Goal: Information Seeking & Learning: Compare options

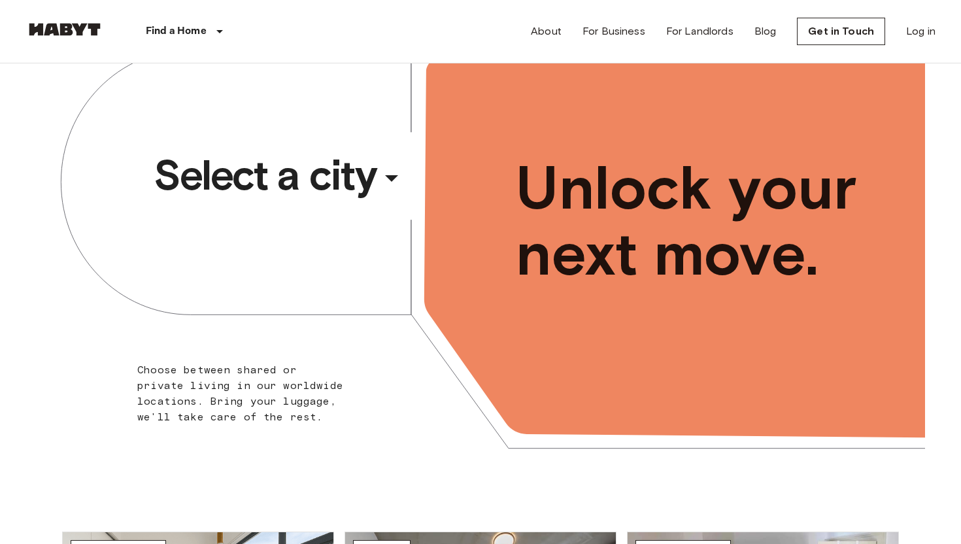
scroll to position [38, 0]
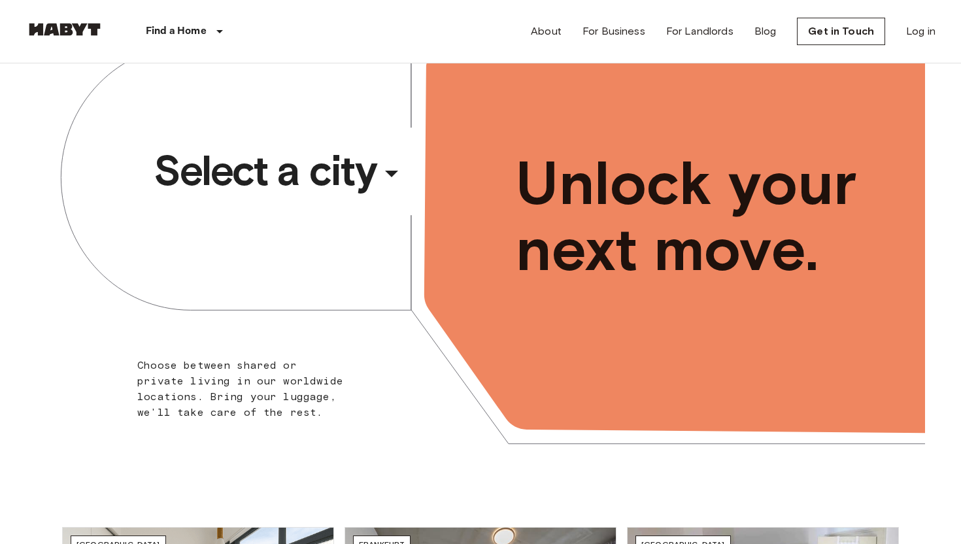
click at [390, 174] on div "​" at bounding box center [409, 184] width 135 height 27
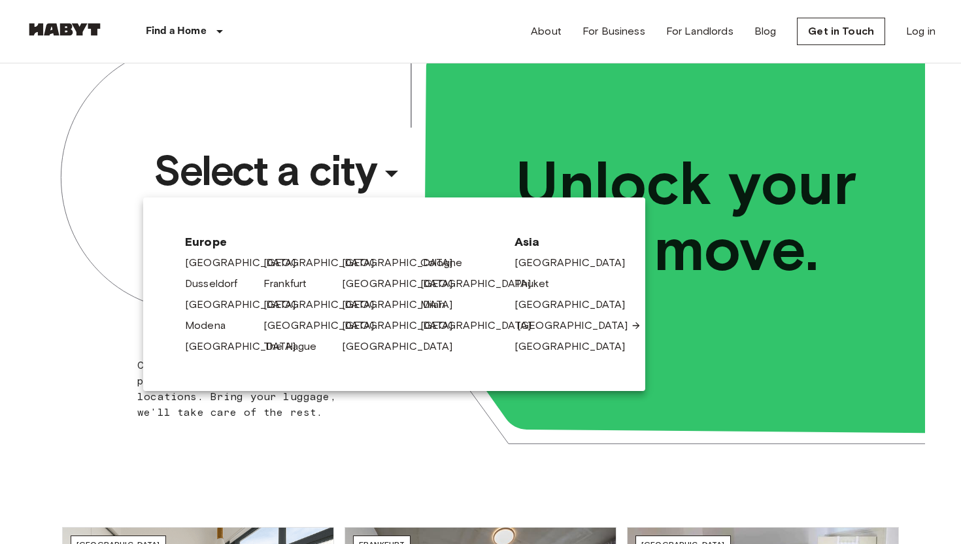
click at [542, 322] on link "[GEOGRAPHIC_DATA]" at bounding box center [579, 326] width 124 height 16
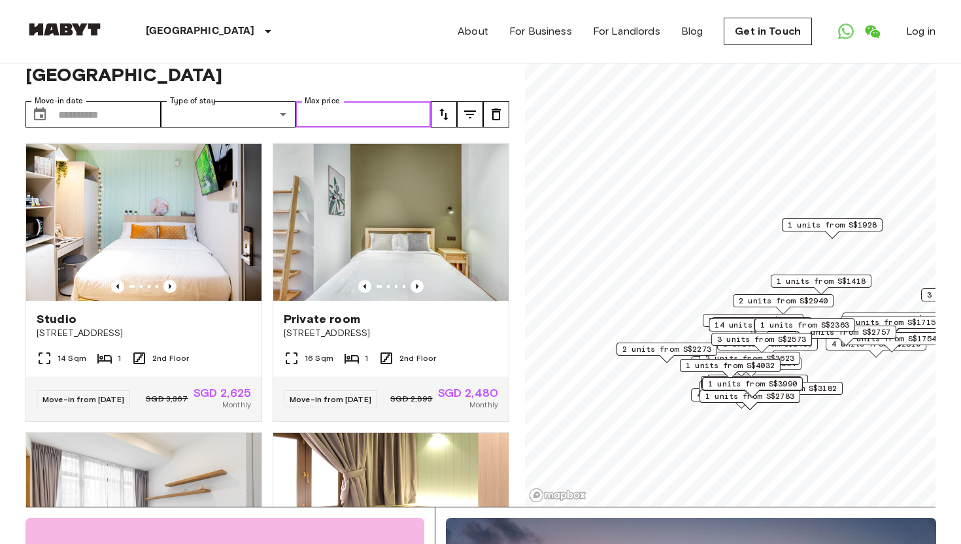
click at [389, 104] on input "Max price" at bounding box center [363, 114] width 135 height 26
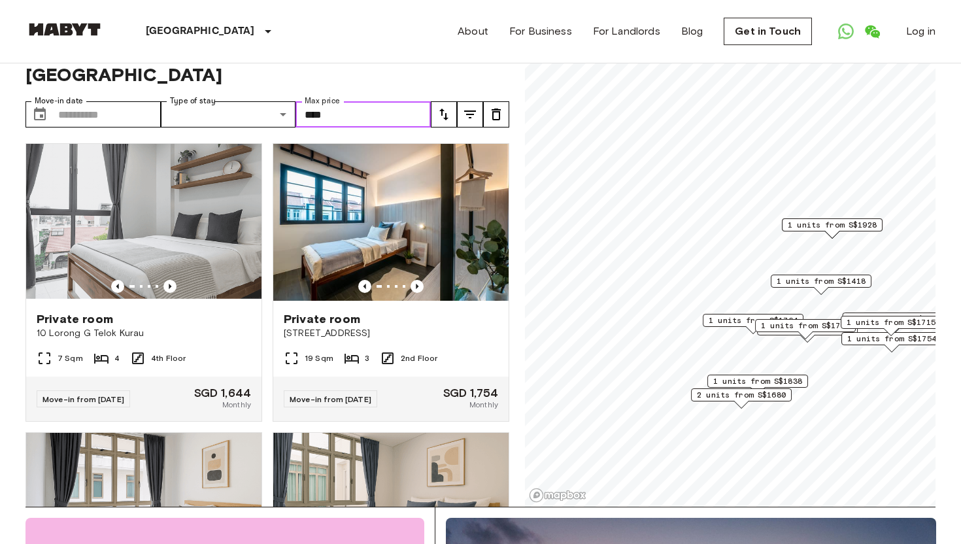
type input "****"
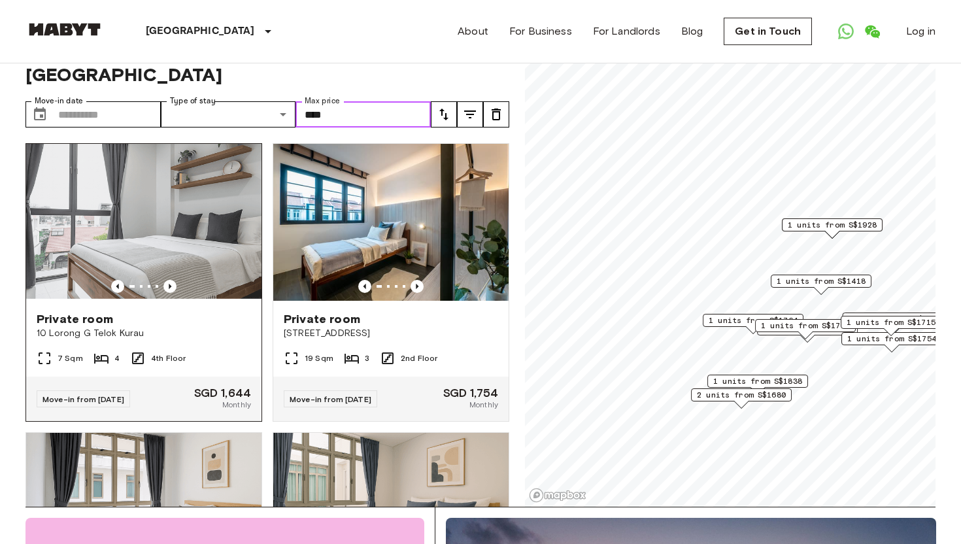
click at [233, 184] on img at bounding box center [143, 222] width 235 height 157
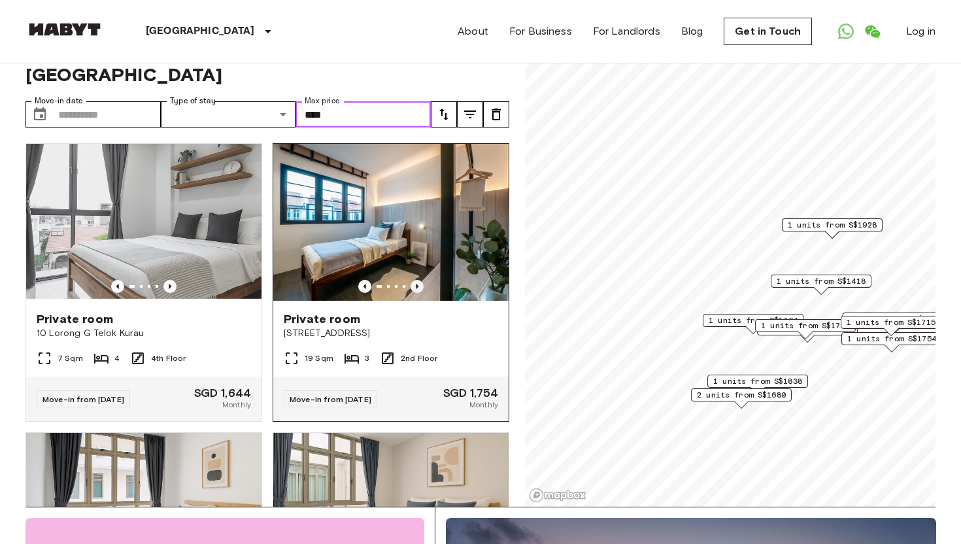
click at [417, 280] on icon "Previous image" at bounding box center [417, 286] width 13 height 13
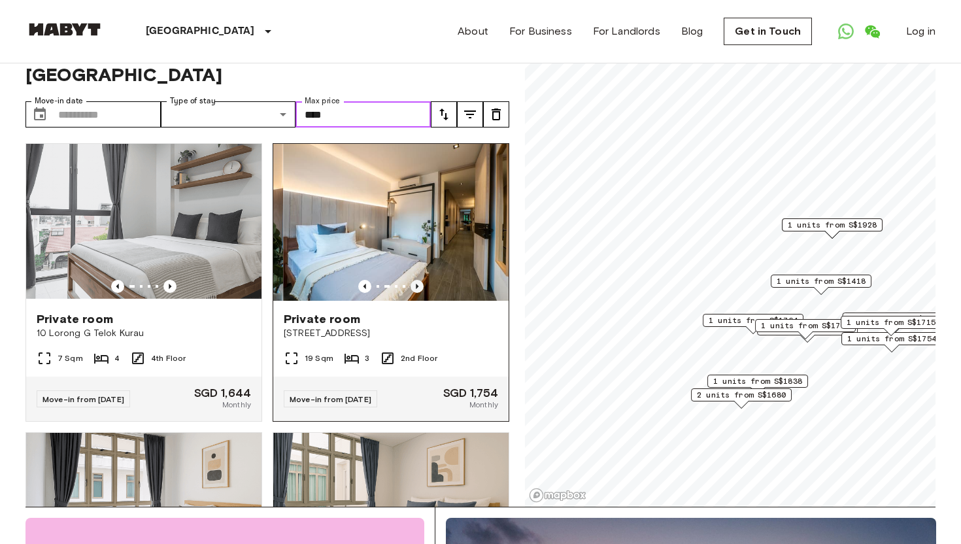
click at [417, 280] on icon "Previous image" at bounding box center [417, 286] width 13 height 13
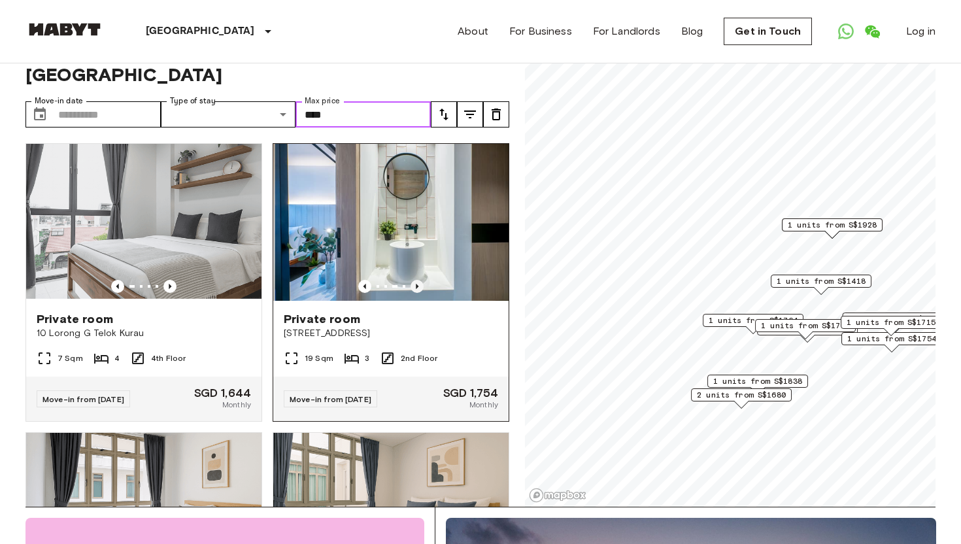
click at [417, 280] on icon "Previous image" at bounding box center [417, 286] width 13 height 13
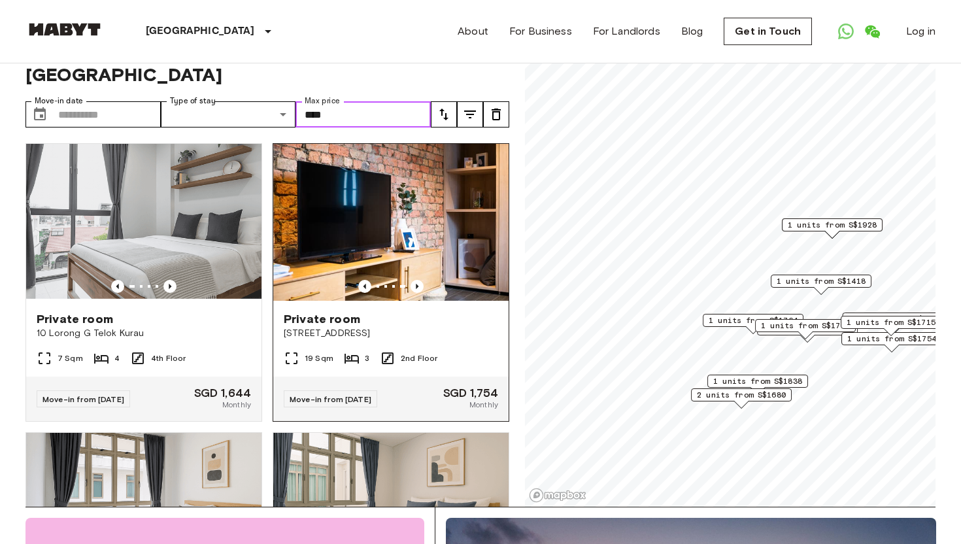
click at [437, 204] on img at bounding box center [390, 222] width 235 height 157
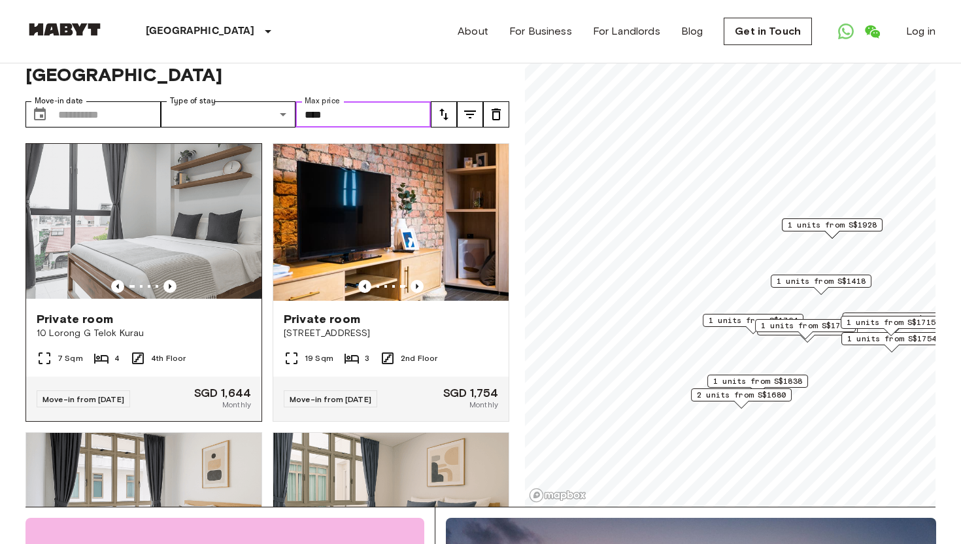
click at [109, 234] on img at bounding box center [143, 222] width 235 height 157
click at [165, 230] on img at bounding box center [143, 222] width 235 height 157
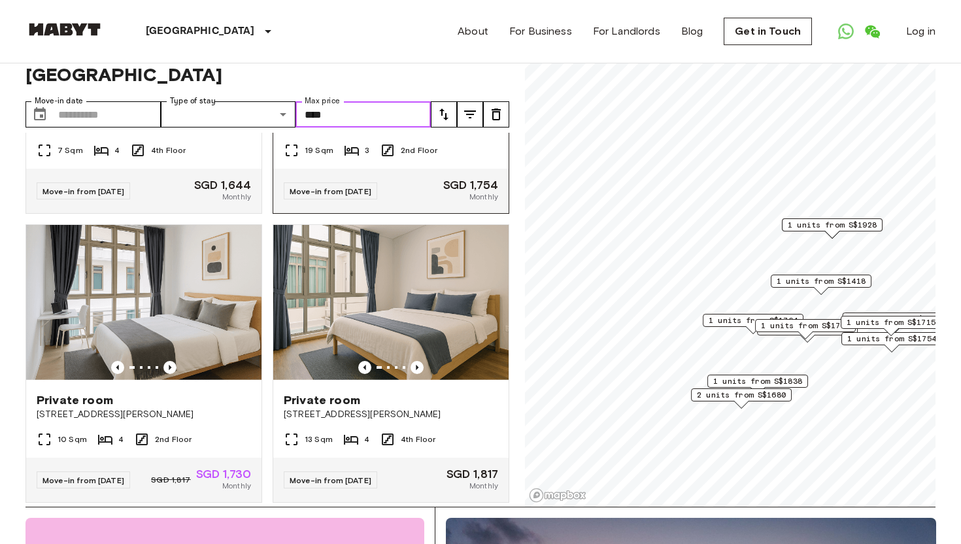
scroll to position [214, 0]
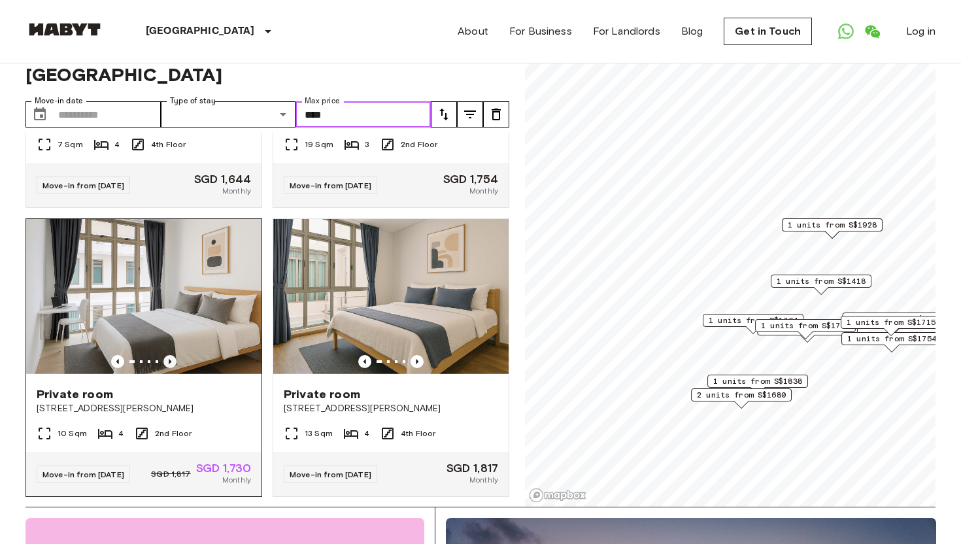
click at [173, 355] on icon "Previous image" at bounding box center [170, 361] width 13 height 13
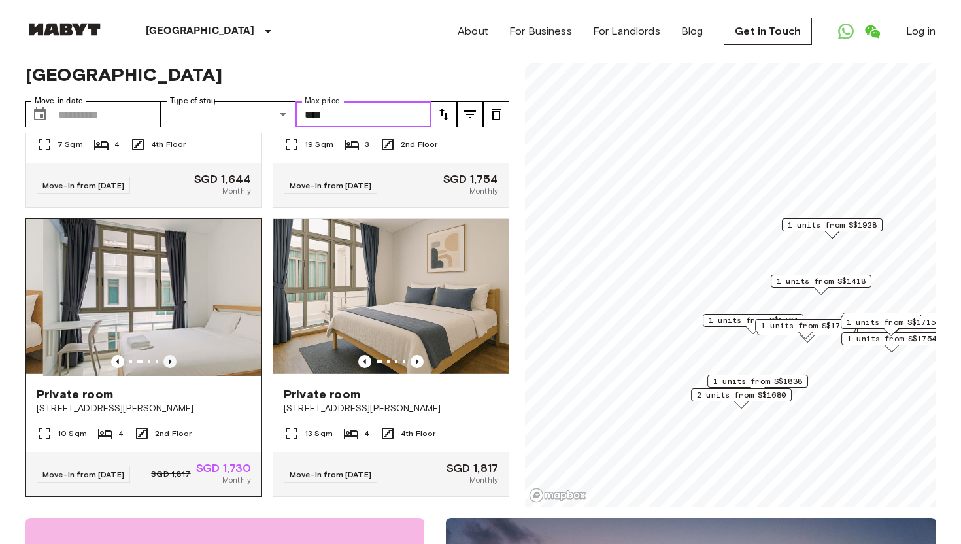
click at [173, 355] on icon "Previous image" at bounding box center [170, 361] width 13 height 13
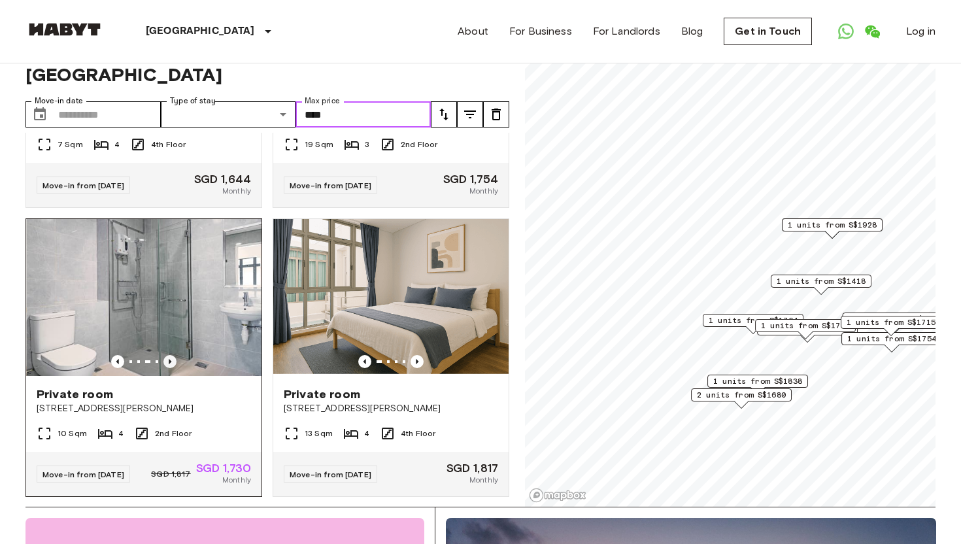
click at [173, 355] on icon "Previous image" at bounding box center [170, 361] width 13 height 13
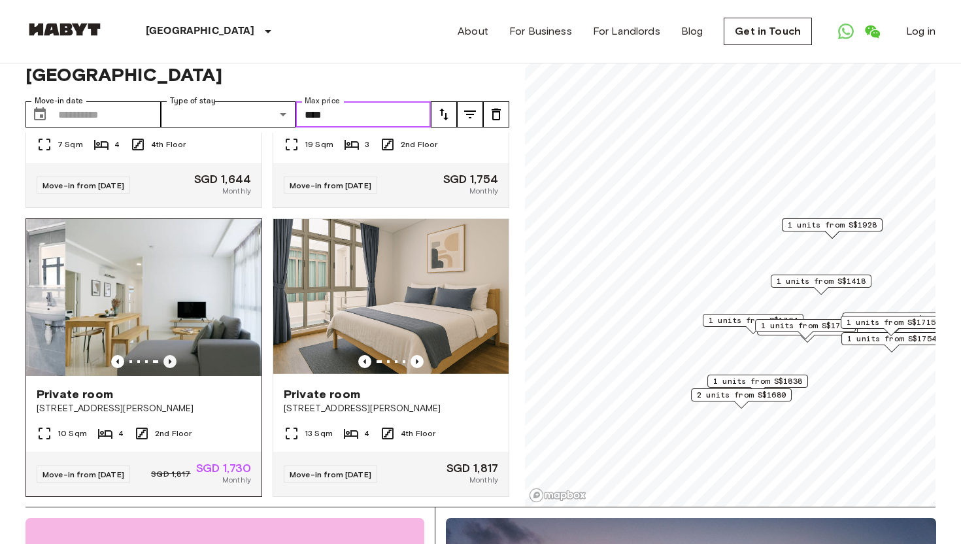
click at [173, 355] on icon "Previous image" at bounding box center [170, 361] width 13 height 13
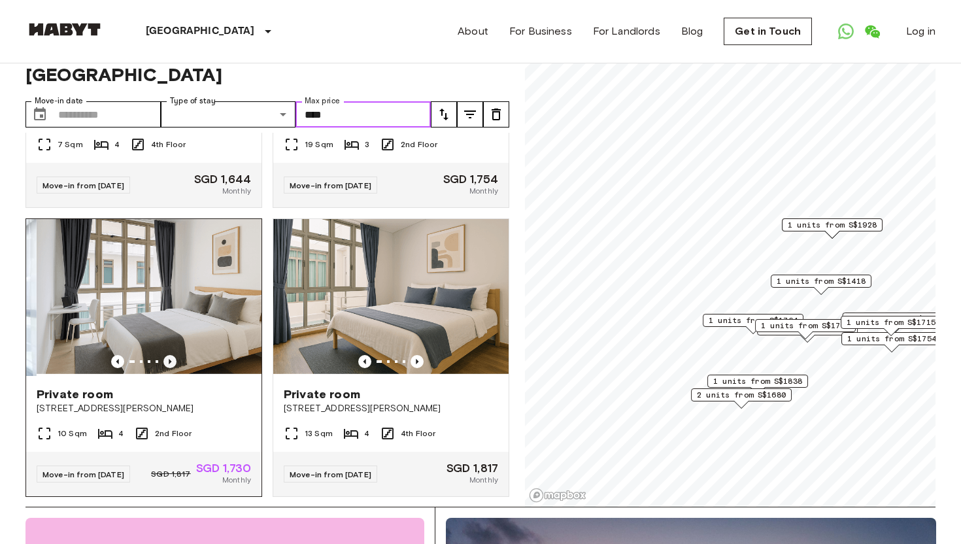
click at [173, 355] on icon "Previous image" at bounding box center [170, 361] width 13 height 13
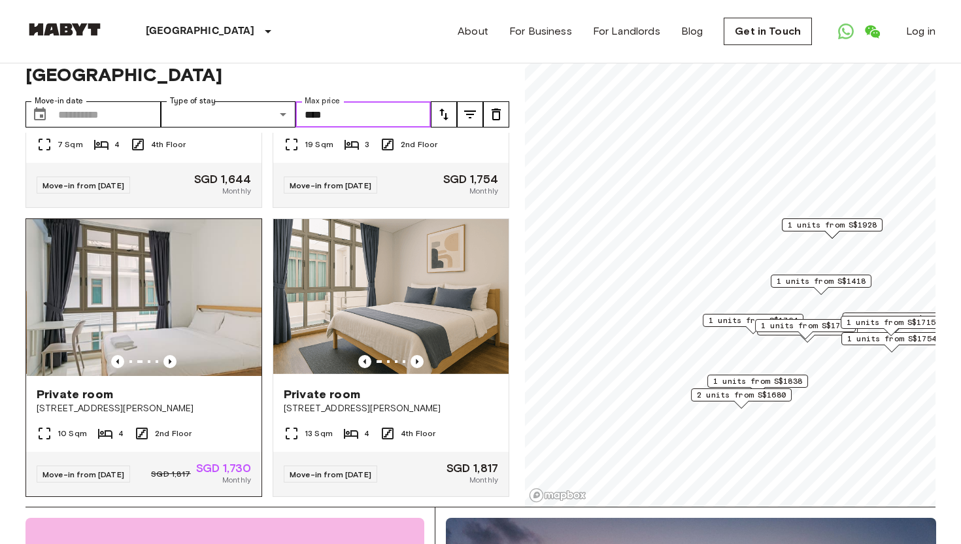
click at [204, 309] on img at bounding box center [144, 297] width 235 height 157
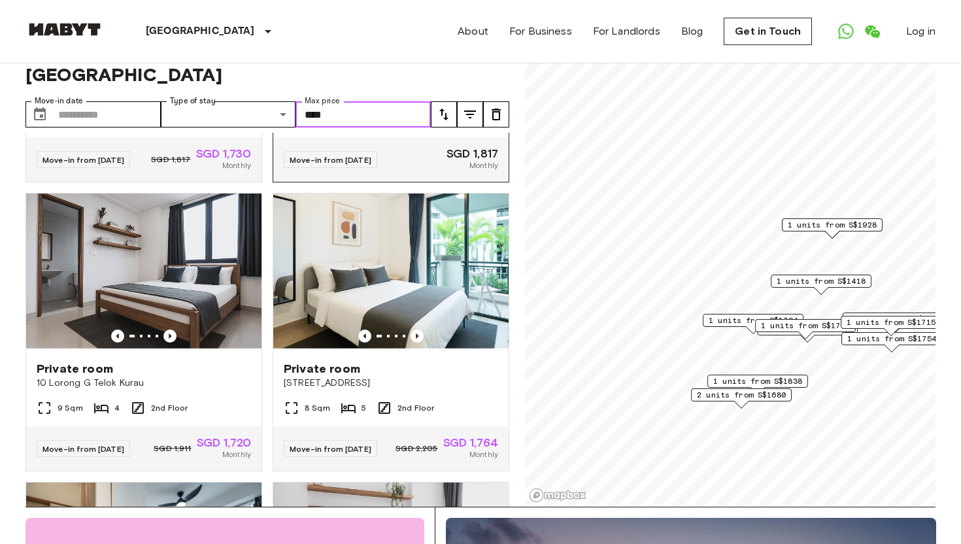
scroll to position [539, 0]
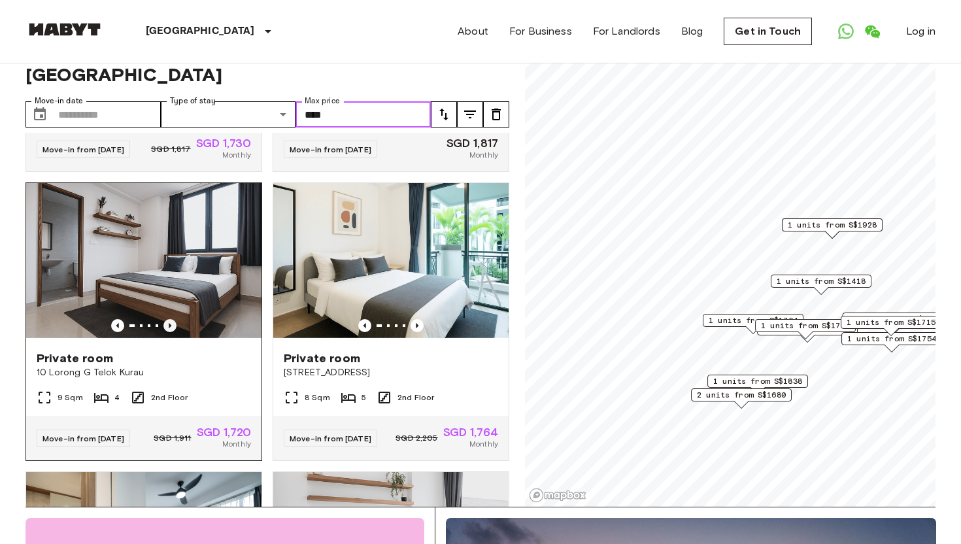
click at [171, 319] on icon "Previous image" at bounding box center [170, 325] width 13 height 13
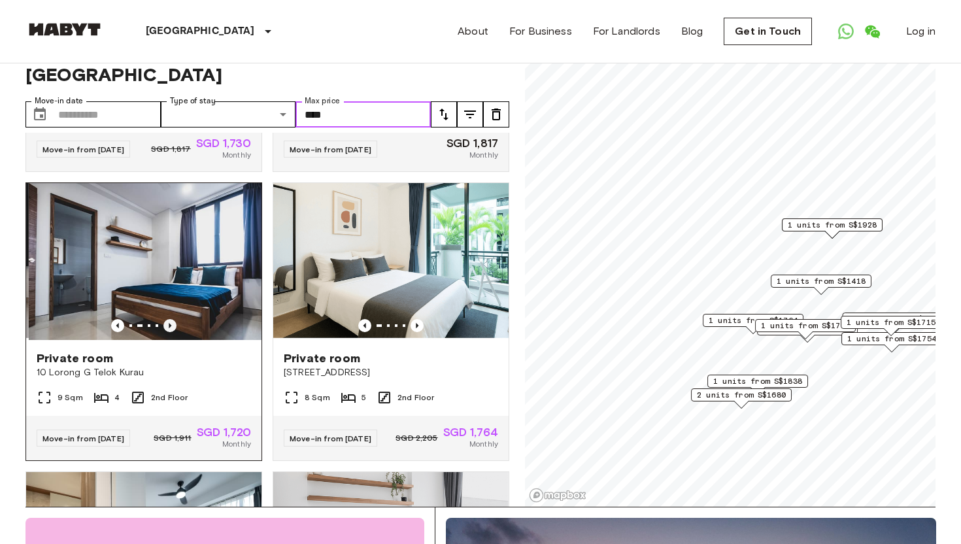
click at [171, 319] on icon "Previous image" at bounding box center [170, 325] width 13 height 13
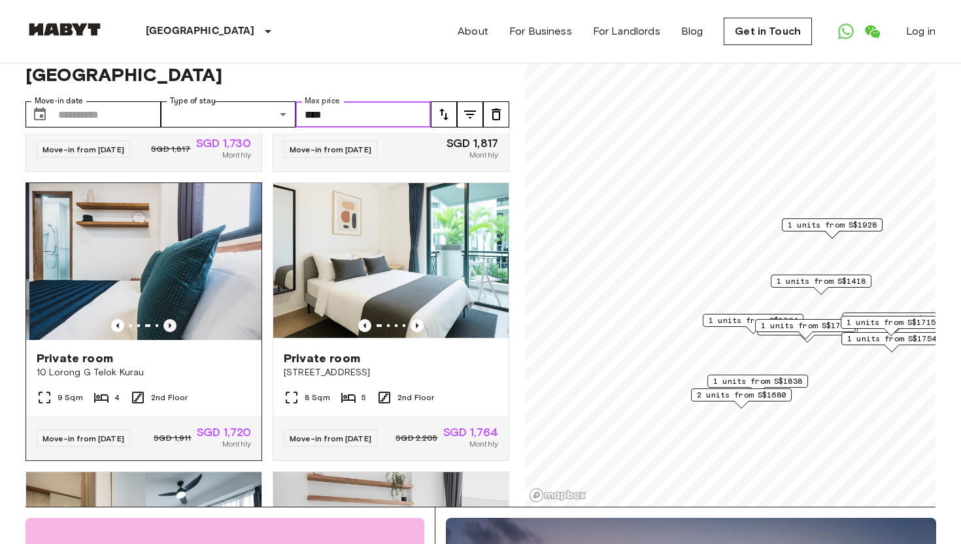
click at [171, 319] on icon "Previous image" at bounding box center [170, 325] width 13 height 13
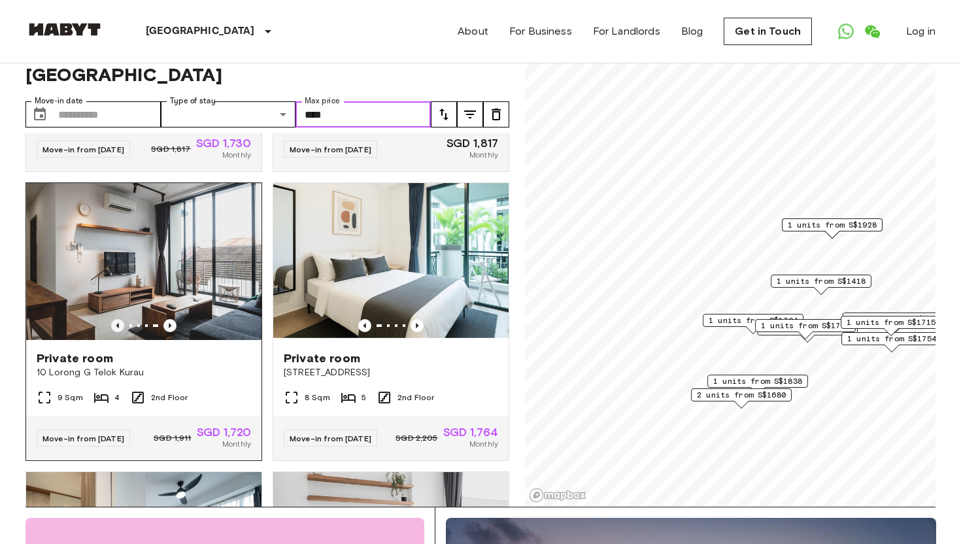
click at [116, 319] on icon "Previous image" at bounding box center [117, 325] width 13 height 13
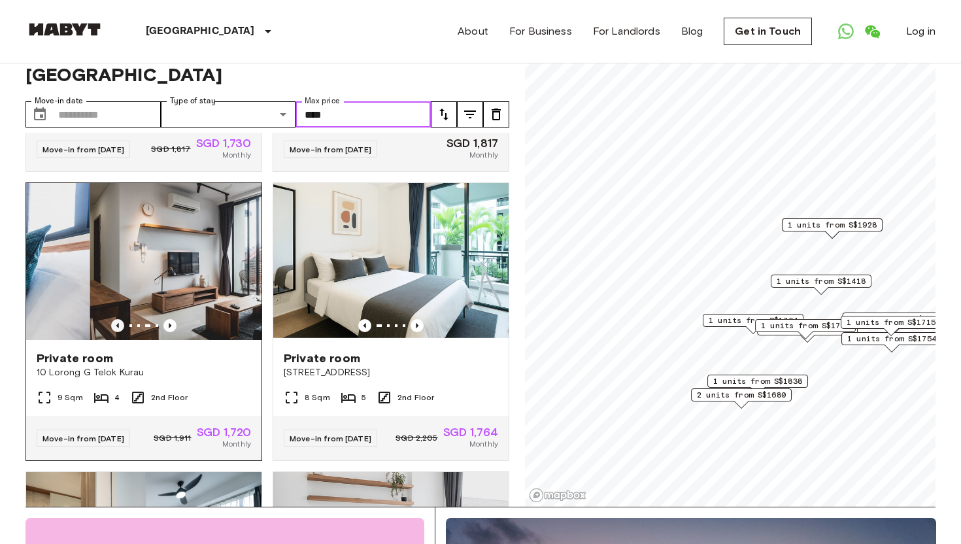
click at [116, 319] on icon "Previous image" at bounding box center [117, 325] width 13 height 13
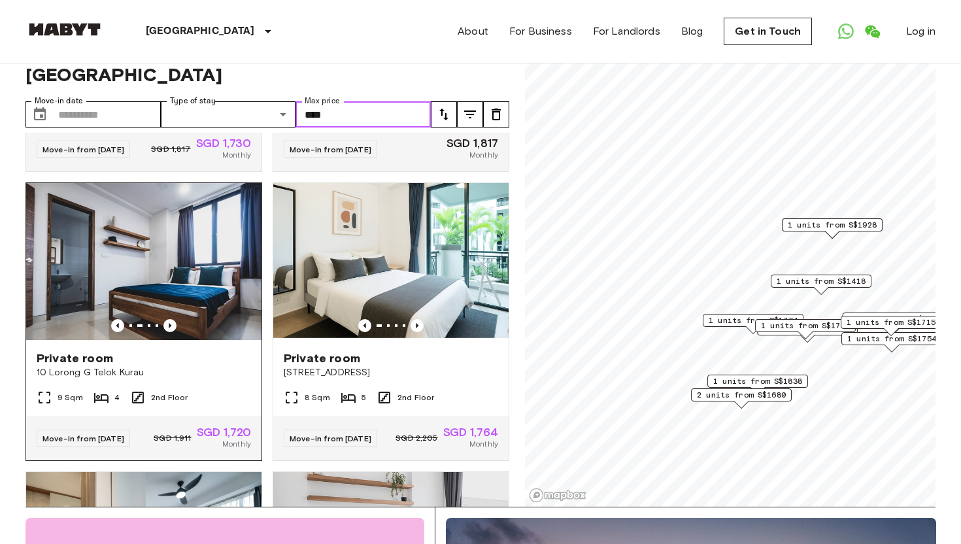
click at [159, 252] on img at bounding box center [143, 261] width 235 height 157
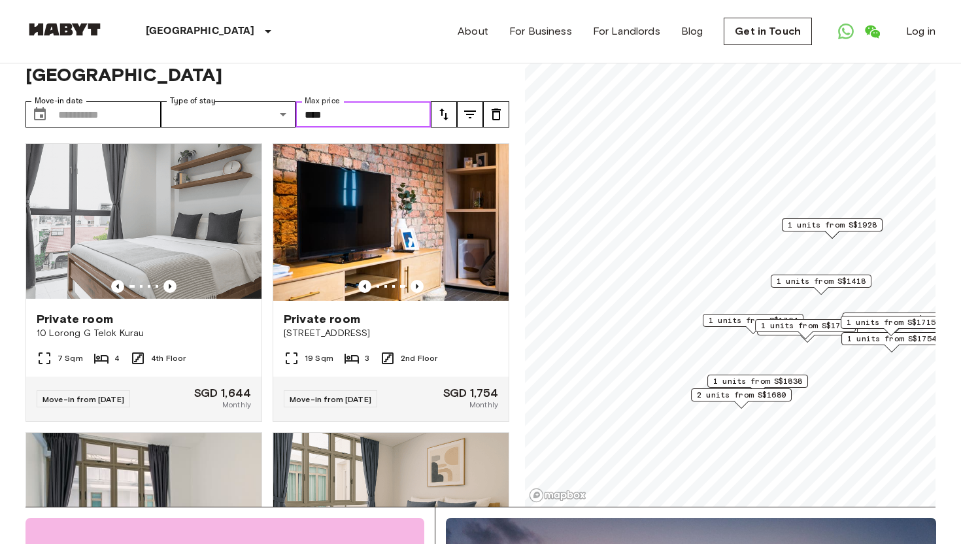
scroll to position [0, 0]
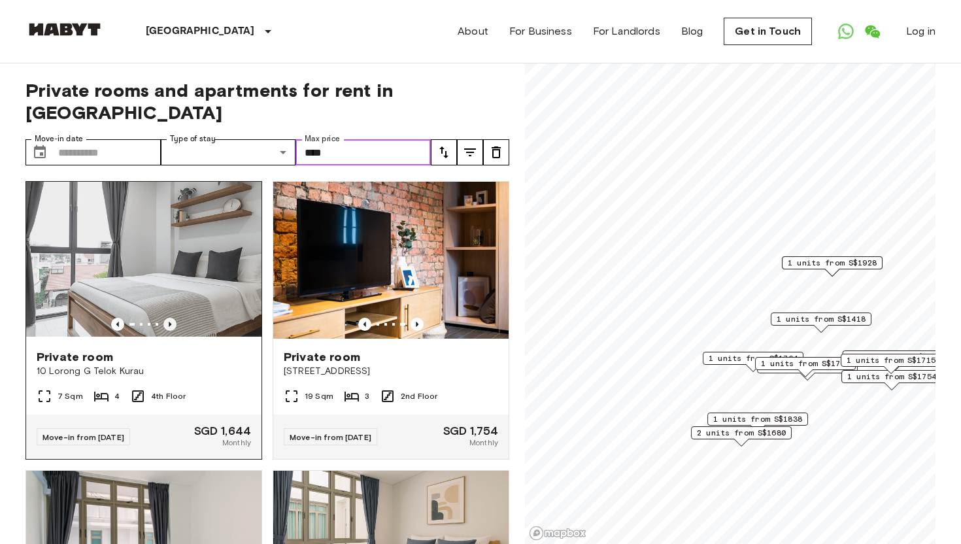
click at [166, 318] on icon "Previous image" at bounding box center [170, 324] width 13 height 13
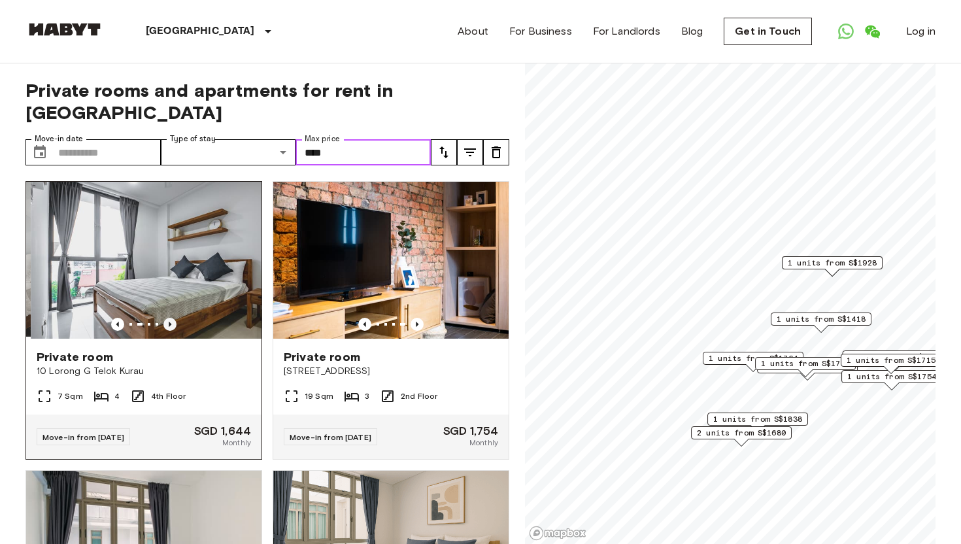
click at [166, 318] on icon "Previous image" at bounding box center [170, 324] width 13 height 13
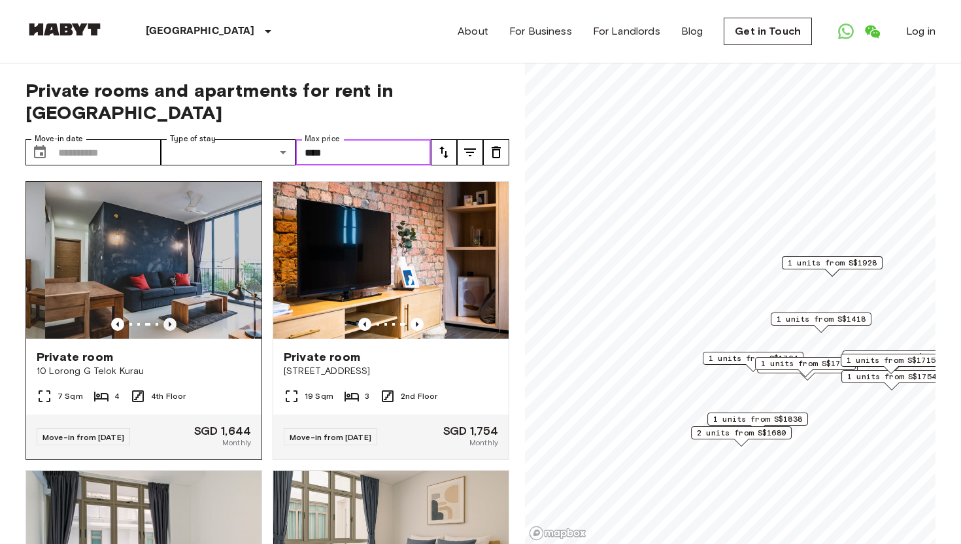
click at [166, 318] on icon "Previous image" at bounding box center [170, 324] width 13 height 13
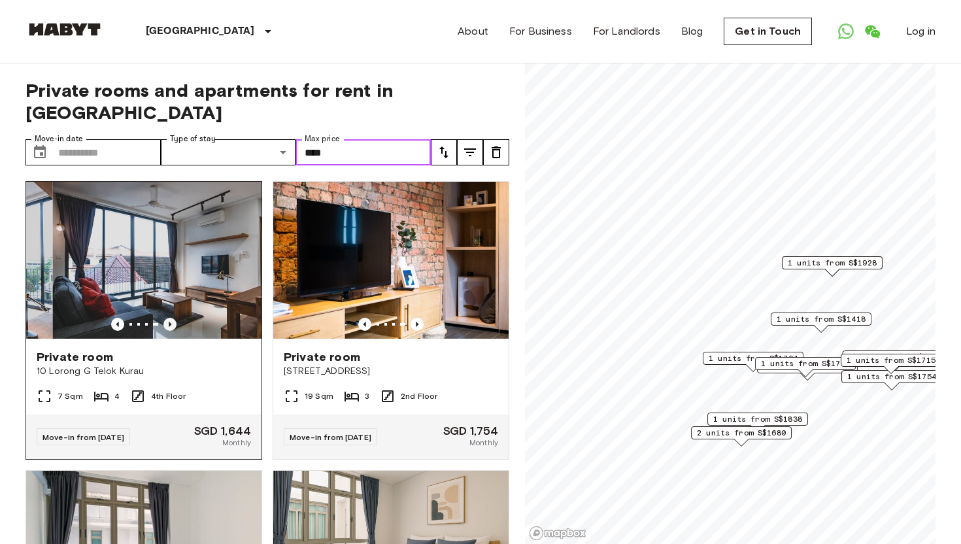
click at [166, 318] on icon "Previous image" at bounding box center [170, 324] width 13 height 13
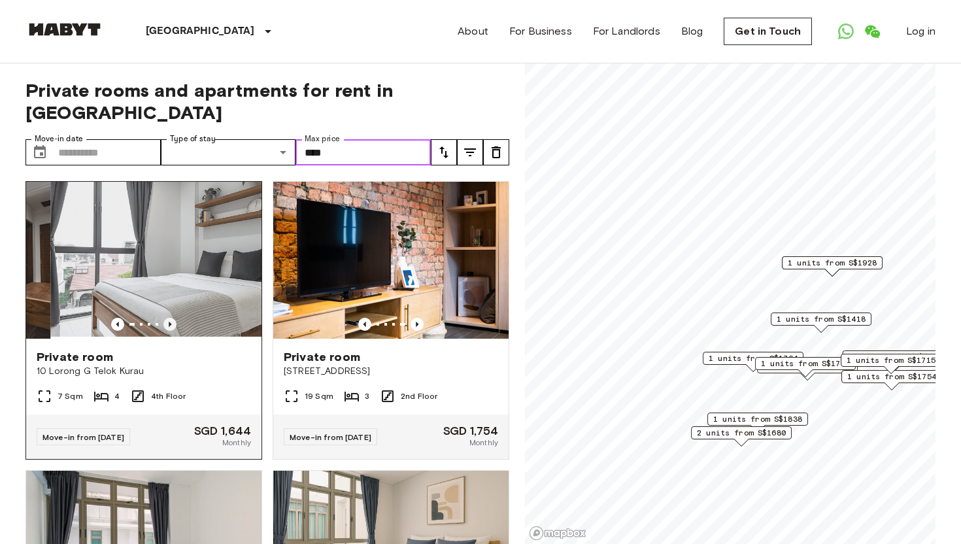
click at [166, 318] on icon "Previous image" at bounding box center [170, 324] width 13 height 13
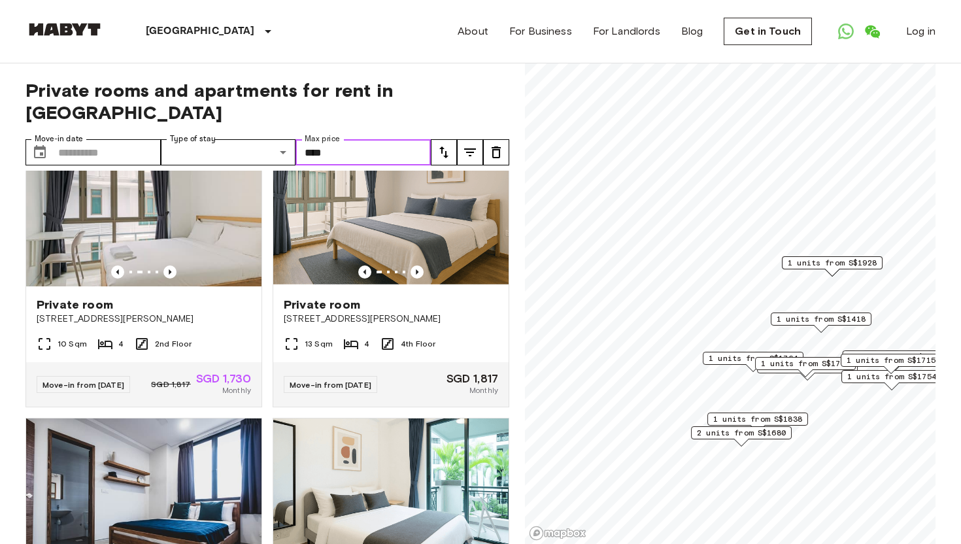
scroll to position [342, 0]
click at [418, 265] on icon "Previous image" at bounding box center [417, 271] width 13 height 13
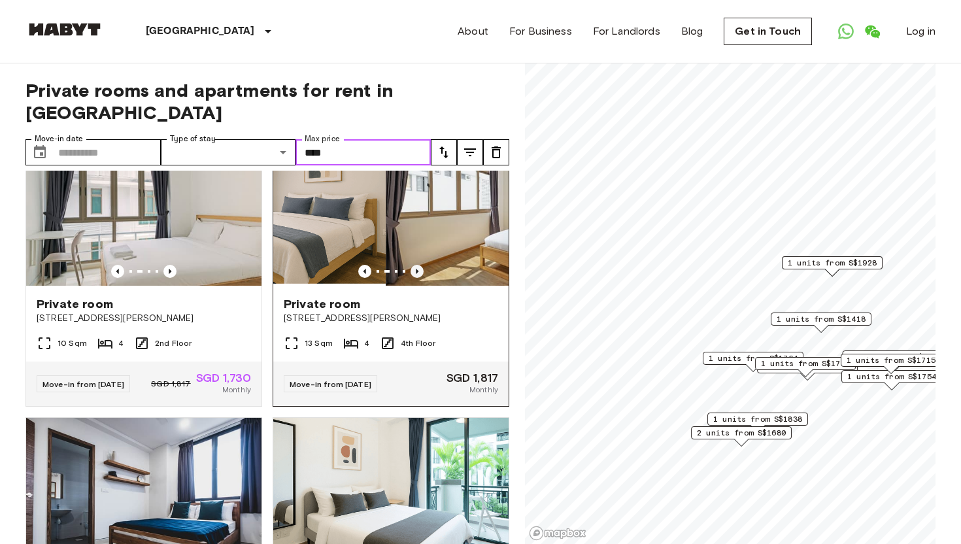
click at [418, 265] on icon "Previous image" at bounding box center [417, 271] width 13 height 13
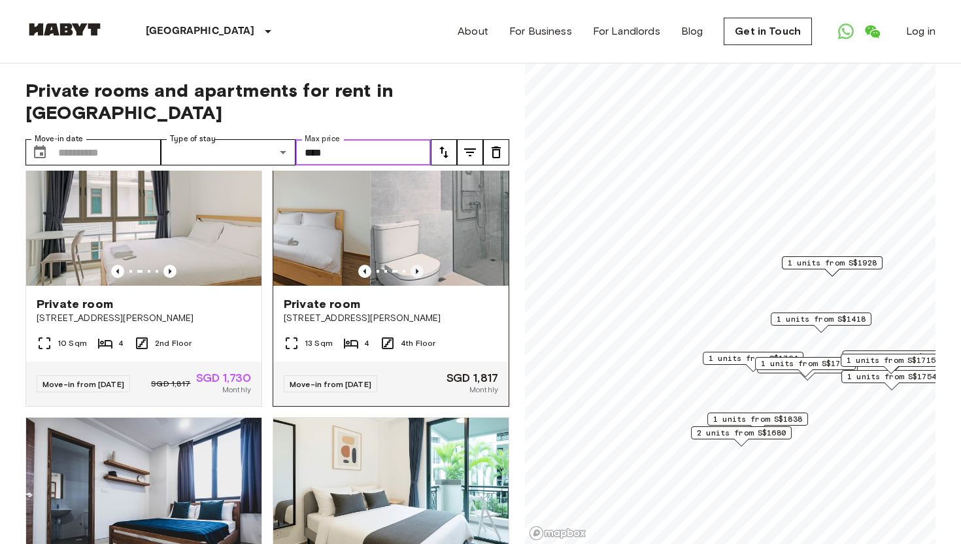
click at [418, 265] on icon "Previous image" at bounding box center [417, 271] width 13 height 13
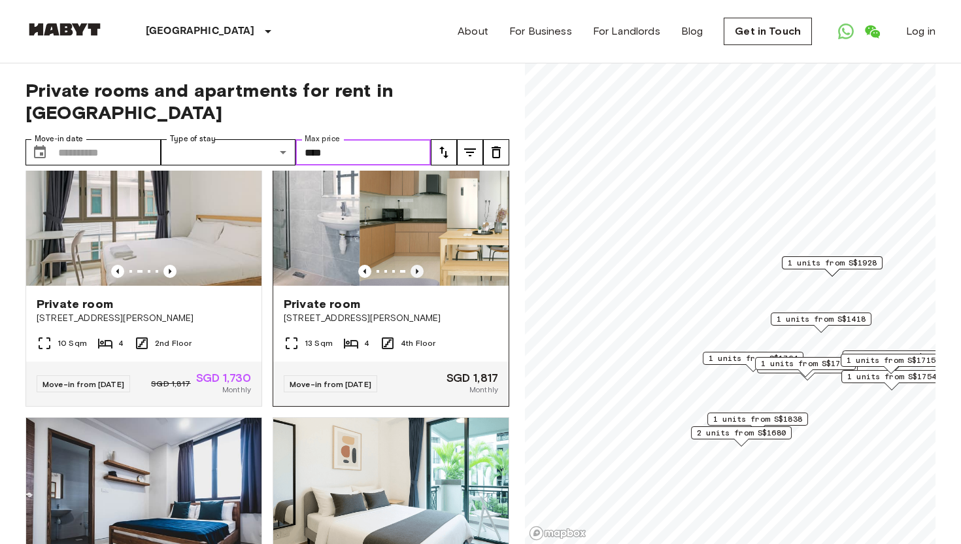
click at [418, 265] on icon "Previous image" at bounding box center [417, 271] width 13 height 13
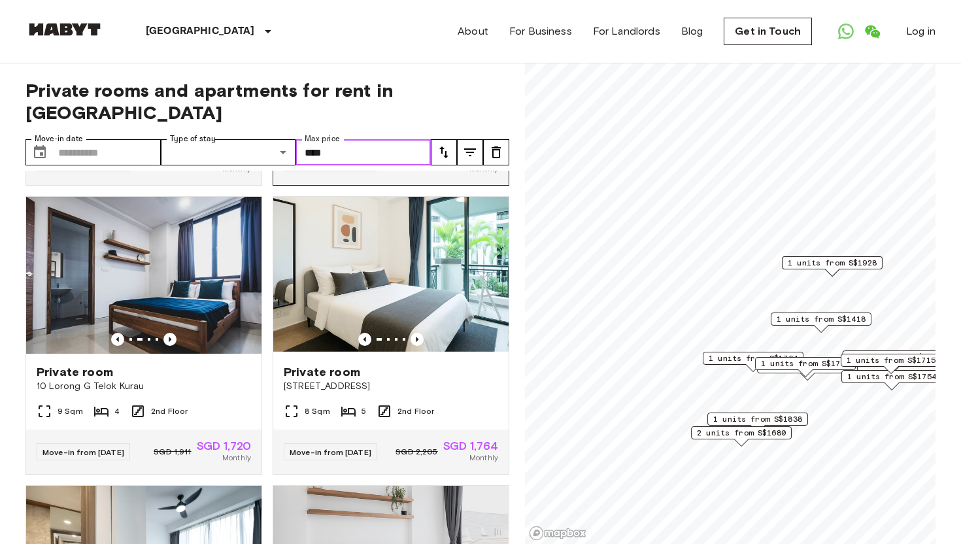
scroll to position [598, 0]
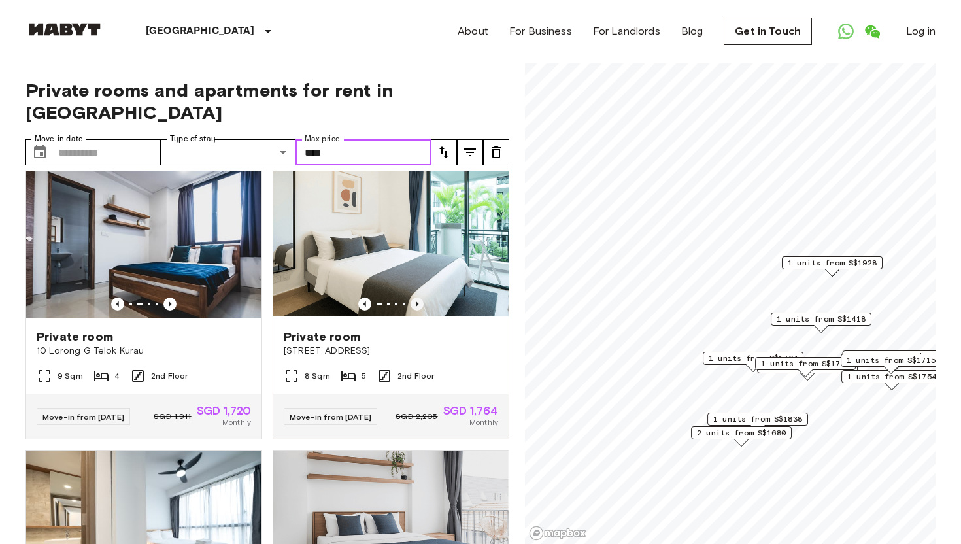
click at [419, 298] on icon "Previous image" at bounding box center [417, 304] width 13 height 13
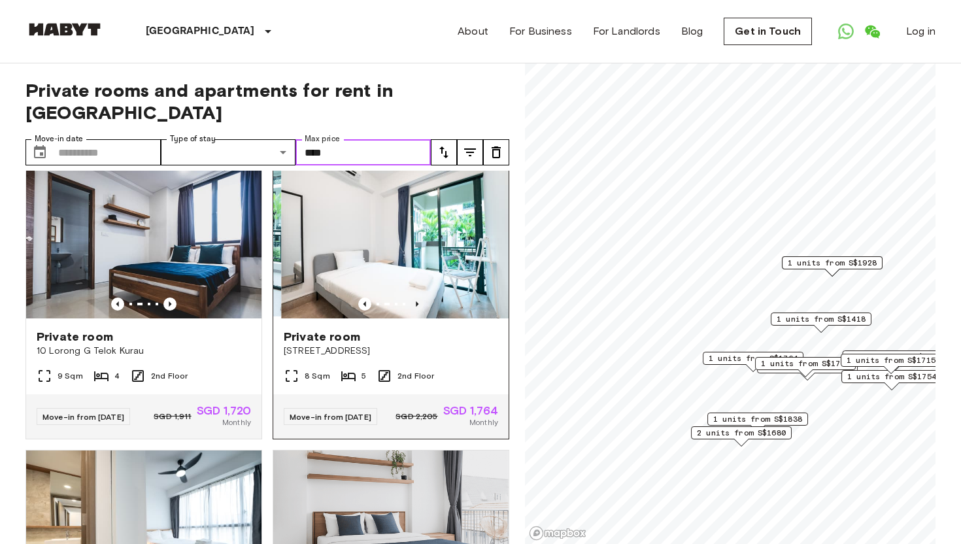
click at [419, 298] on icon "Previous image" at bounding box center [417, 304] width 13 height 13
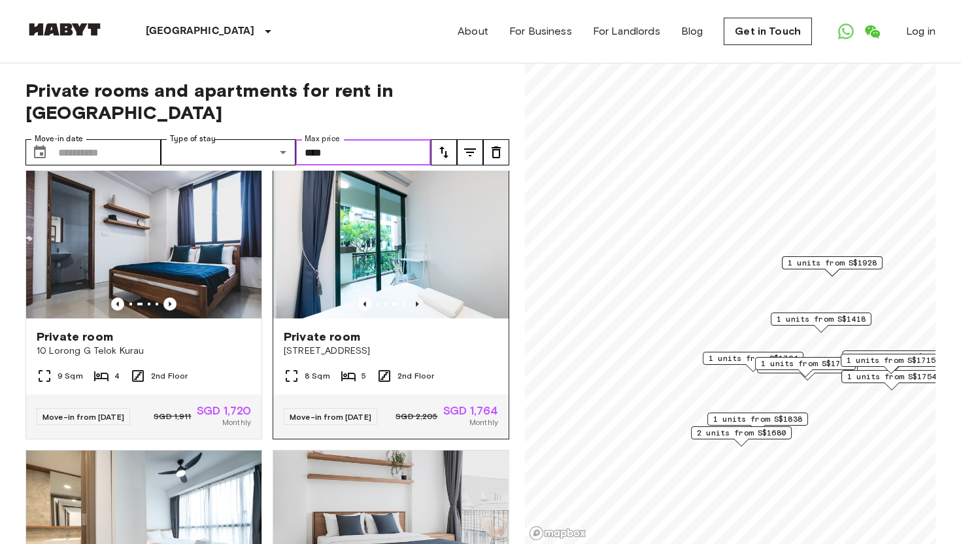
click at [419, 298] on icon "Previous image" at bounding box center [417, 304] width 13 height 13
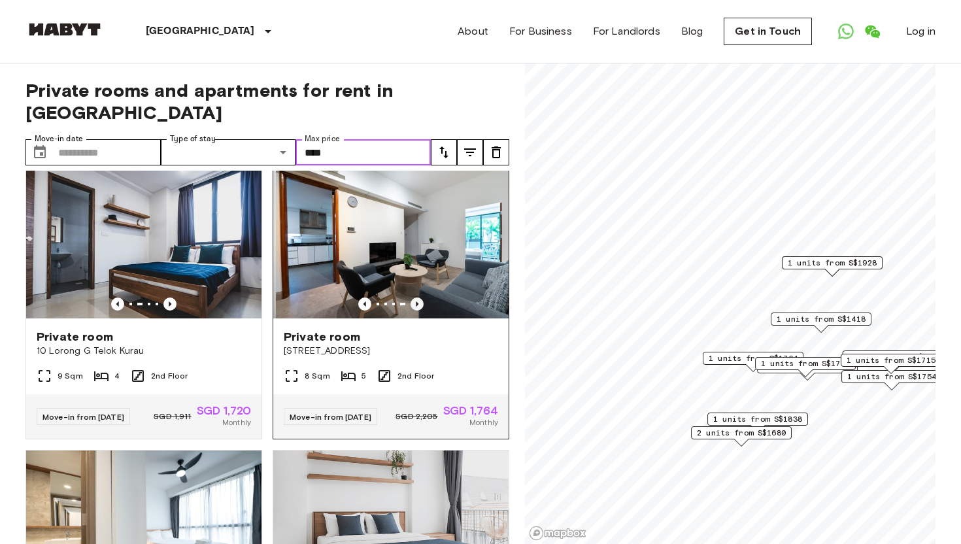
click at [419, 298] on icon "Previous image" at bounding box center [417, 304] width 13 height 13
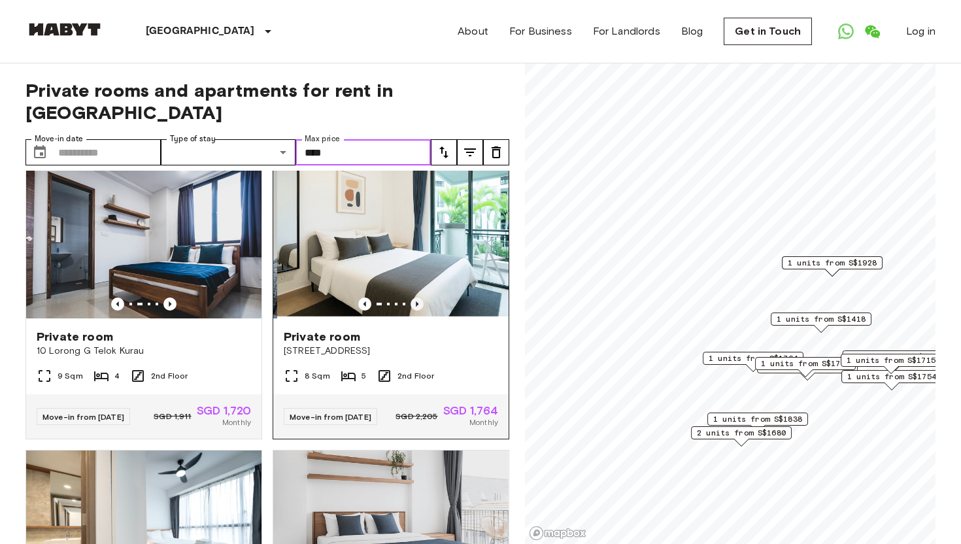
click at [419, 298] on icon "Previous image" at bounding box center [417, 304] width 13 height 13
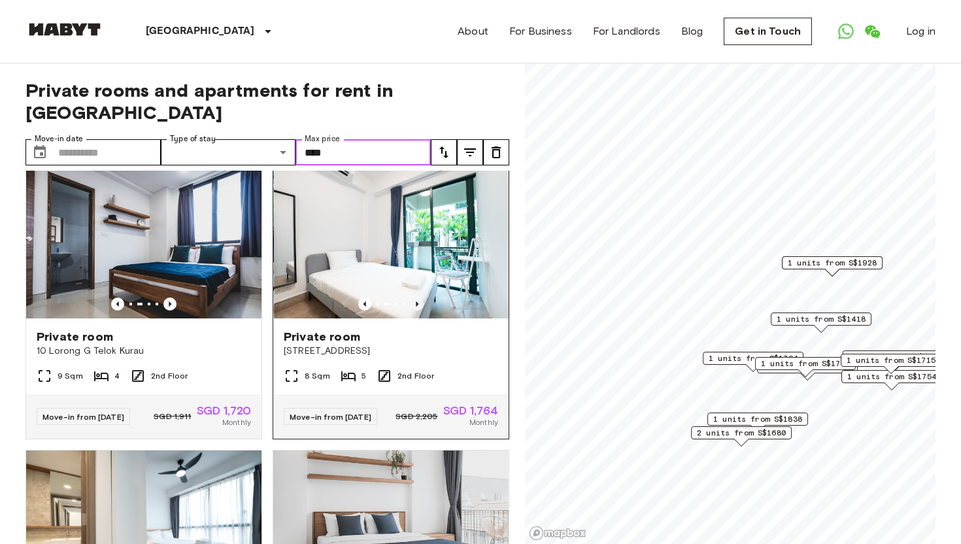
click at [419, 298] on icon "Previous image" at bounding box center [417, 304] width 13 height 13
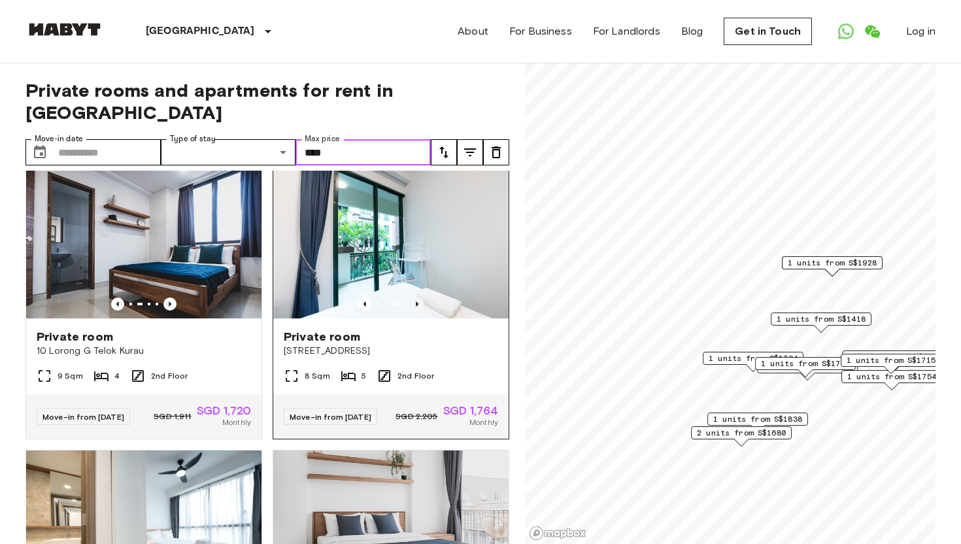
click at [419, 298] on icon "Previous image" at bounding box center [417, 304] width 13 height 13
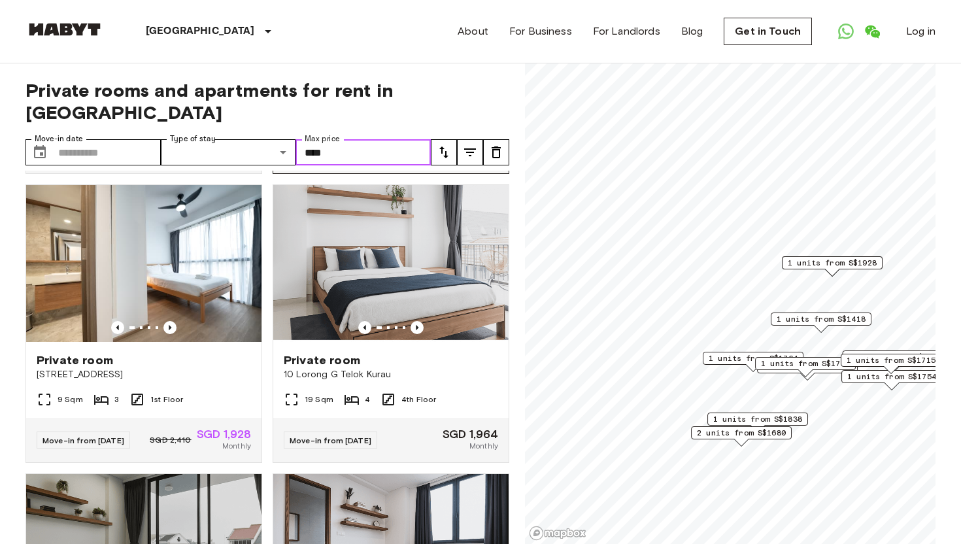
scroll to position [865, 0]
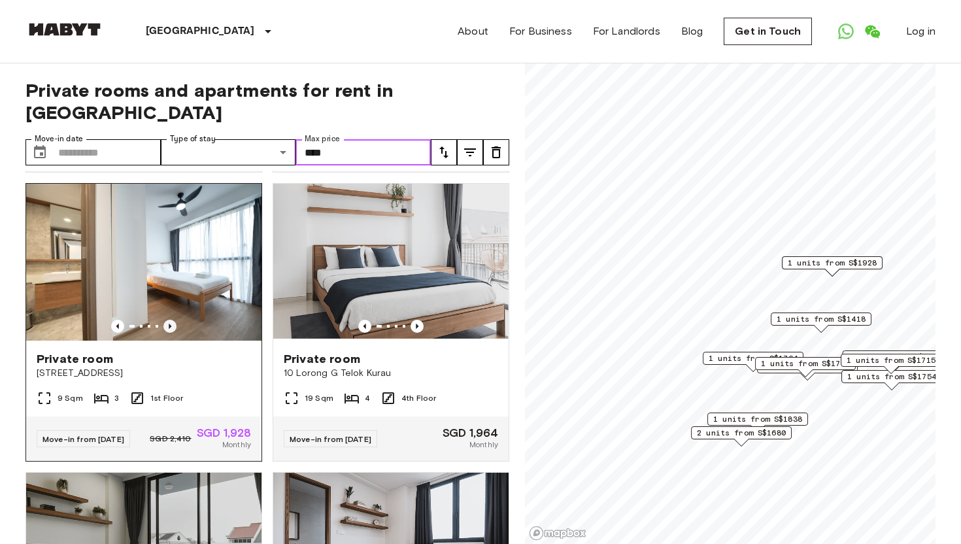
click at [172, 320] on icon "Previous image" at bounding box center [170, 326] width 13 height 13
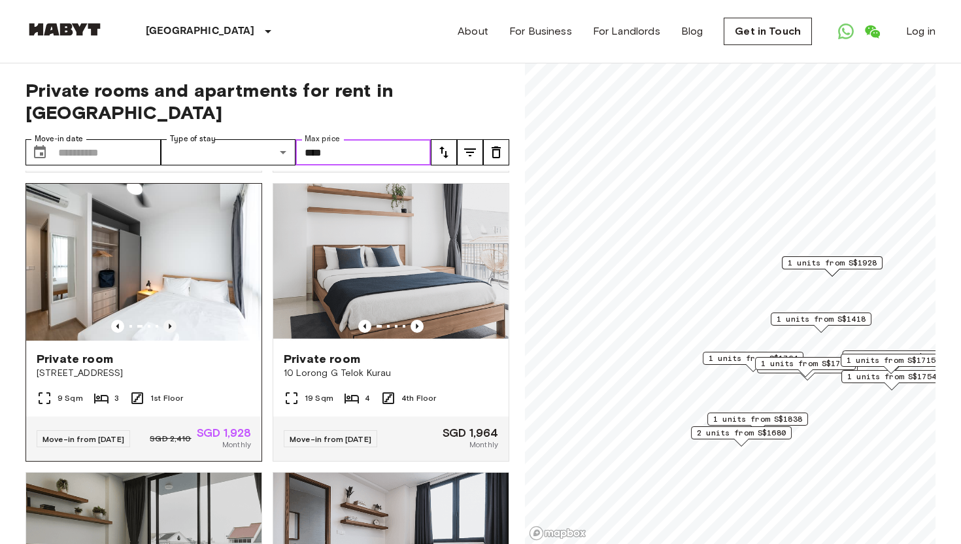
click at [172, 320] on icon "Previous image" at bounding box center [170, 326] width 13 height 13
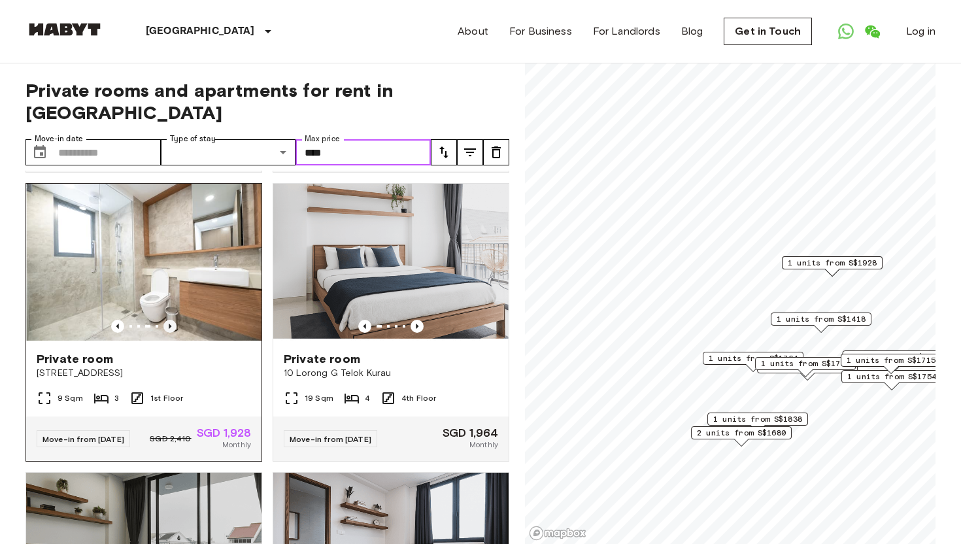
click at [172, 320] on icon "Previous image" at bounding box center [170, 326] width 13 height 13
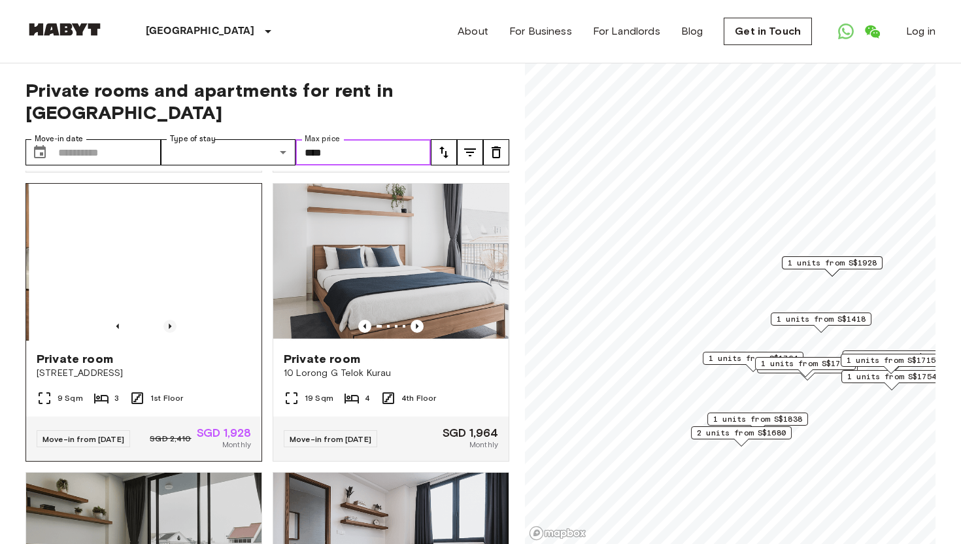
click at [172, 320] on icon "Previous image" at bounding box center [170, 326] width 13 height 13
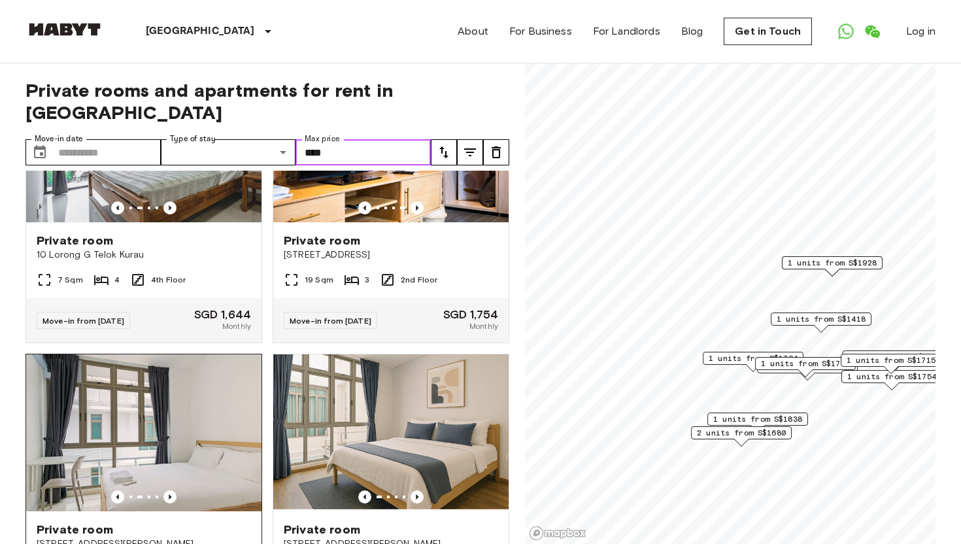
scroll to position [205, 0]
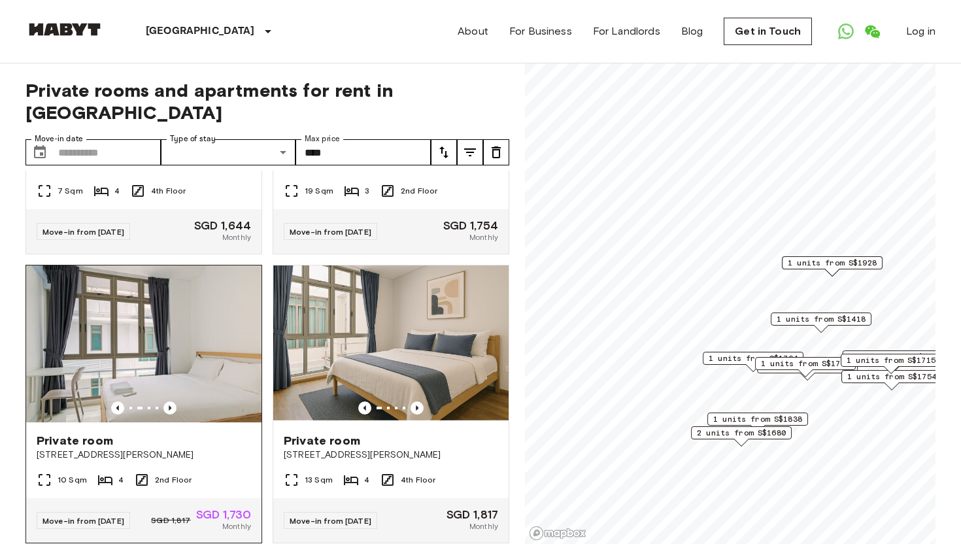
click at [211, 433] on div "Private room" at bounding box center [144, 441] width 215 height 16
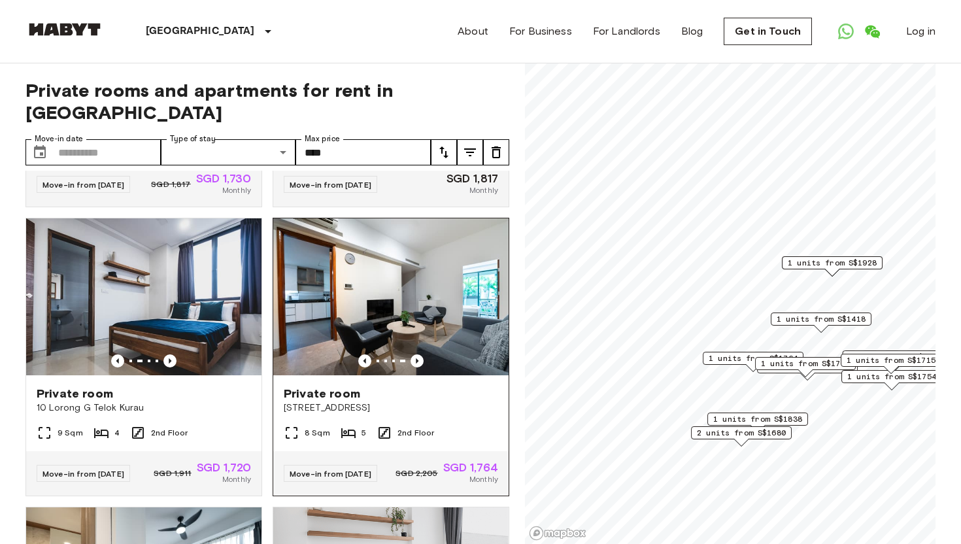
scroll to position [588, 0]
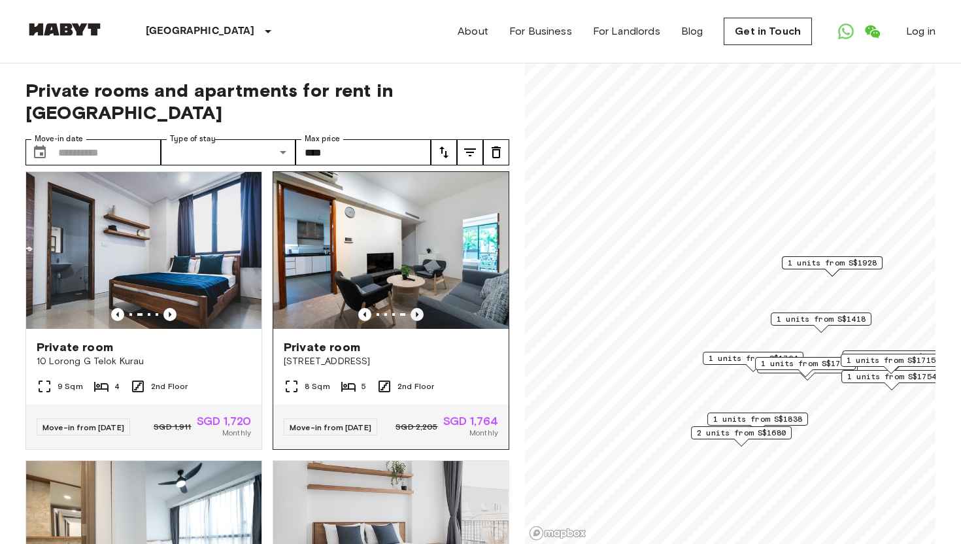
click at [419, 308] on icon "Previous image" at bounding box center [417, 314] width 13 height 13
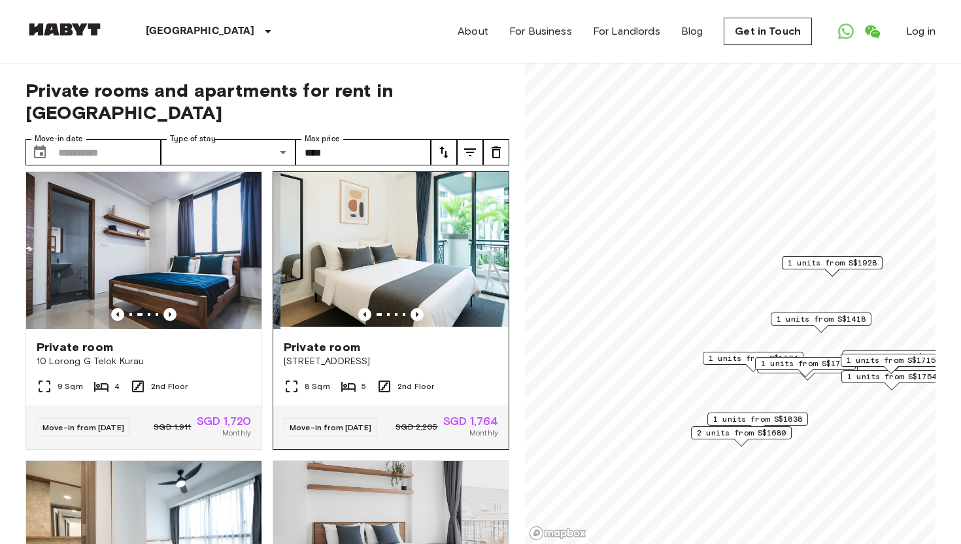
click at [458, 256] on img at bounding box center [398, 250] width 235 height 157
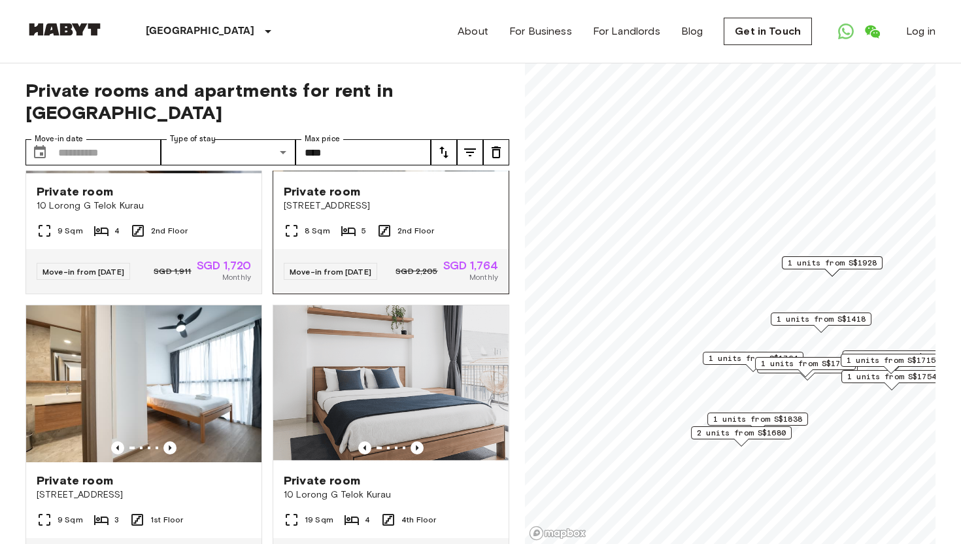
scroll to position [760, 0]
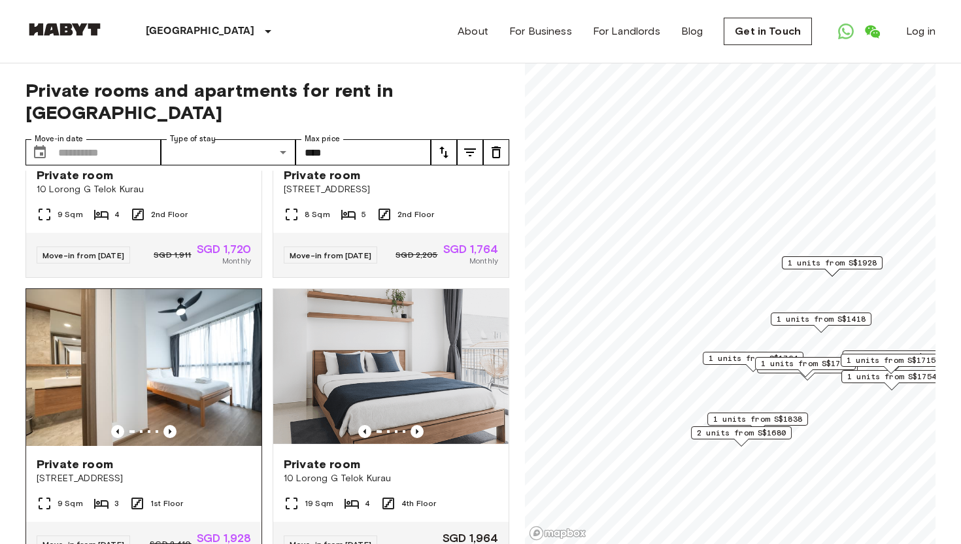
click at [194, 384] on img at bounding box center [143, 367] width 235 height 157
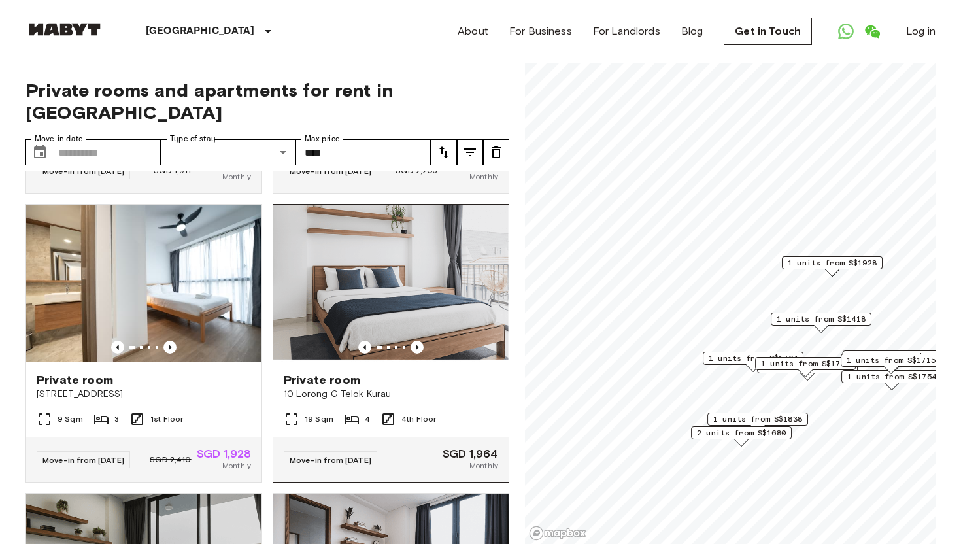
scroll to position [853, 0]
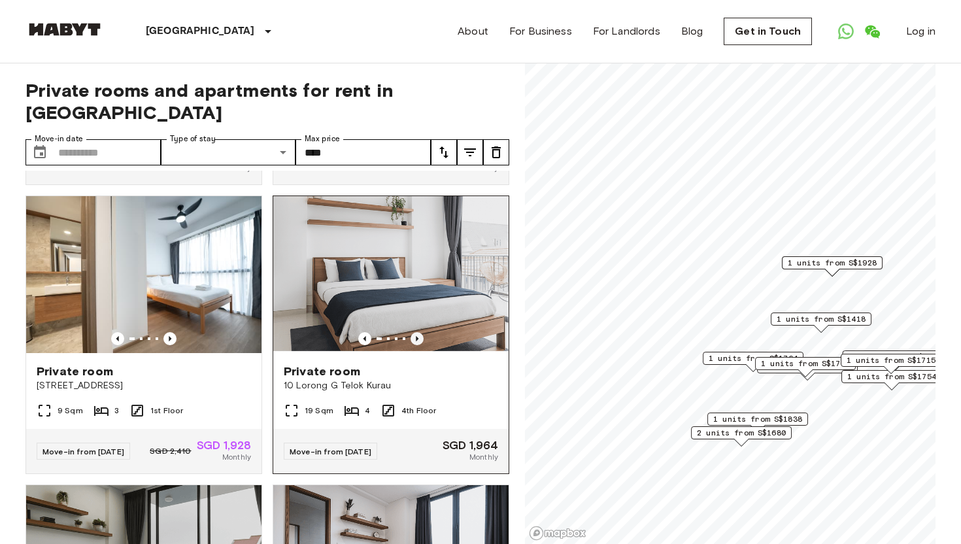
click at [414, 332] on icon "Previous image" at bounding box center [417, 338] width 13 height 13
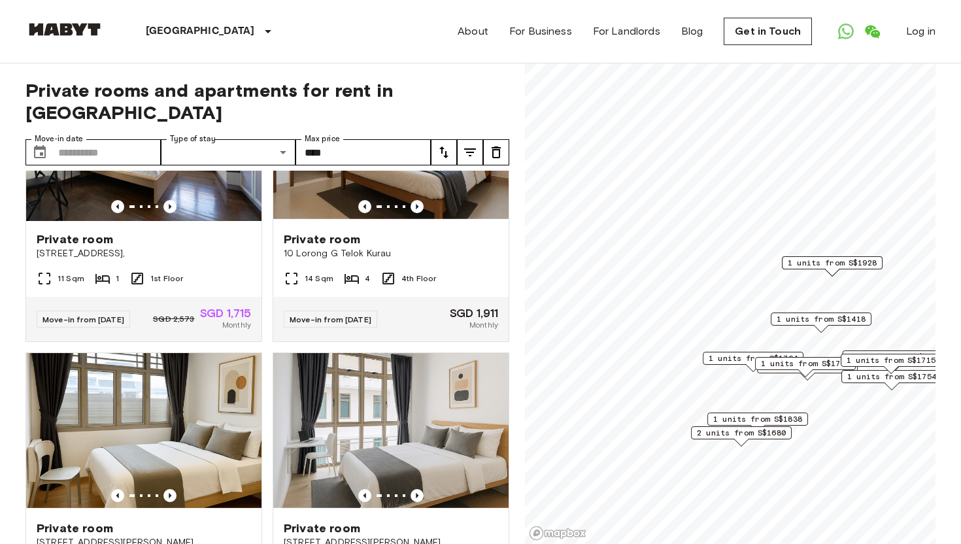
scroll to position [2358, 0]
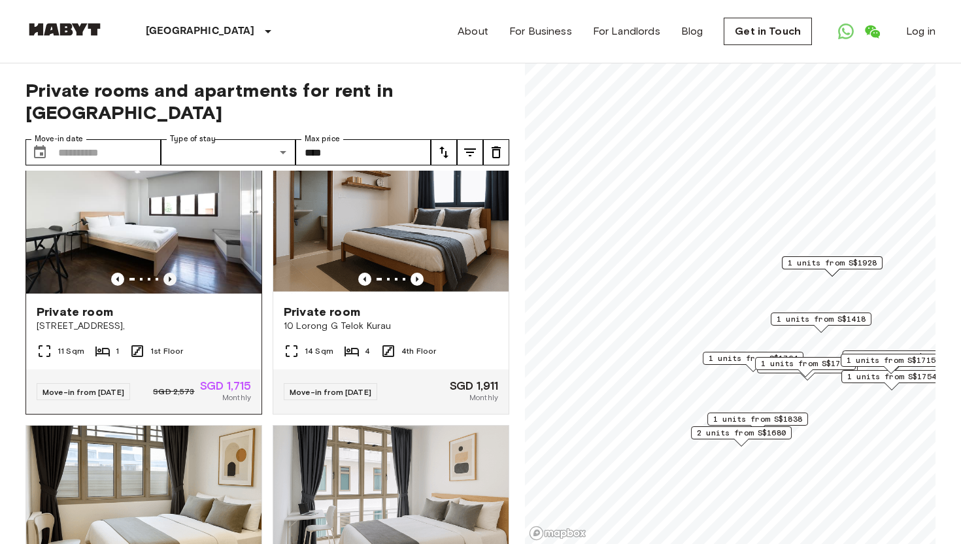
click at [171, 273] on icon "Previous image" at bounding box center [170, 279] width 13 height 13
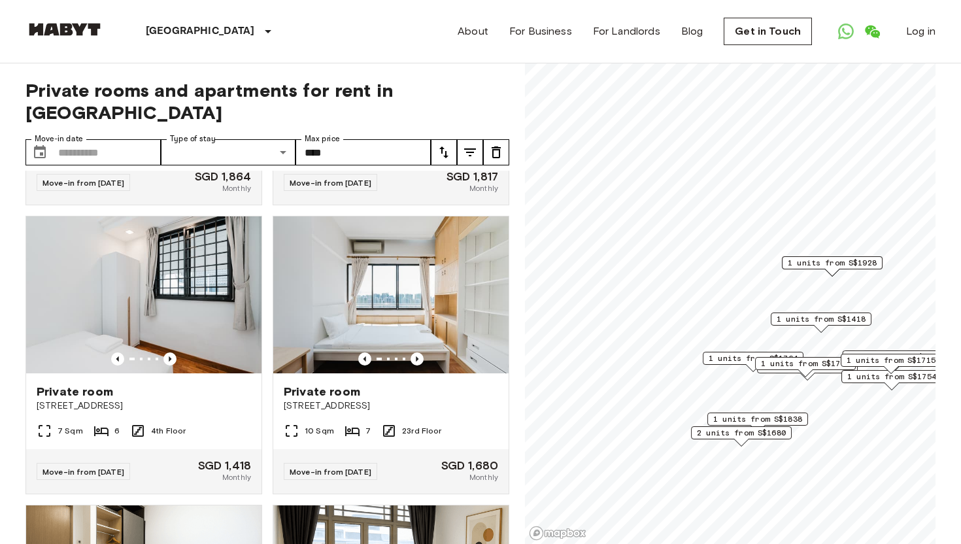
scroll to position [2861, 0]
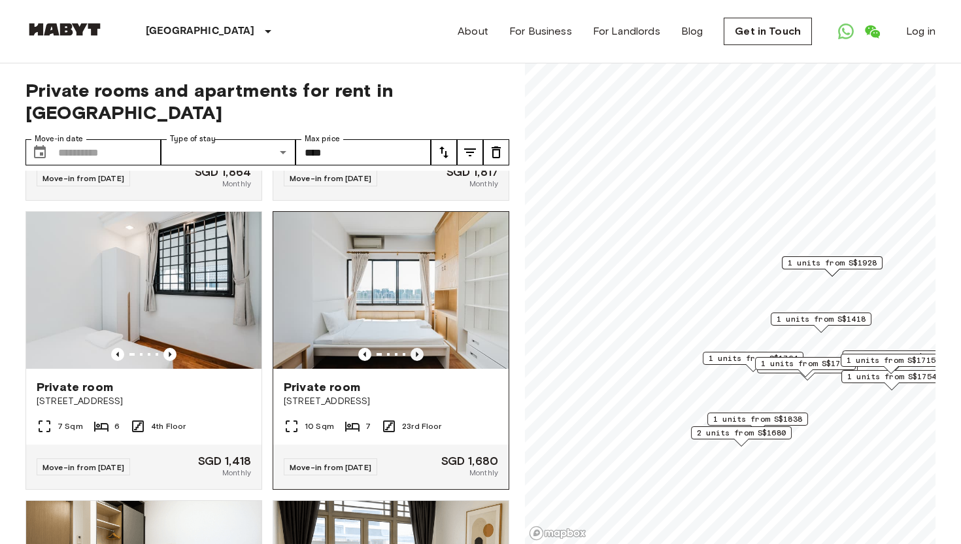
click at [419, 348] on icon "Previous image" at bounding box center [417, 354] width 13 height 13
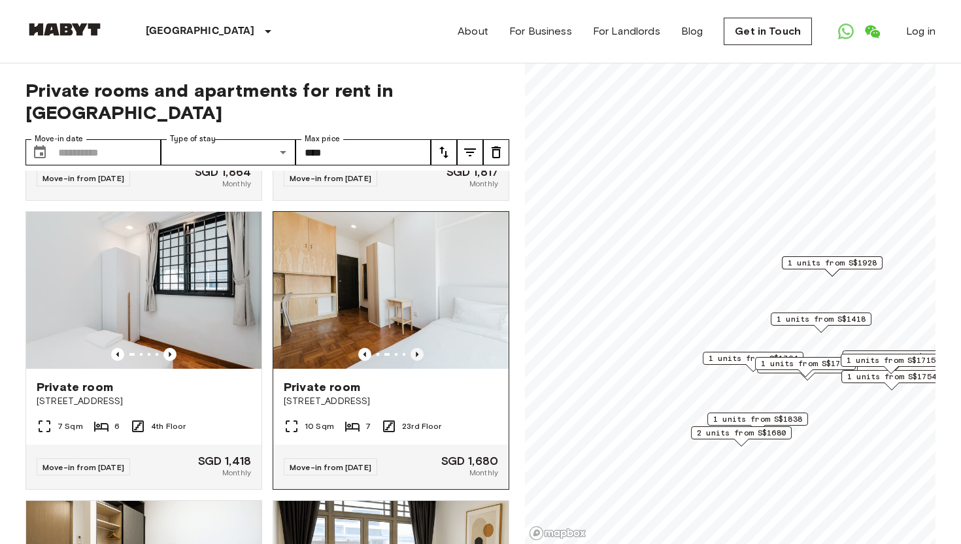
click at [419, 348] on icon "Previous image" at bounding box center [417, 354] width 13 height 13
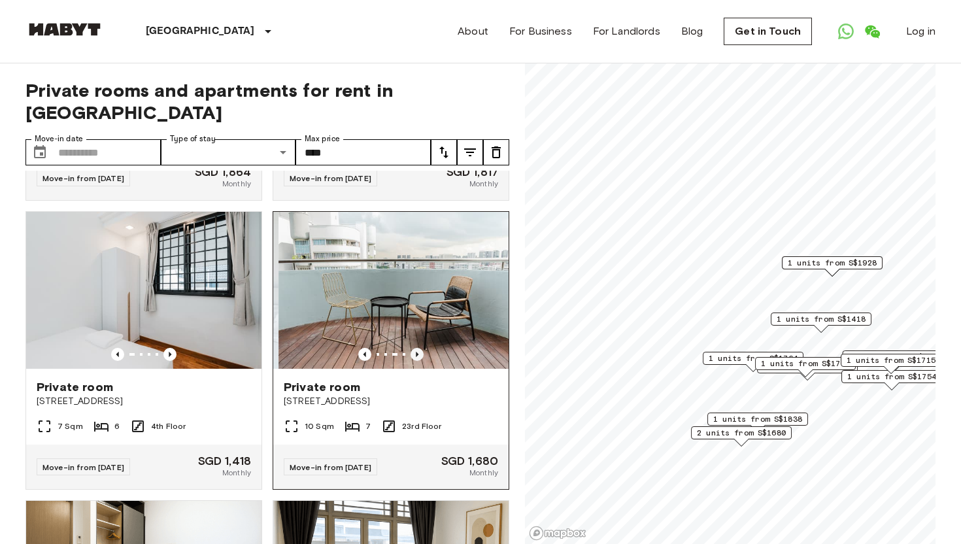
click at [419, 348] on icon "Previous image" at bounding box center [417, 354] width 13 height 13
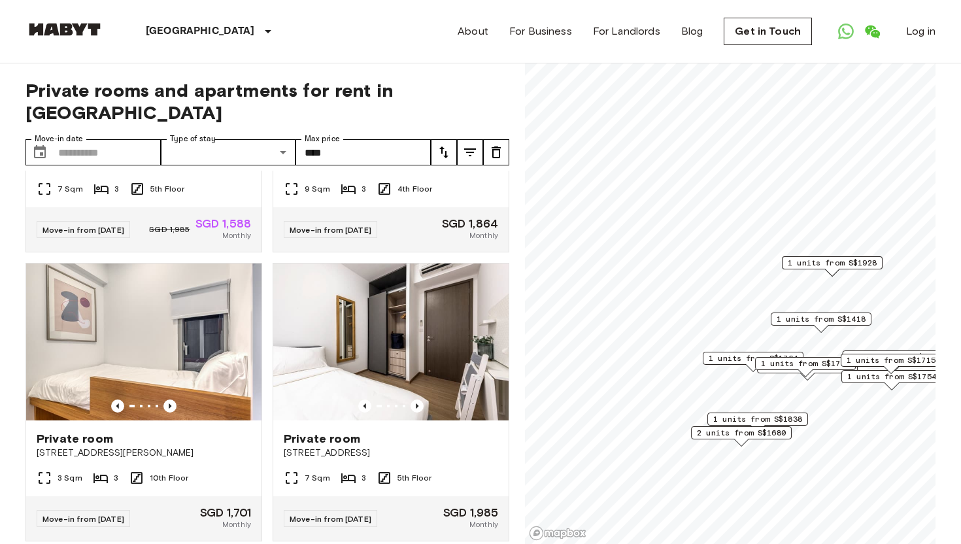
scroll to position [3398, 0]
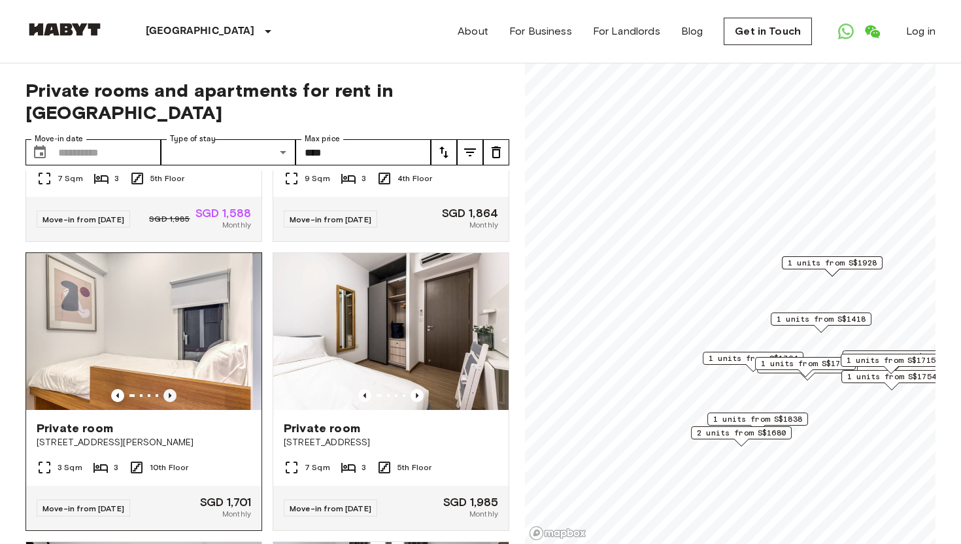
click at [171, 389] on icon "Previous image" at bounding box center [170, 395] width 13 height 13
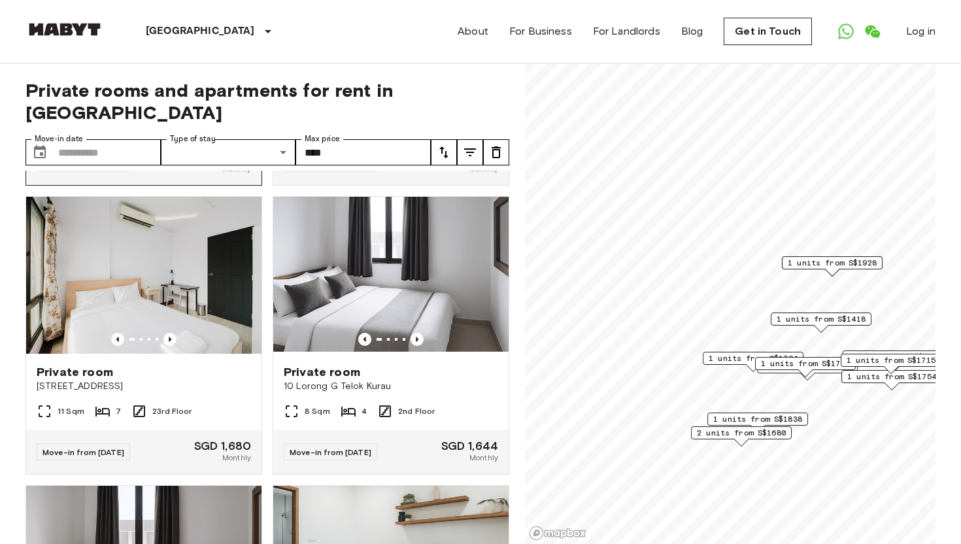
scroll to position [3751, 0]
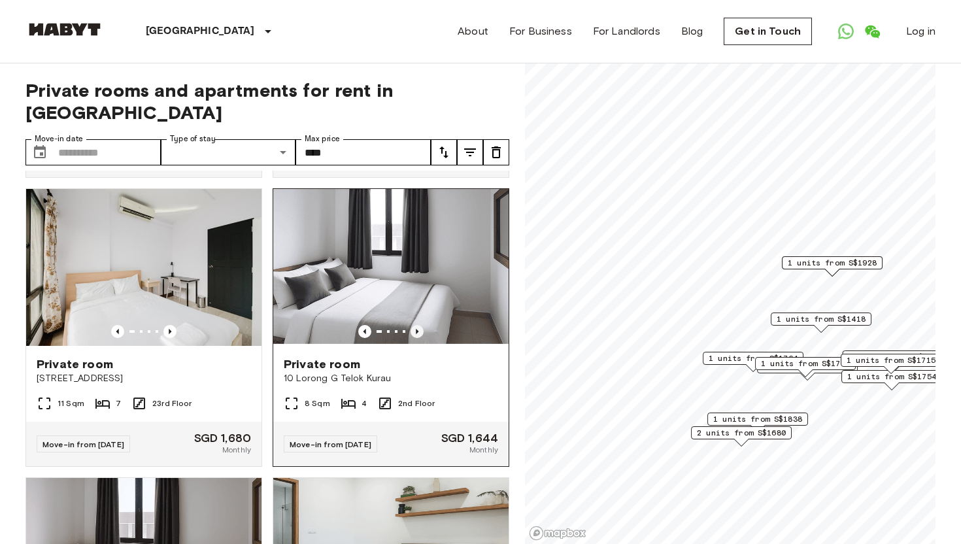
click at [417, 325] on icon "Previous image" at bounding box center [417, 331] width 13 height 13
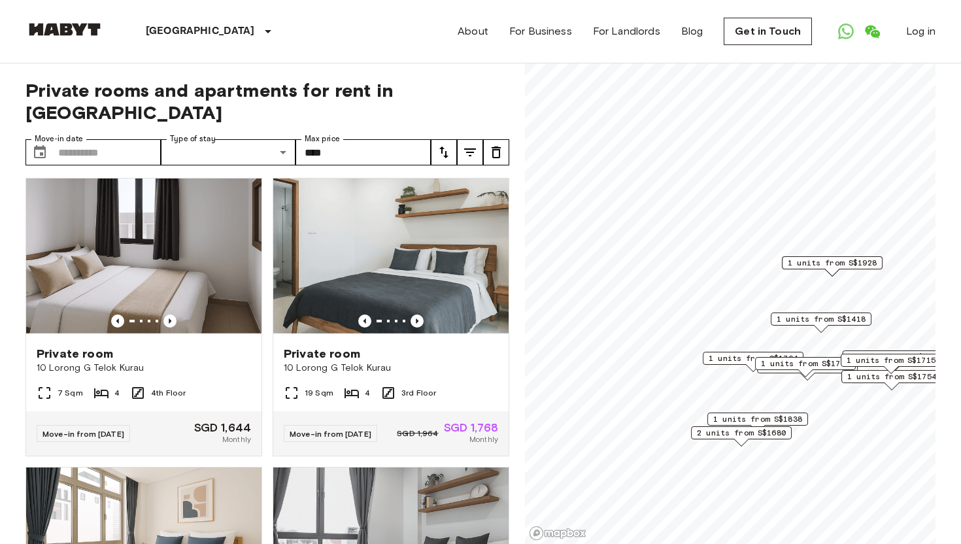
scroll to position [4055, 0]
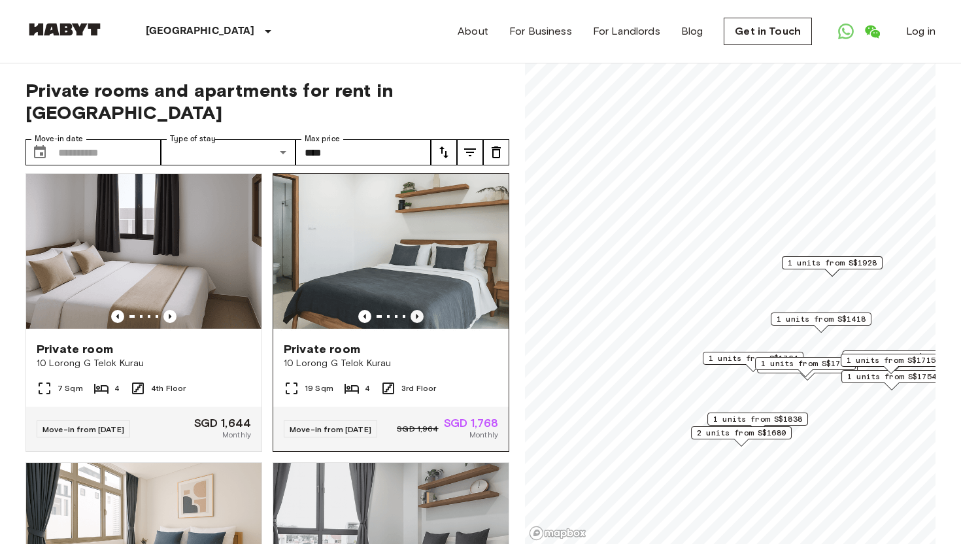
click at [417, 310] on icon "Previous image" at bounding box center [417, 316] width 13 height 13
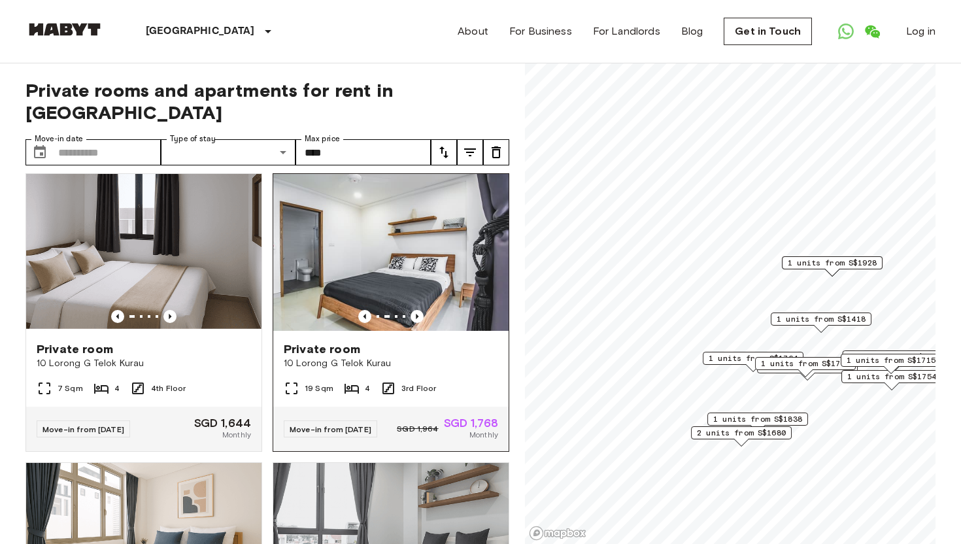
click at [429, 266] on img at bounding box center [390, 252] width 235 height 157
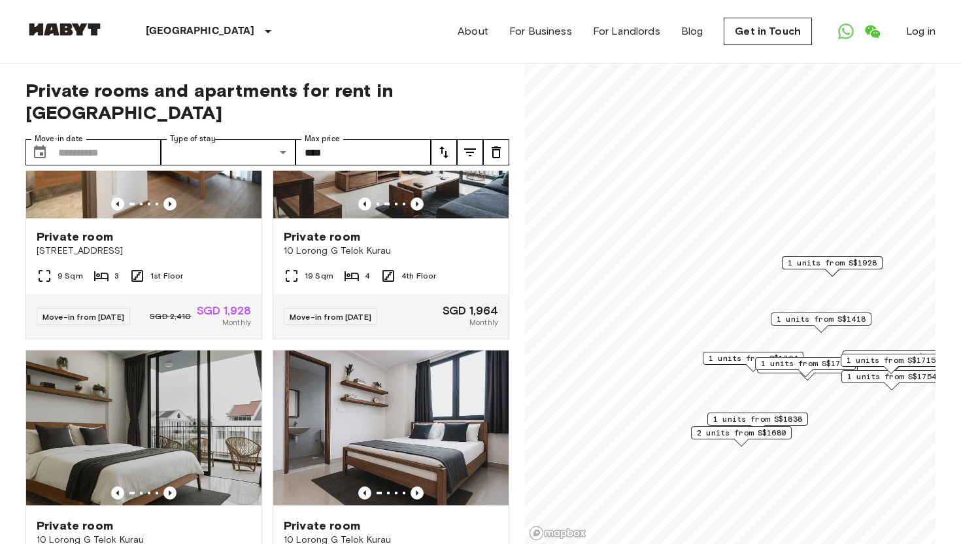
scroll to position [681, 0]
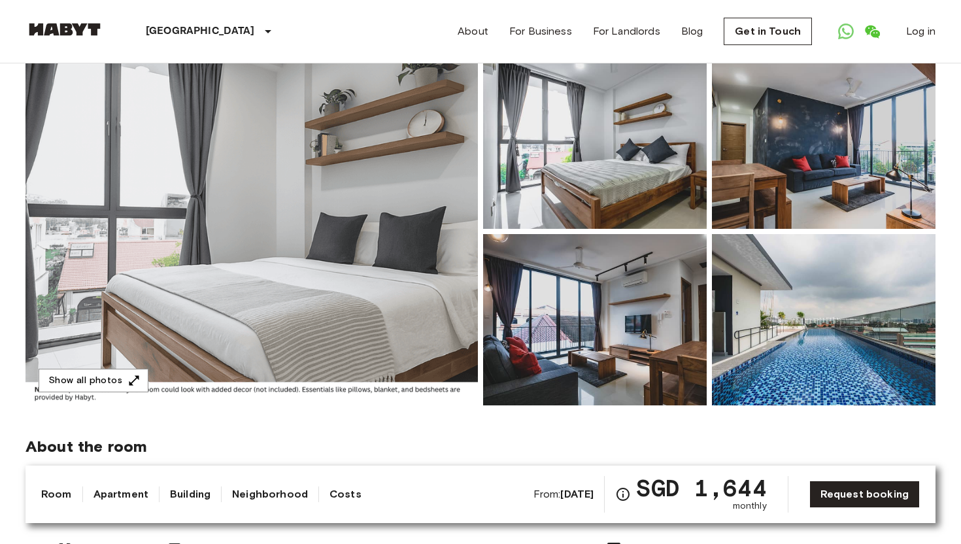
scroll to position [111, 0]
click at [390, 281] on img at bounding box center [252, 231] width 453 height 348
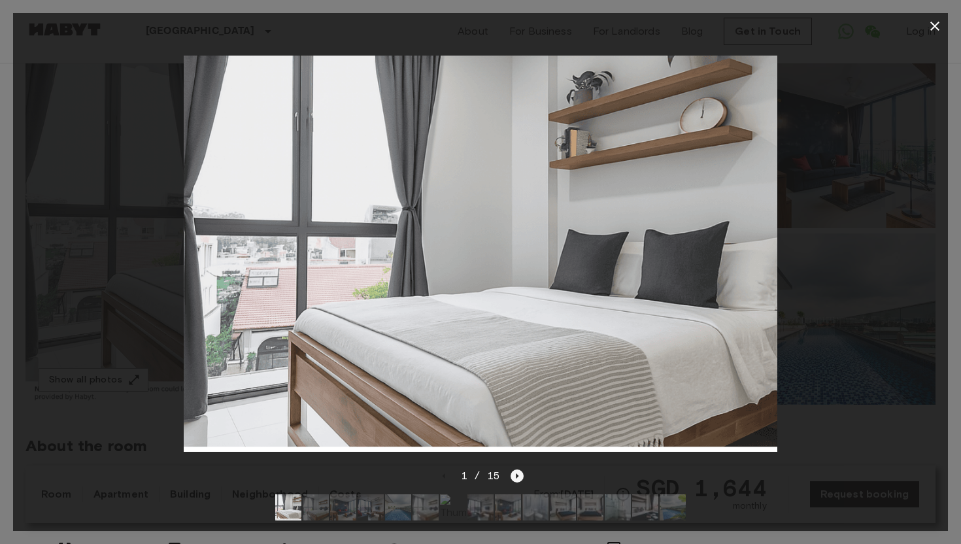
click at [512, 477] on icon "Next image" at bounding box center [517, 476] width 13 height 13
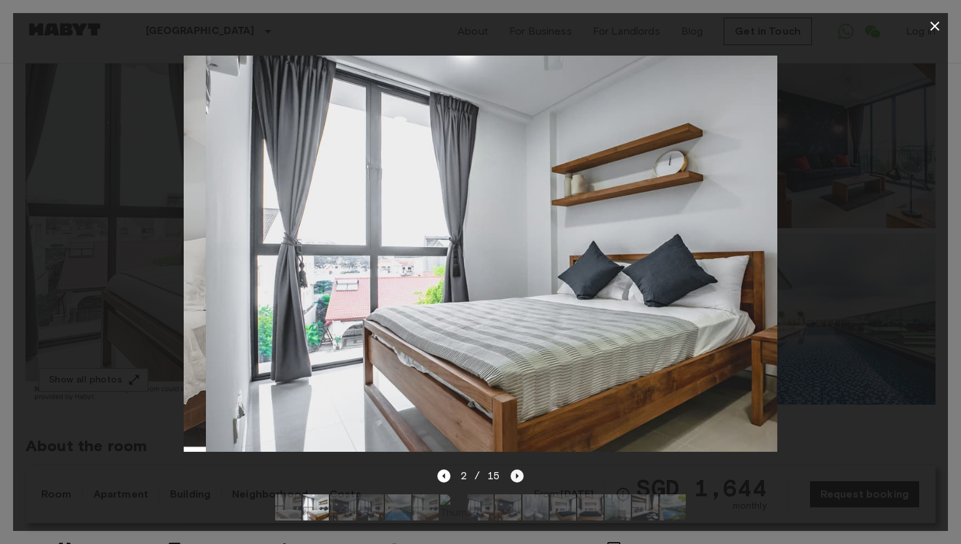
click at [512, 477] on icon "Next image" at bounding box center [517, 476] width 13 height 13
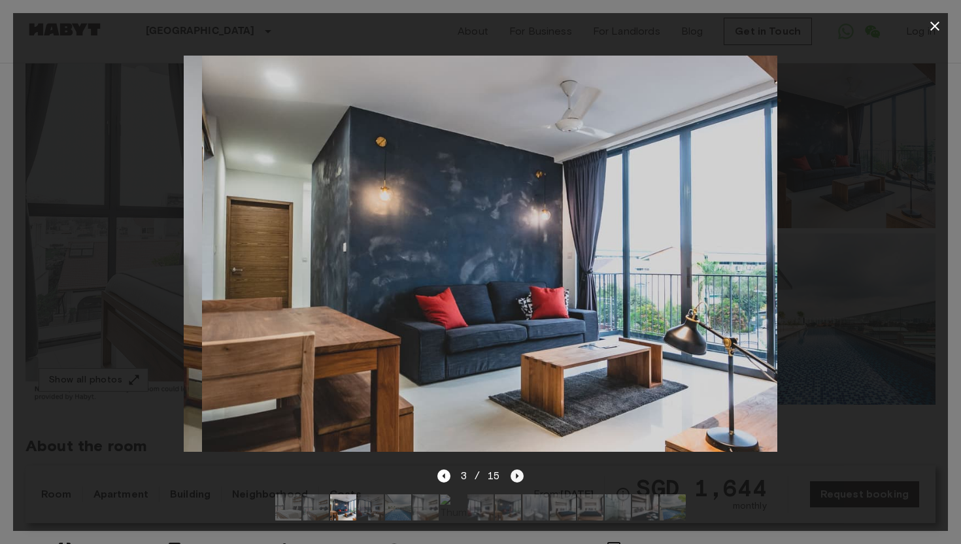
click at [512, 477] on icon "Next image" at bounding box center [517, 476] width 13 height 13
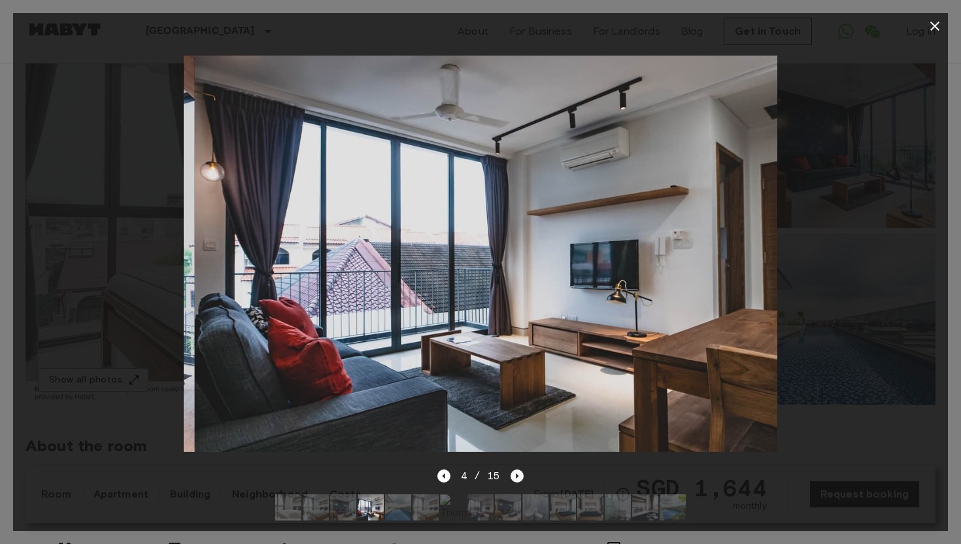
click at [512, 477] on icon "Next image" at bounding box center [517, 476] width 13 height 13
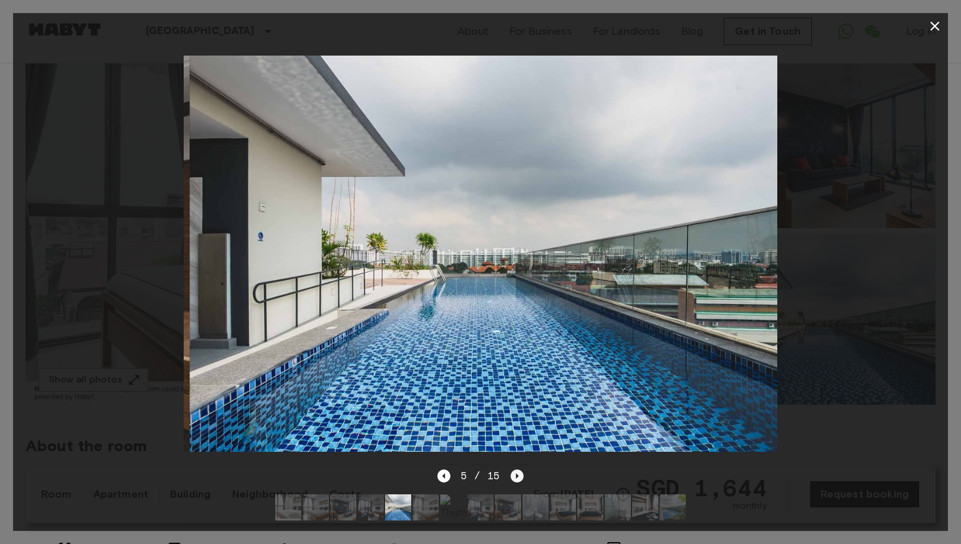
click at [512, 477] on icon "Next image" at bounding box center [517, 476] width 13 height 13
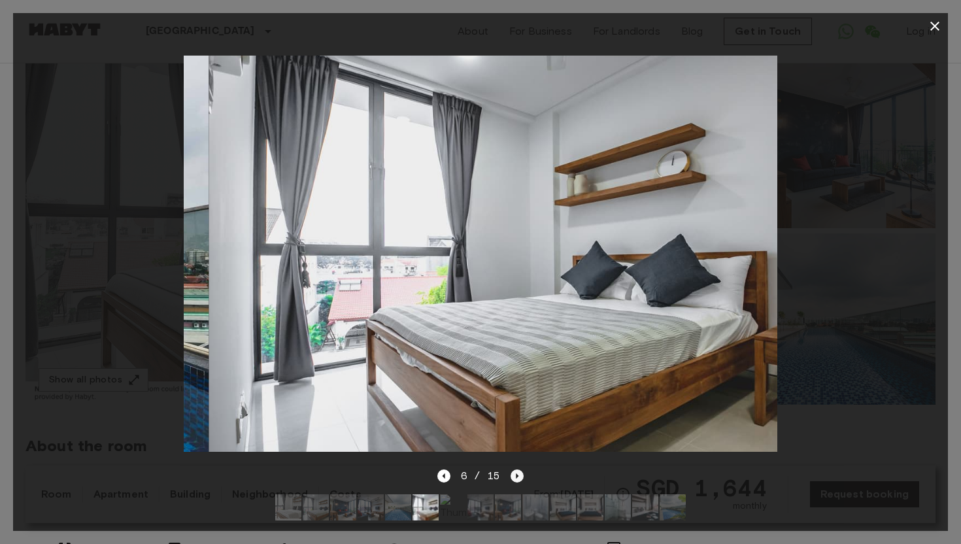
click at [512, 477] on icon "Next image" at bounding box center [517, 476] width 13 height 13
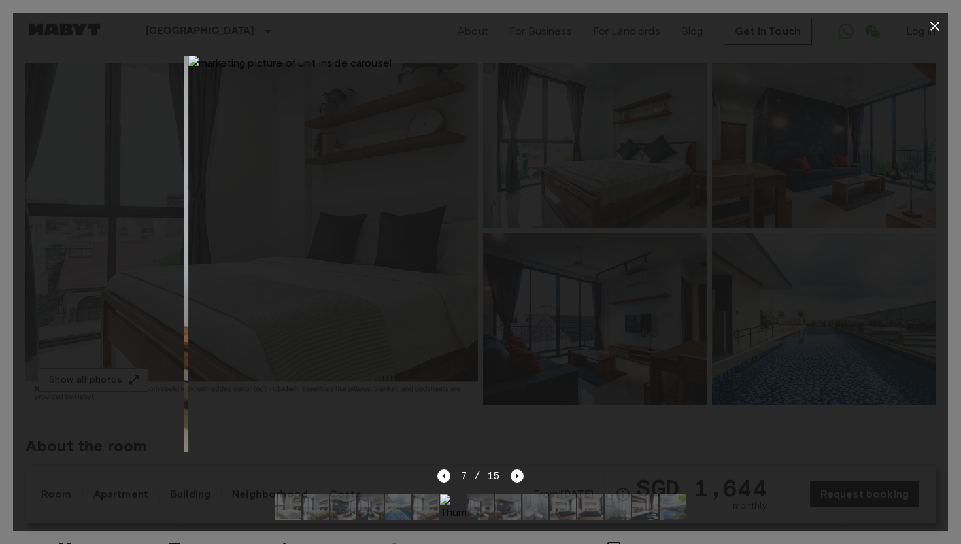
click at [512, 477] on icon "Next image" at bounding box center [517, 476] width 13 height 13
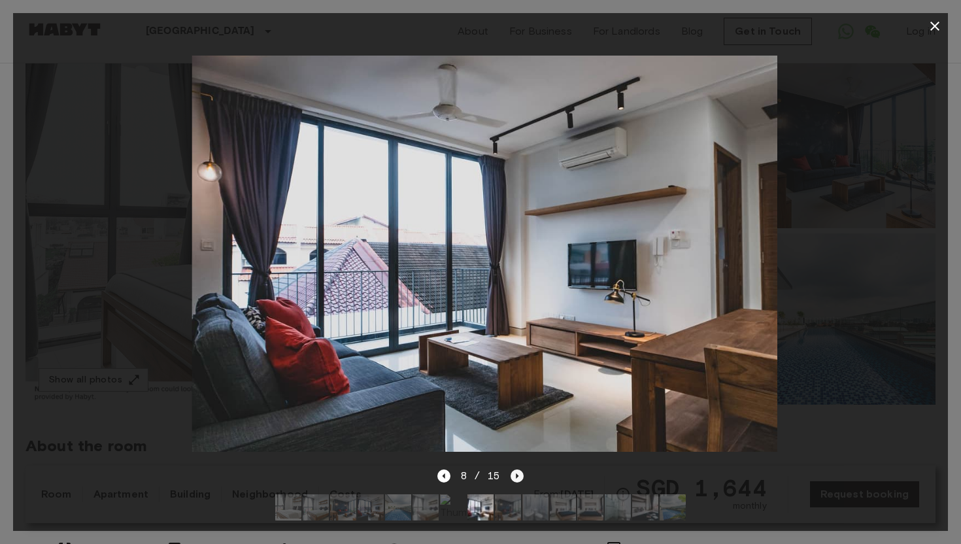
click at [512, 477] on icon "Next image" at bounding box center [517, 476] width 13 height 13
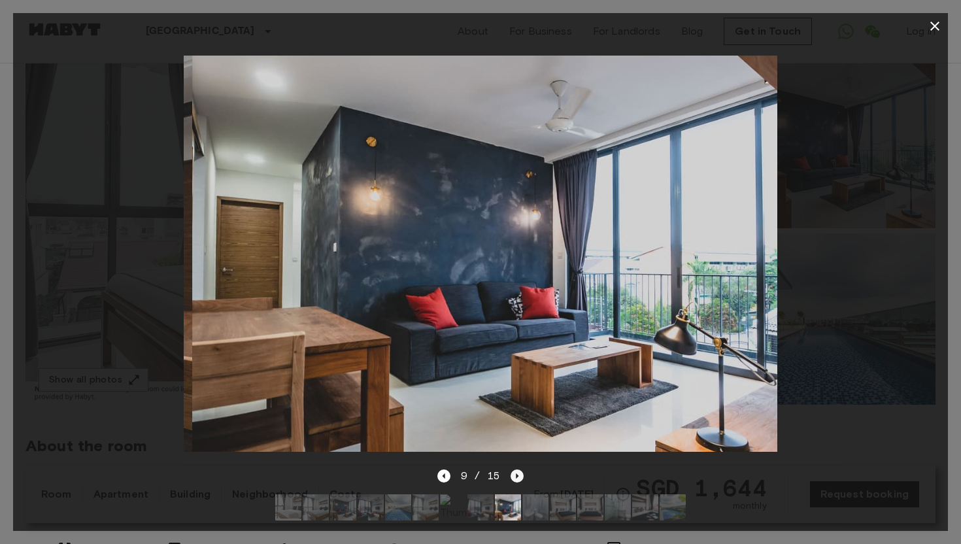
click at [512, 477] on icon "Next image" at bounding box center [517, 476] width 13 height 13
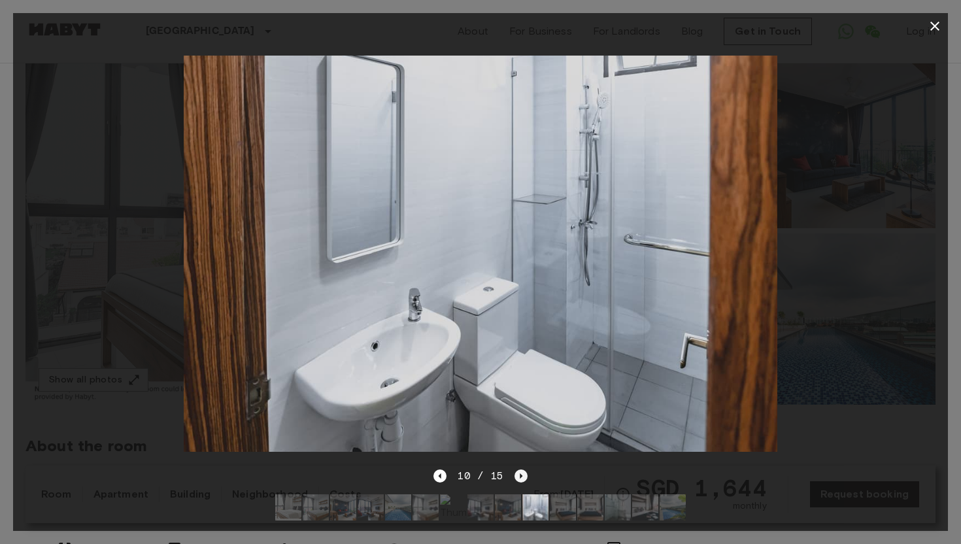
click at [521, 477] on icon "Next image" at bounding box center [521, 476] width 13 height 13
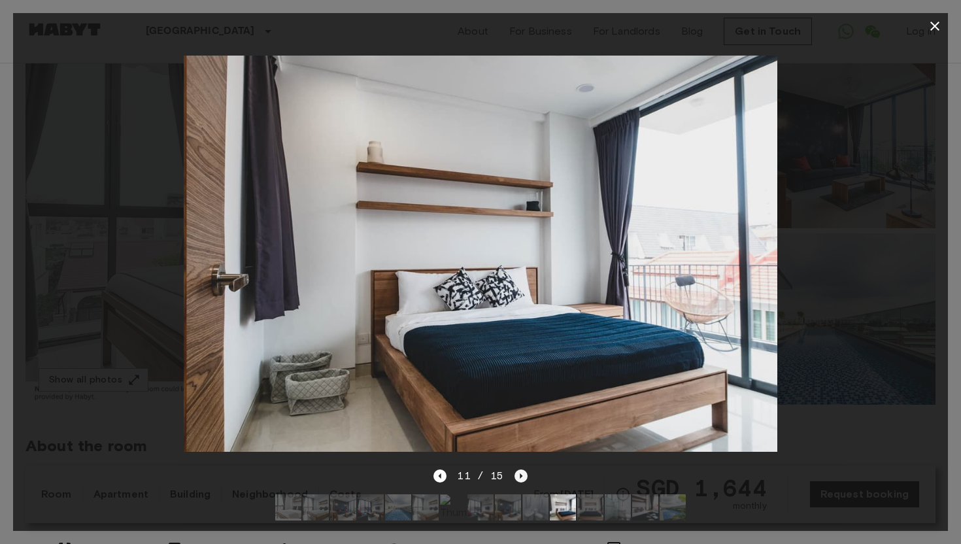
click at [521, 477] on icon "Next image" at bounding box center [521, 476] width 13 height 13
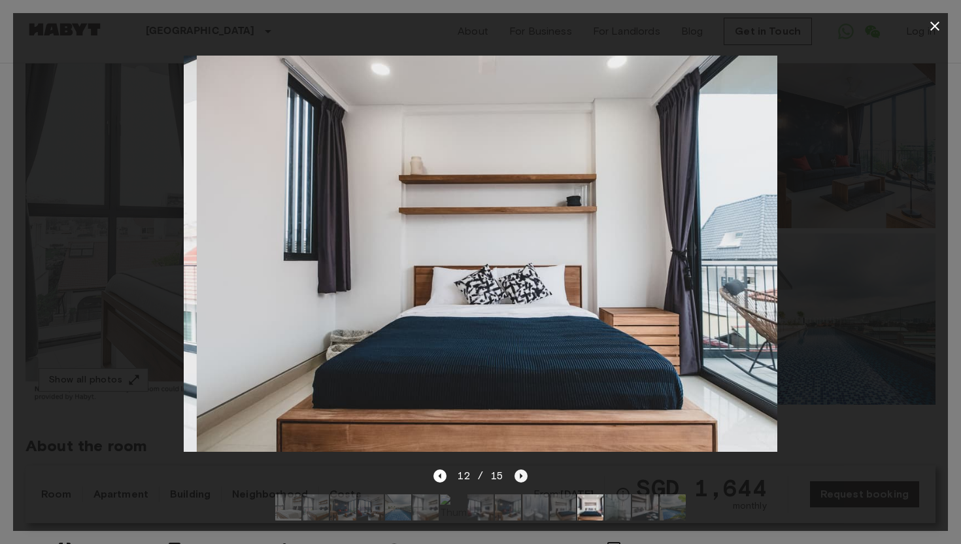
click at [521, 477] on icon "Next image" at bounding box center [521, 476] width 13 height 13
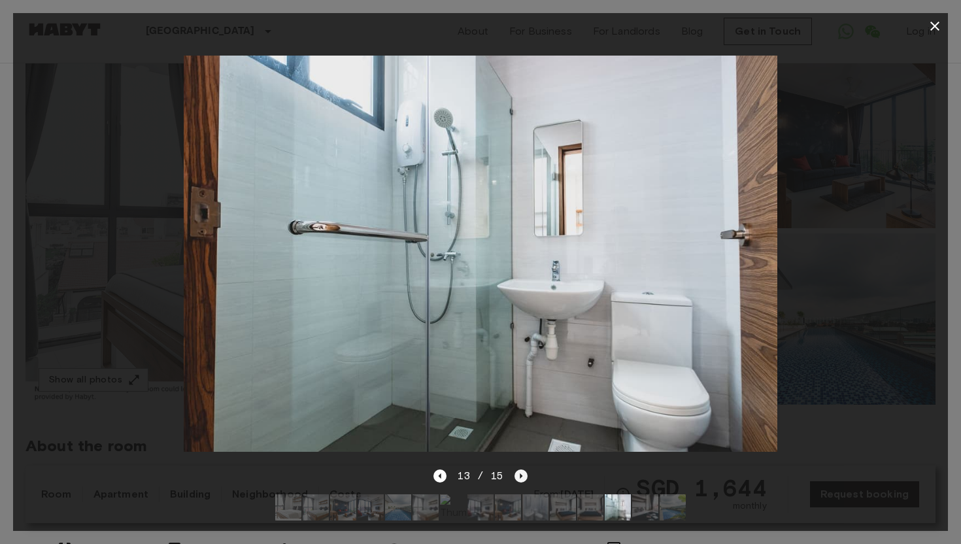
click at [521, 477] on icon "Next image" at bounding box center [521, 476] width 13 height 13
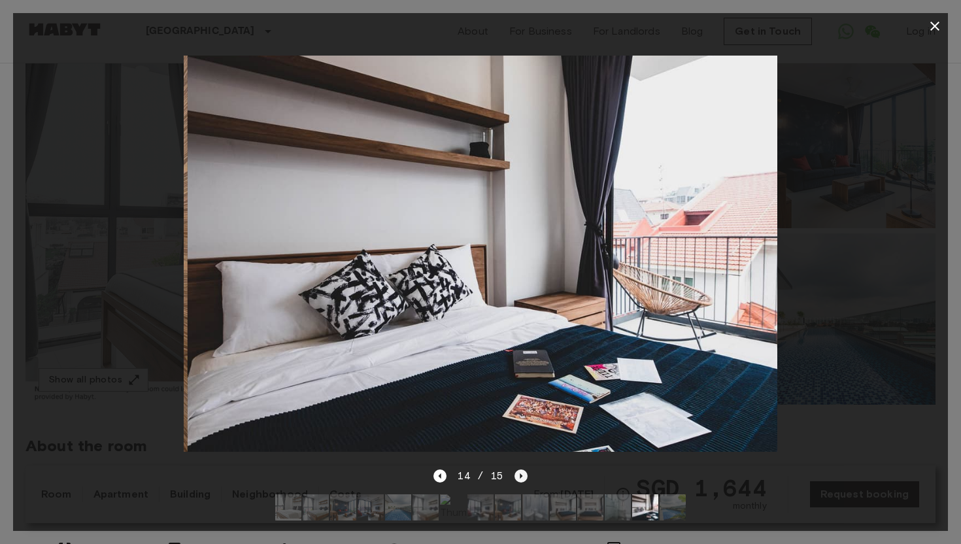
click at [521, 477] on icon "Next image" at bounding box center [521, 476] width 13 height 13
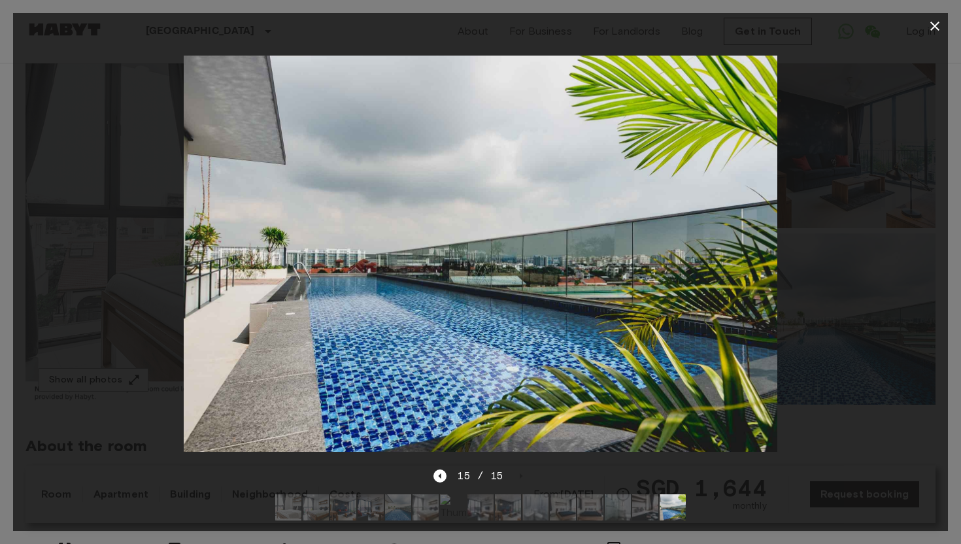
click at [928, 31] on icon "button" at bounding box center [935, 26] width 16 height 16
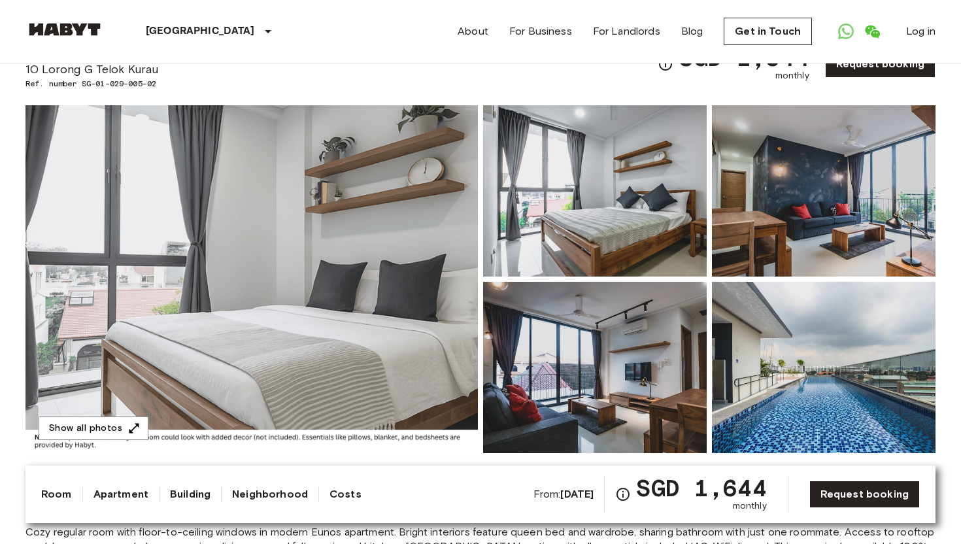
scroll to position [0, 0]
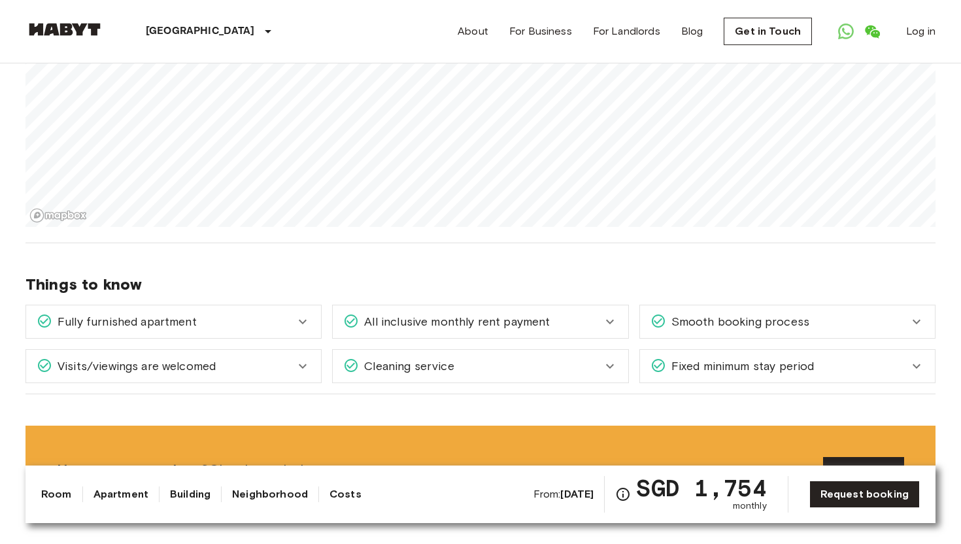
scroll to position [967, 0]
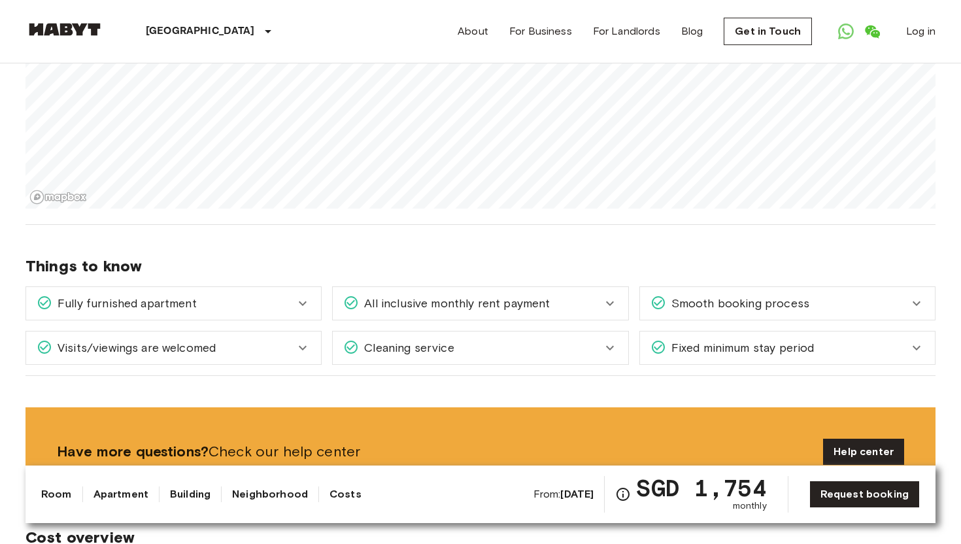
click at [610, 317] on div "All inclusive monthly rent payment" at bounding box center [480, 303] width 295 height 33
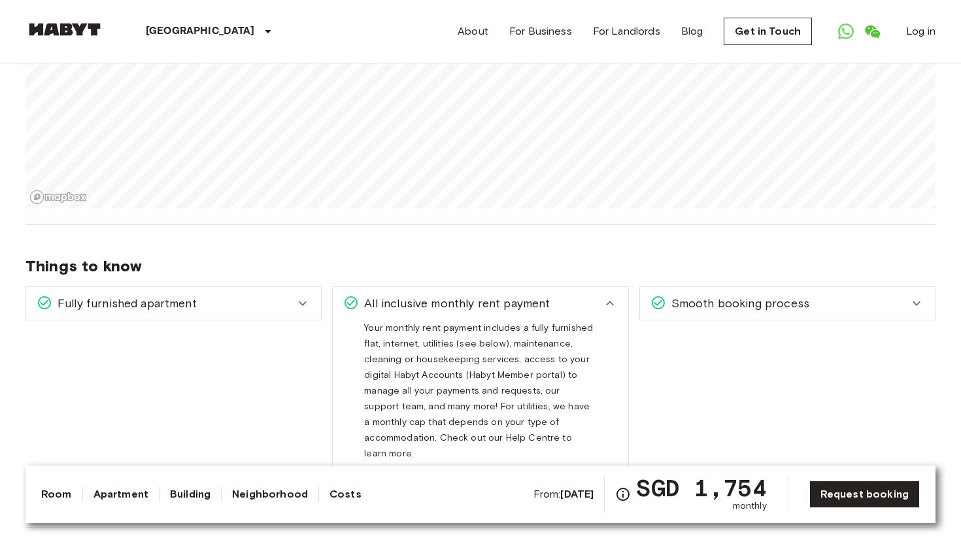
click at [610, 307] on icon at bounding box center [610, 304] width 16 height 16
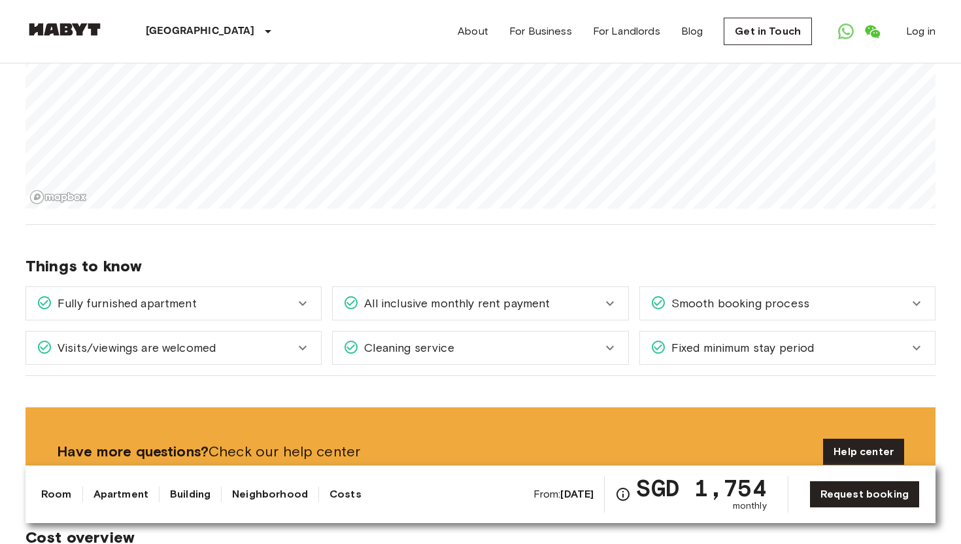
click at [610, 307] on icon at bounding box center [610, 304] width 16 height 16
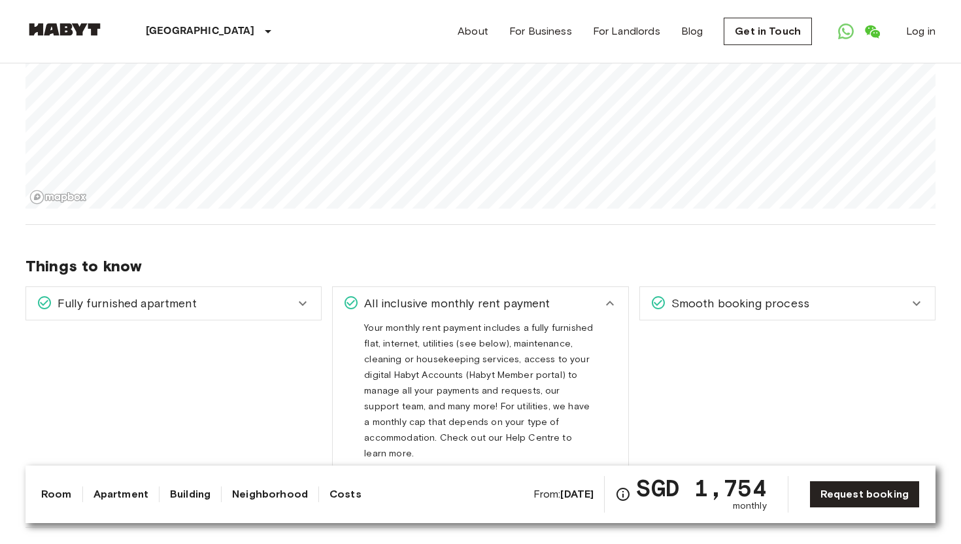
click at [610, 307] on icon at bounding box center [610, 304] width 16 height 16
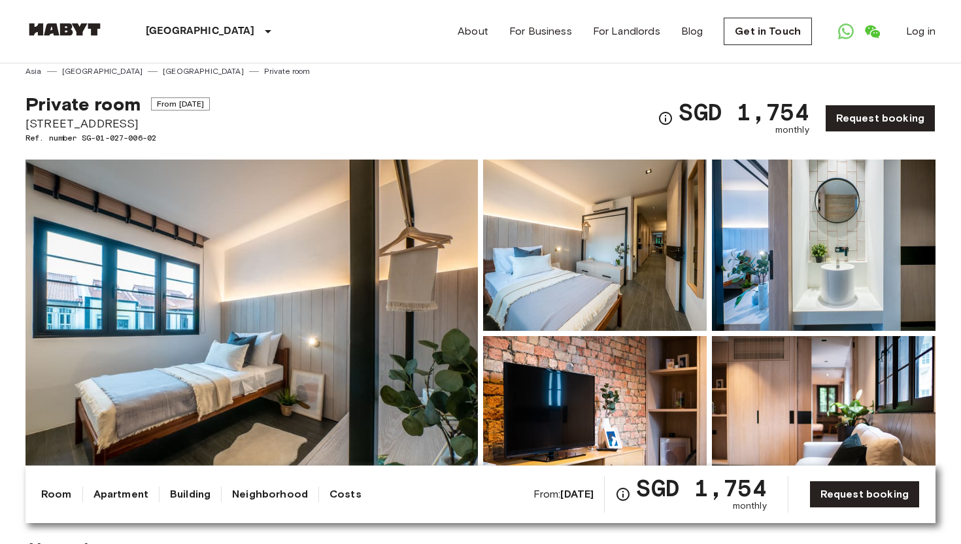
scroll to position [1, 0]
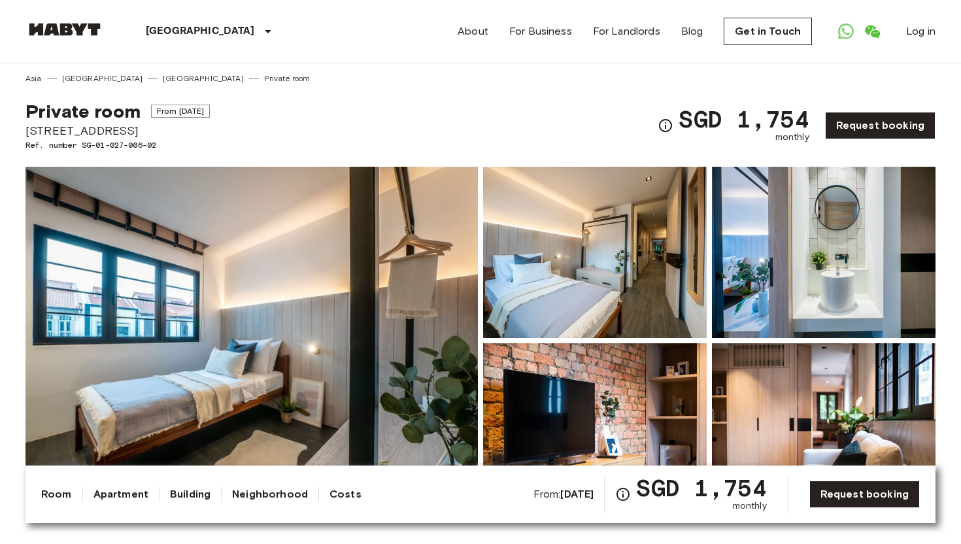
drag, startPoint x: 142, startPoint y: 126, endPoint x: 1, endPoint y: 130, distance: 140.7
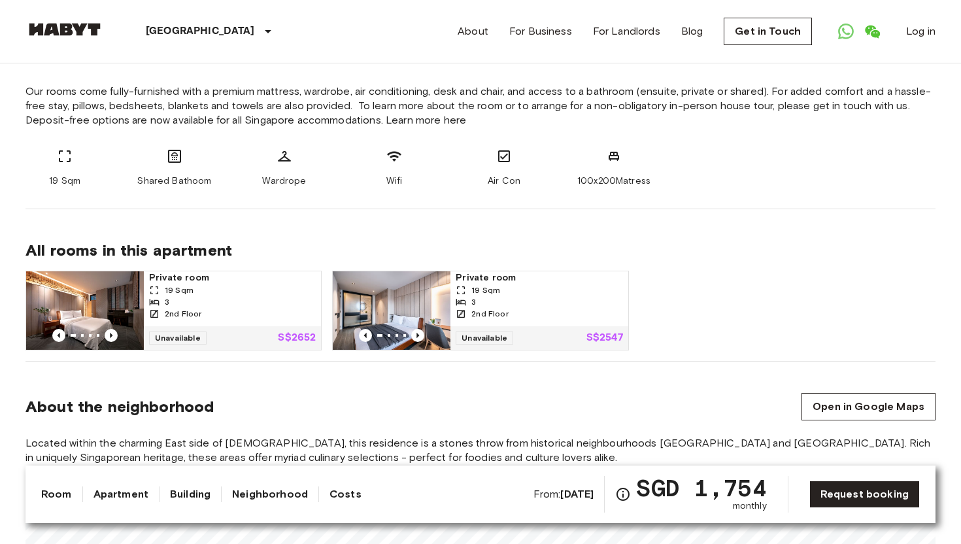
scroll to position [503, 0]
click at [114, 336] on icon "Previous image" at bounding box center [111, 336] width 13 height 13
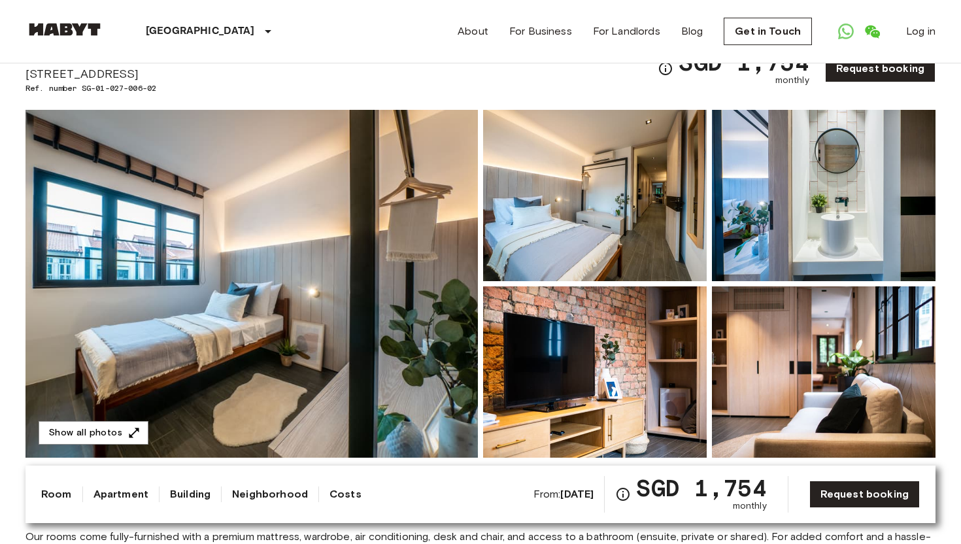
scroll to position [60, 0]
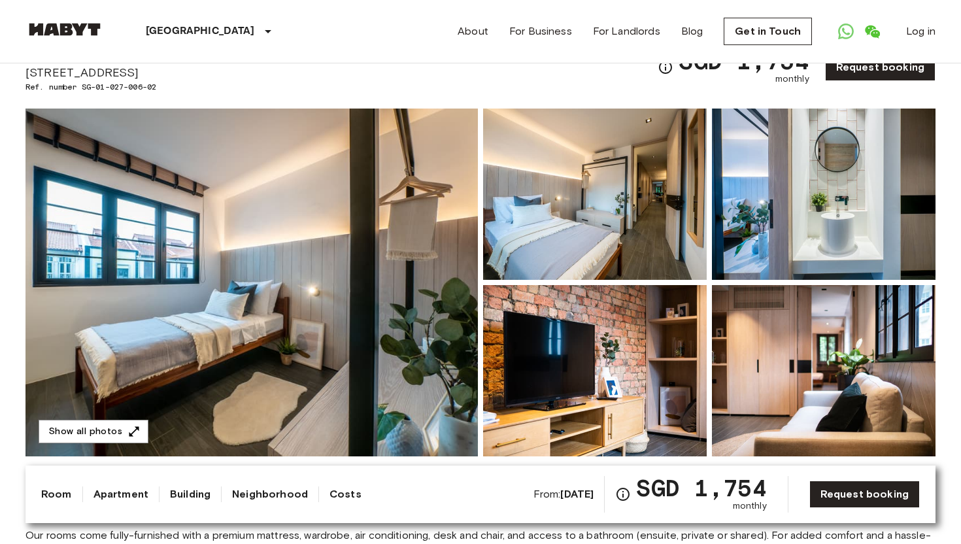
click at [392, 218] on img at bounding box center [252, 283] width 453 height 348
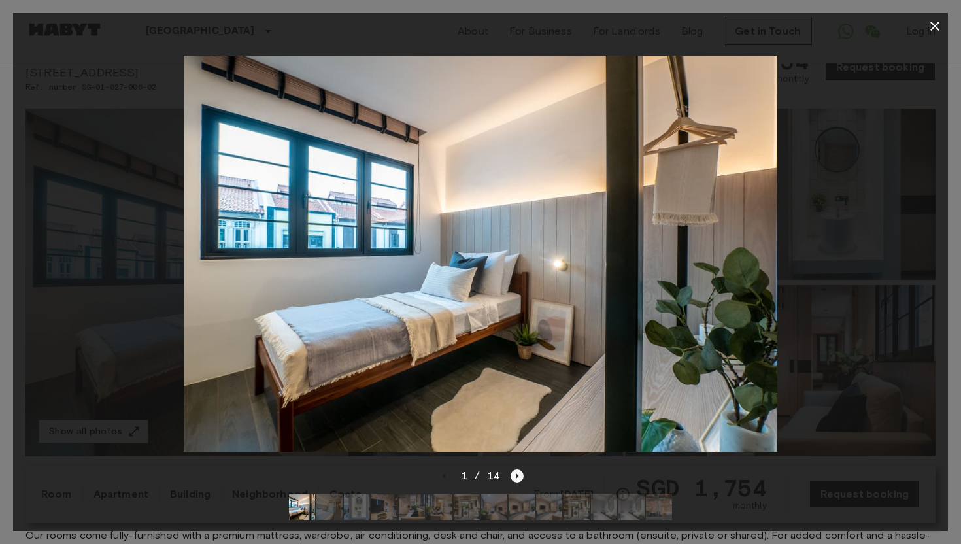
click at [517, 474] on icon "Next image" at bounding box center [517, 476] width 13 height 13
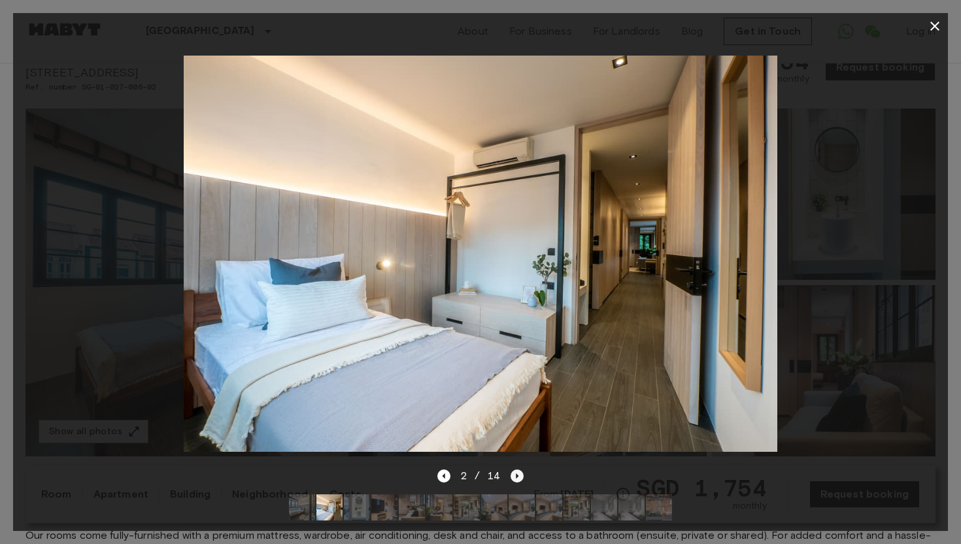
click at [517, 474] on icon "Next image" at bounding box center [517, 476] width 13 height 13
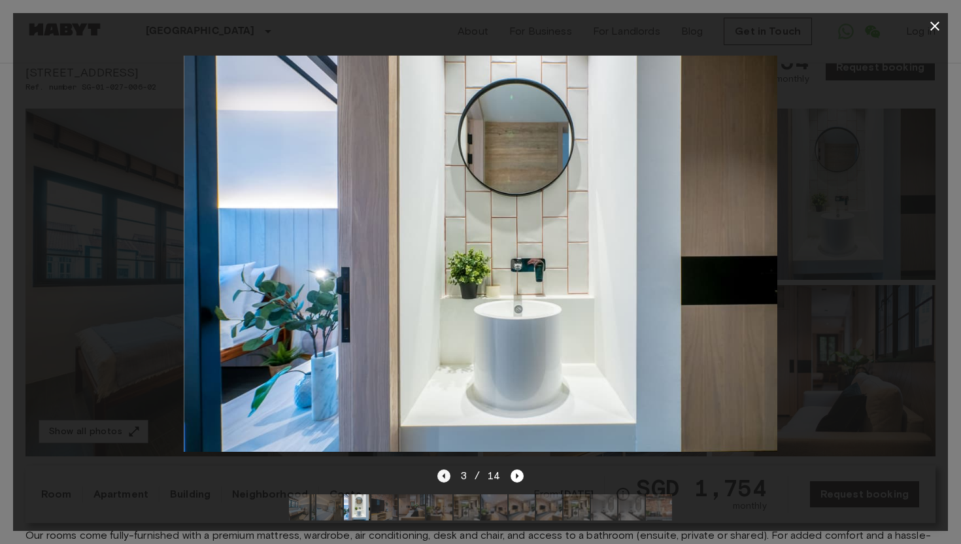
click at [445, 480] on icon "Previous image" at bounding box center [444, 476] width 13 height 13
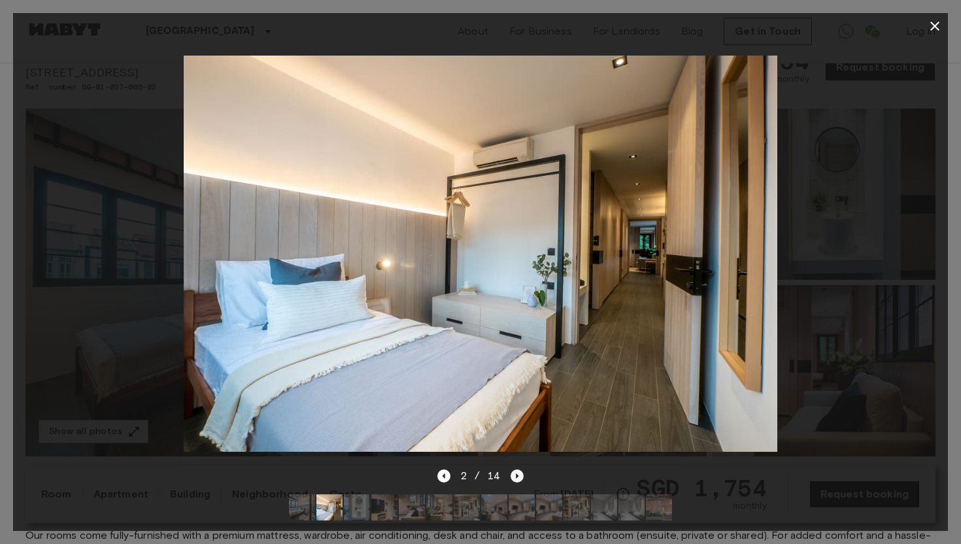
click at [516, 481] on icon "Next image" at bounding box center [517, 476] width 13 height 13
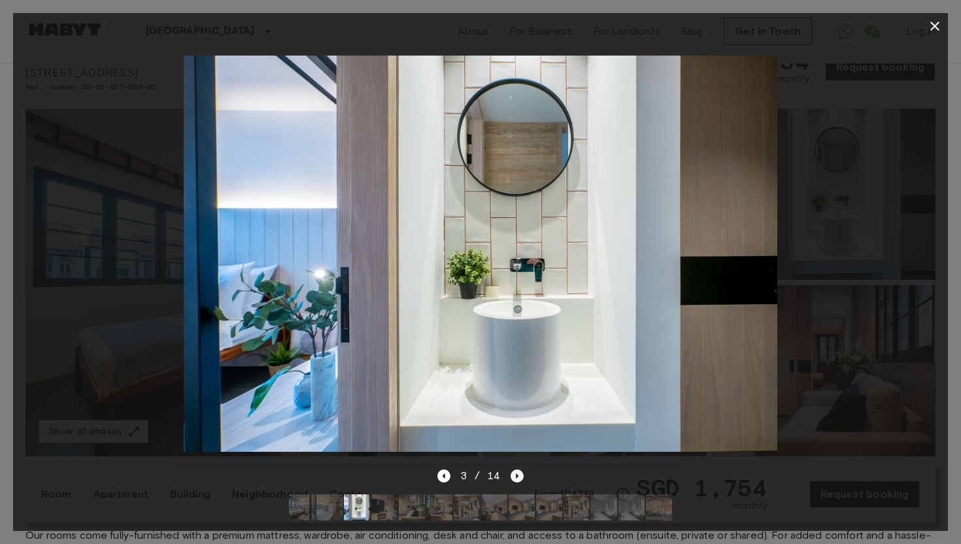
click at [516, 481] on icon "Next image" at bounding box center [517, 476] width 13 height 13
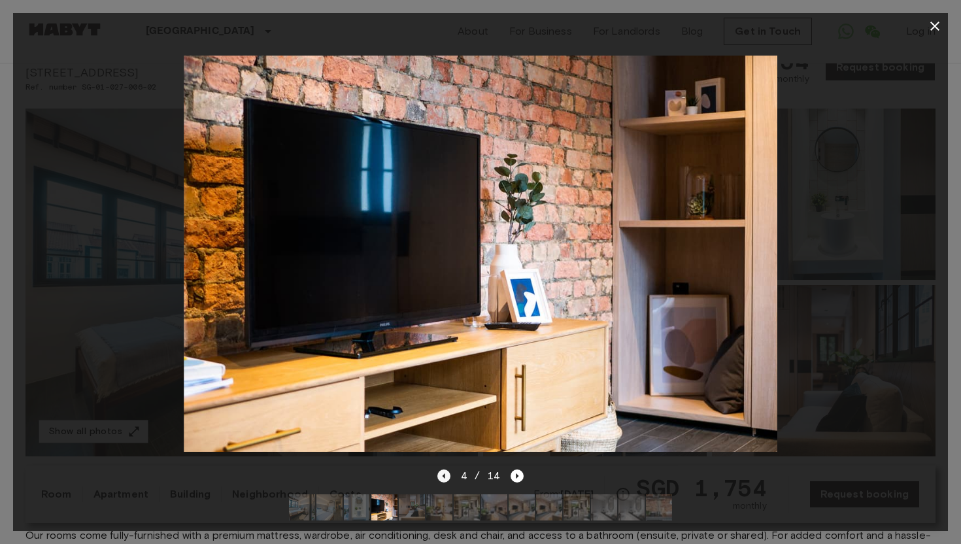
click at [448, 481] on icon "Previous image" at bounding box center [444, 476] width 13 height 13
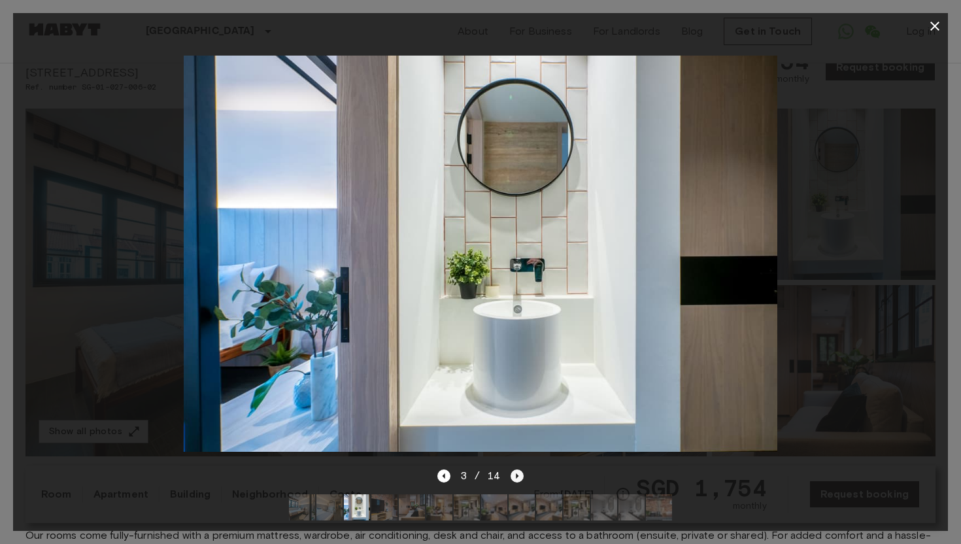
click at [513, 476] on icon "Next image" at bounding box center [517, 476] width 13 height 13
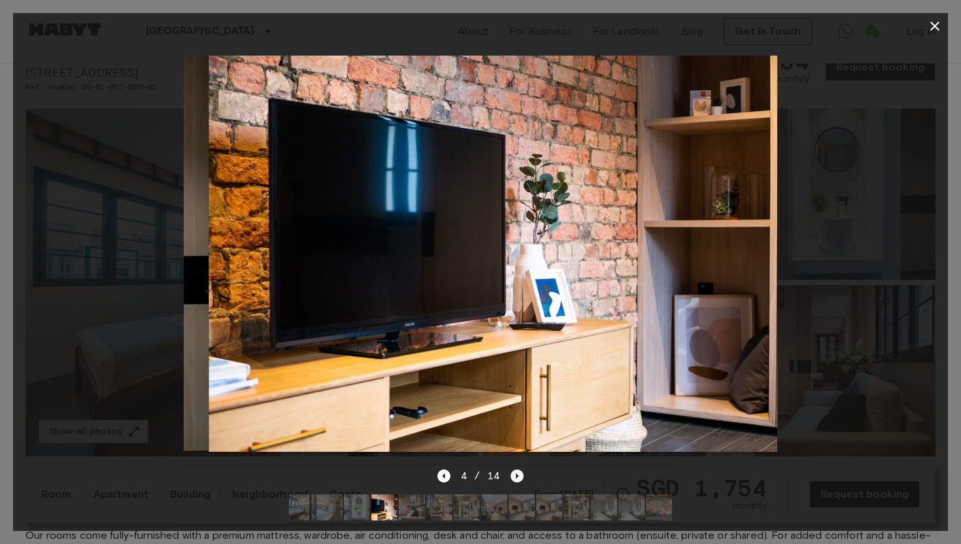
click at [513, 476] on icon "Next image" at bounding box center [517, 476] width 13 height 13
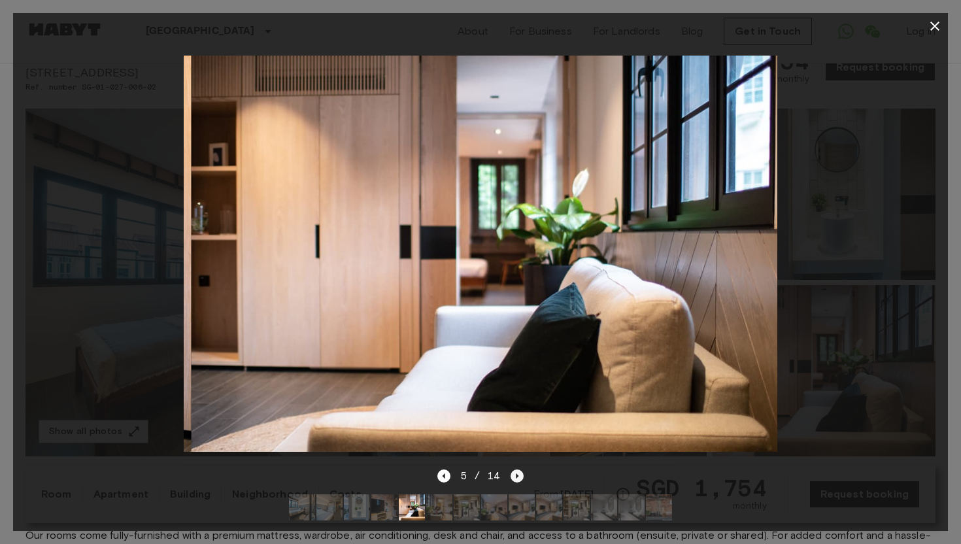
click at [513, 476] on icon "Next image" at bounding box center [517, 476] width 13 height 13
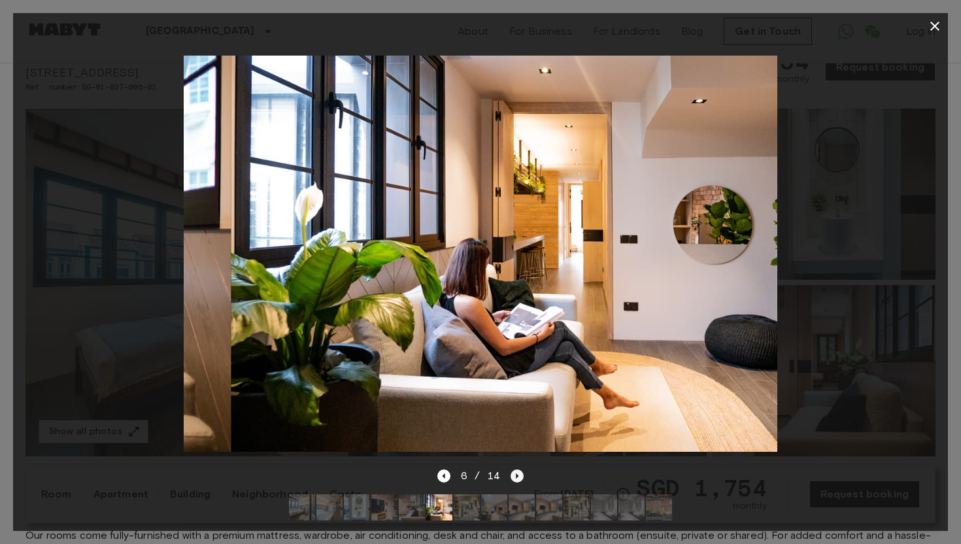
click at [513, 476] on icon "Next image" at bounding box center [517, 476] width 13 height 13
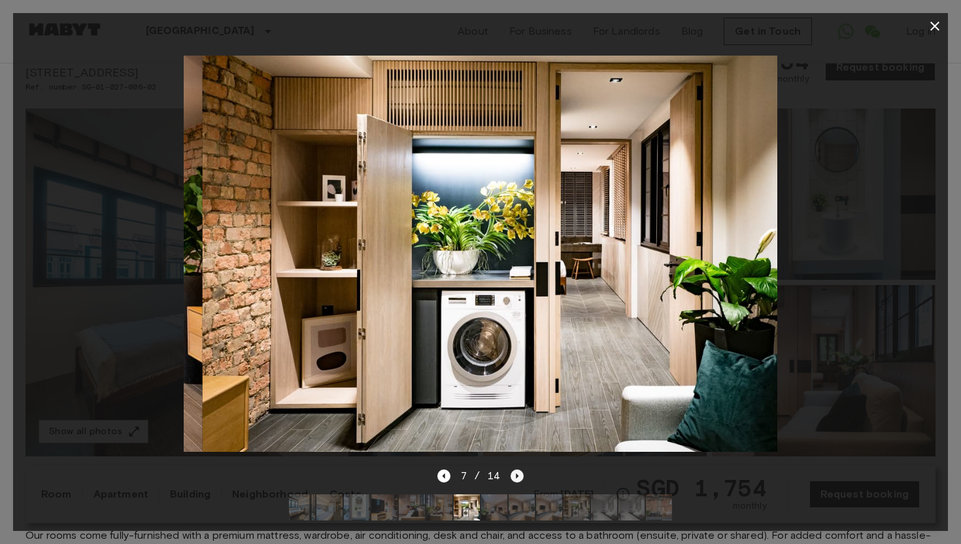
click at [513, 476] on icon "Next image" at bounding box center [517, 476] width 13 height 13
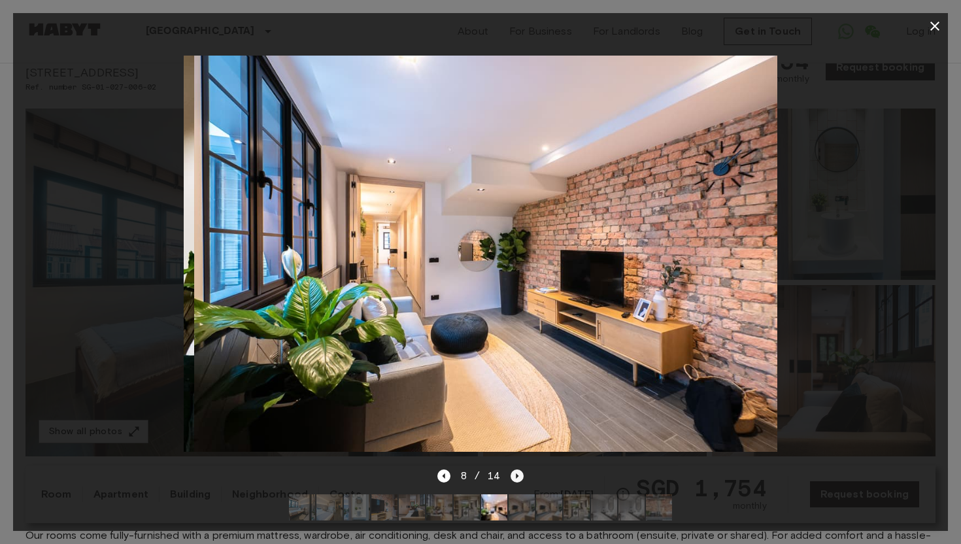
click at [513, 476] on icon "Next image" at bounding box center [517, 476] width 13 height 13
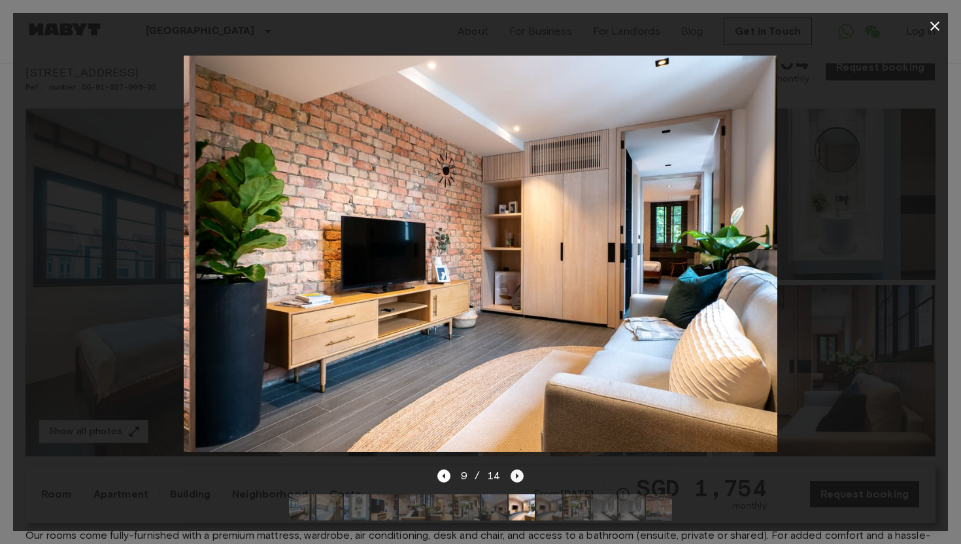
click at [513, 476] on icon "Next image" at bounding box center [517, 476] width 13 height 13
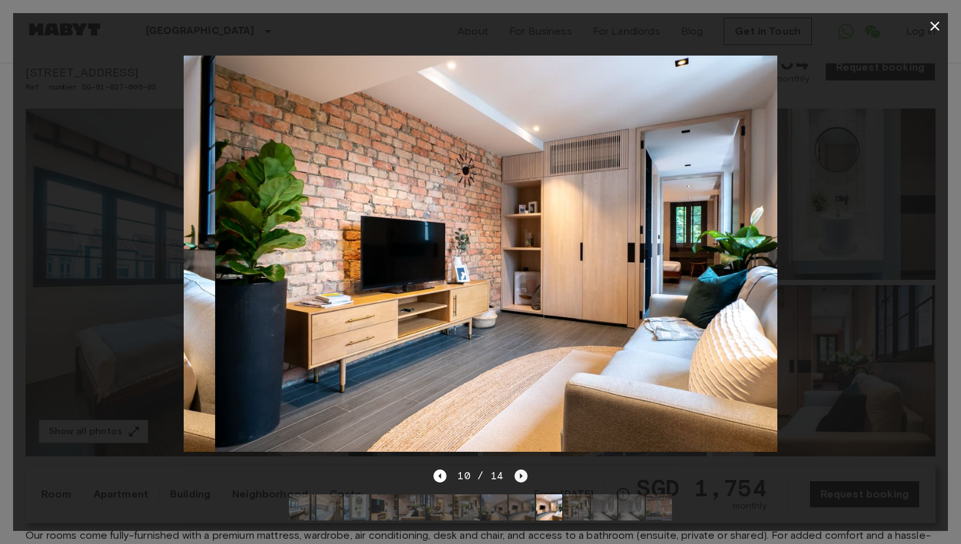
click at [513, 476] on div "10 / 14" at bounding box center [481, 476] width 94 height 16
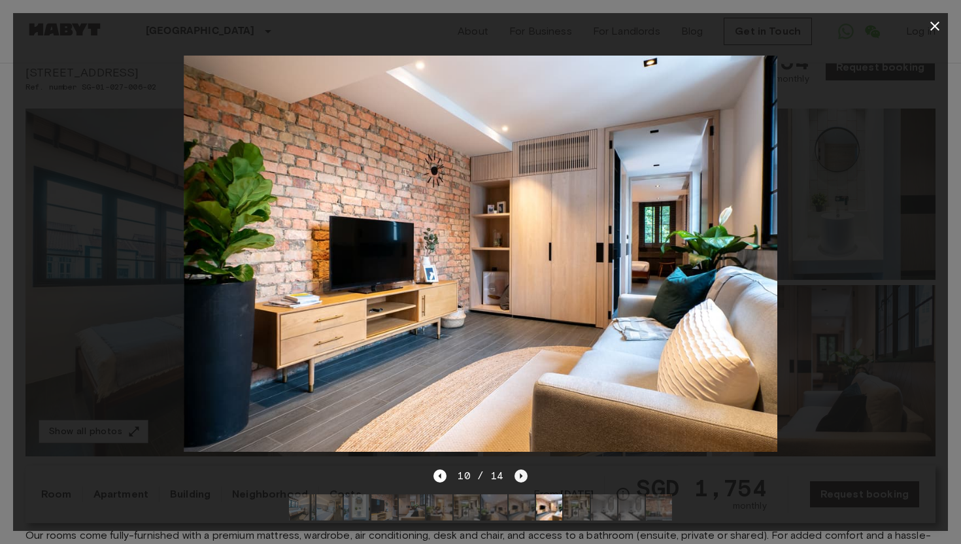
click at [513, 476] on div "10 / 14" at bounding box center [481, 476] width 94 height 16
click at [523, 475] on icon "Next image" at bounding box center [521, 476] width 13 height 13
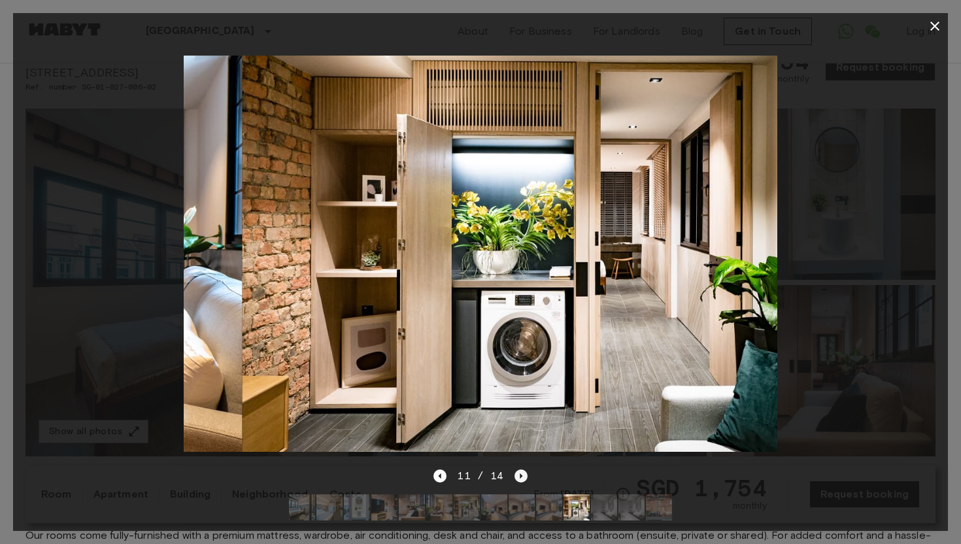
click at [523, 475] on icon "Next image" at bounding box center [521, 476] width 13 height 13
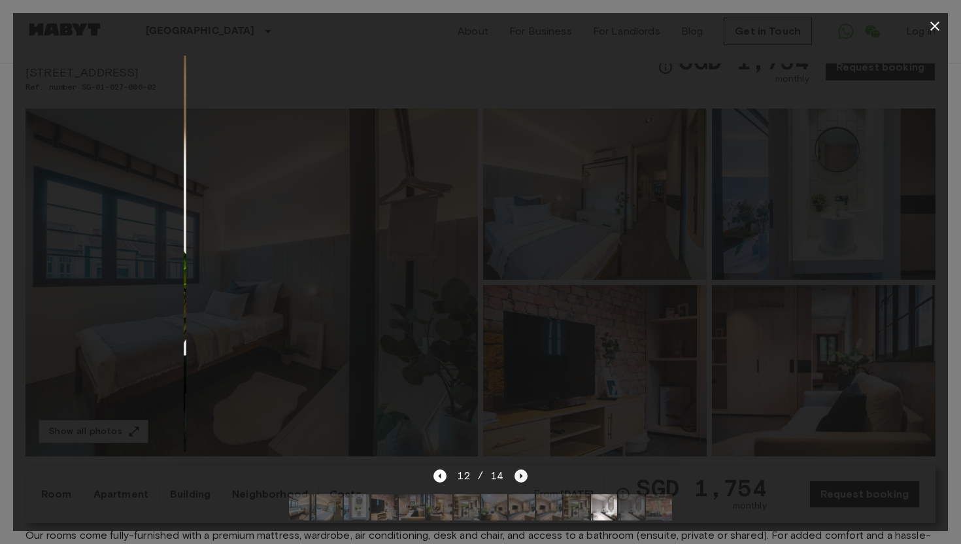
click at [523, 475] on icon "Next image" at bounding box center [521, 476] width 13 height 13
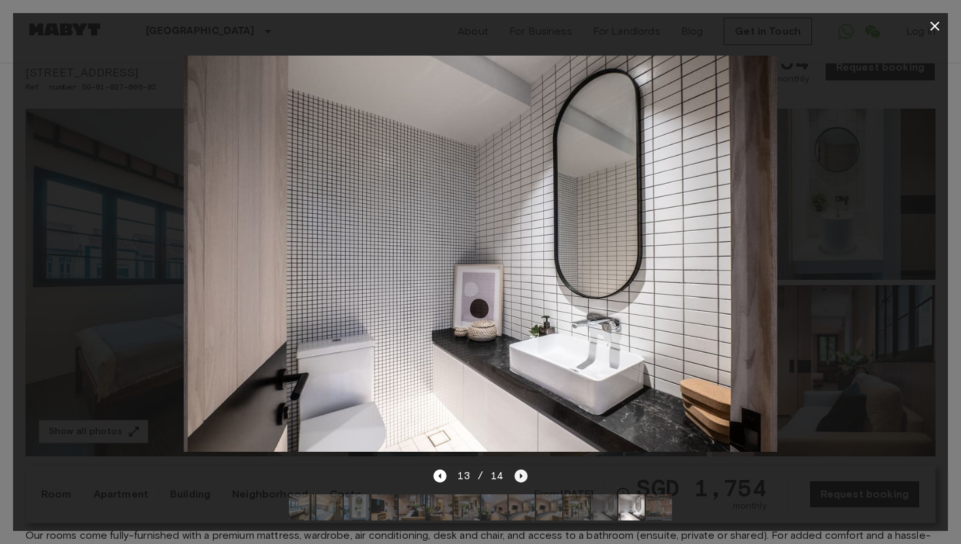
click at [523, 475] on icon "Next image" at bounding box center [521, 476] width 13 height 13
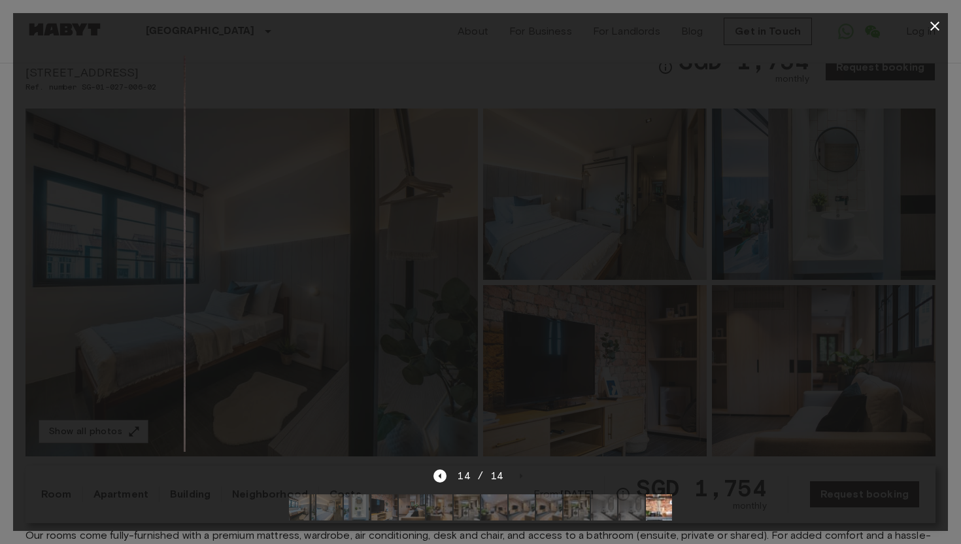
click at [861, 199] on div at bounding box center [480, 253] width 935 height 429
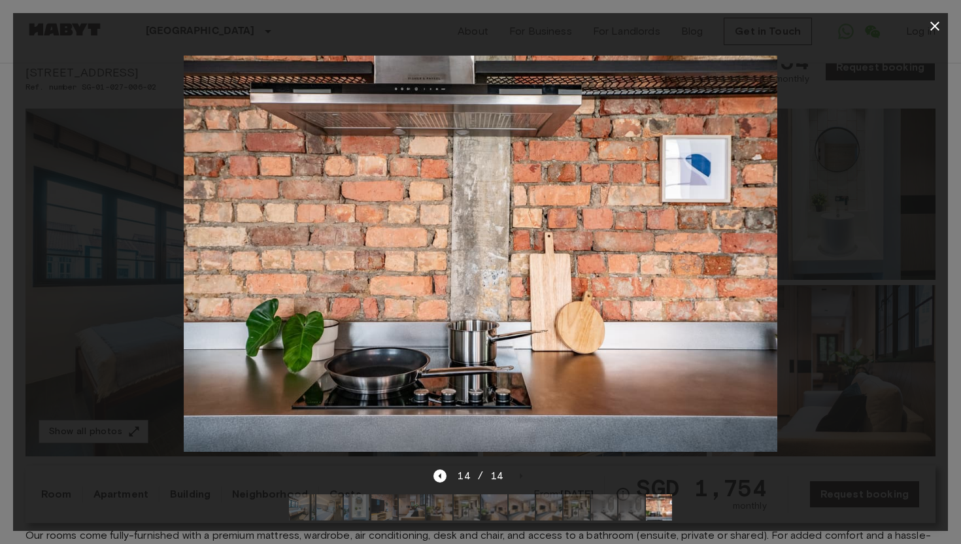
click at [933, 27] on icon "button" at bounding box center [935, 26] width 9 height 9
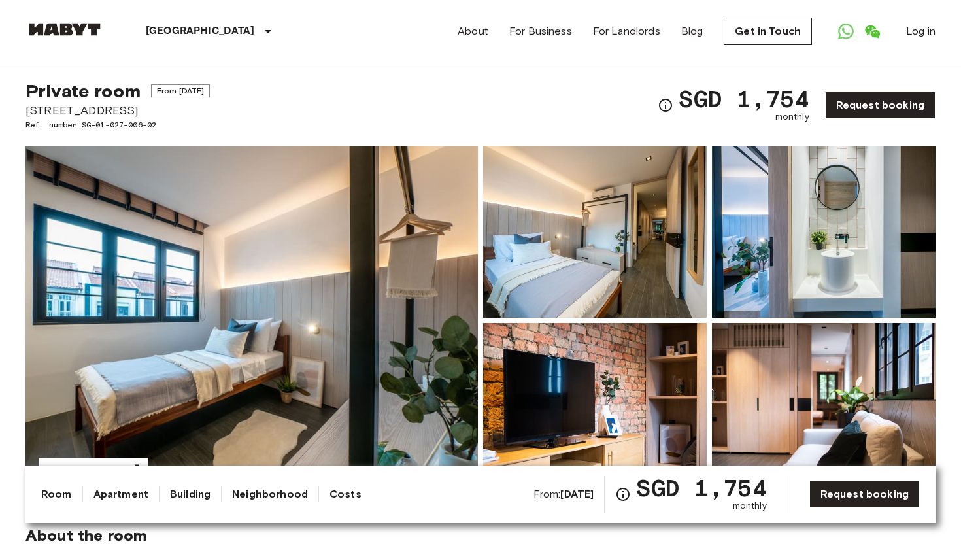
scroll to position [0, 0]
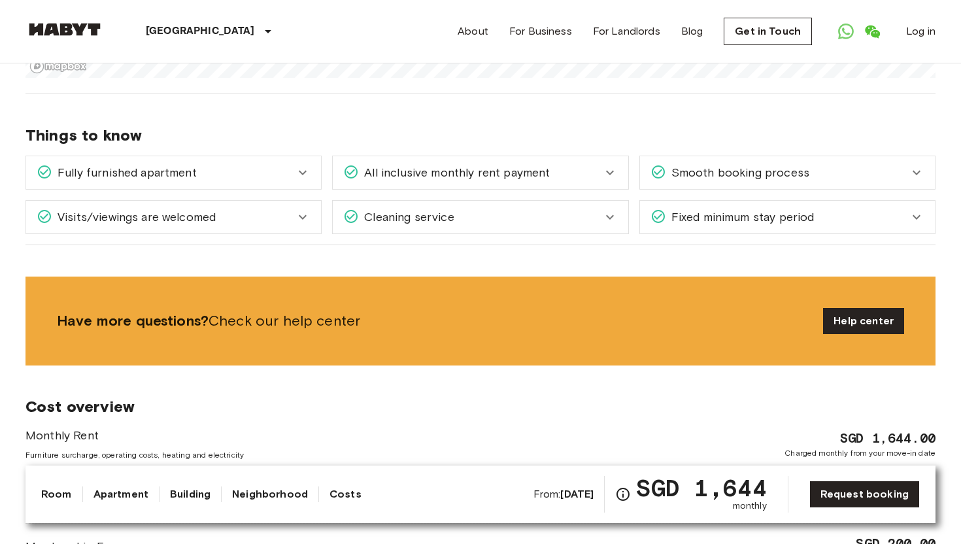
scroll to position [1686, 0]
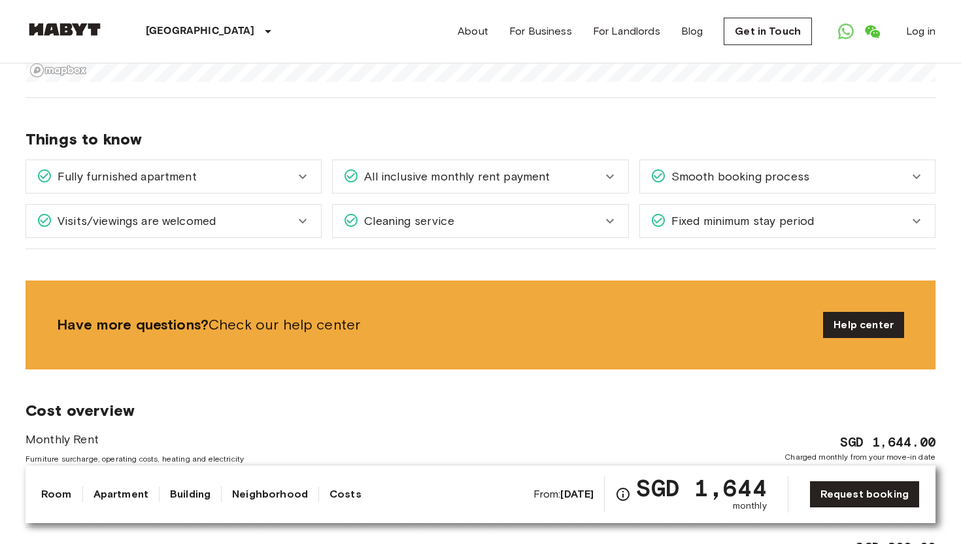
click at [618, 170] on div "All inclusive monthly rent payment" at bounding box center [480, 176] width 295 height 33
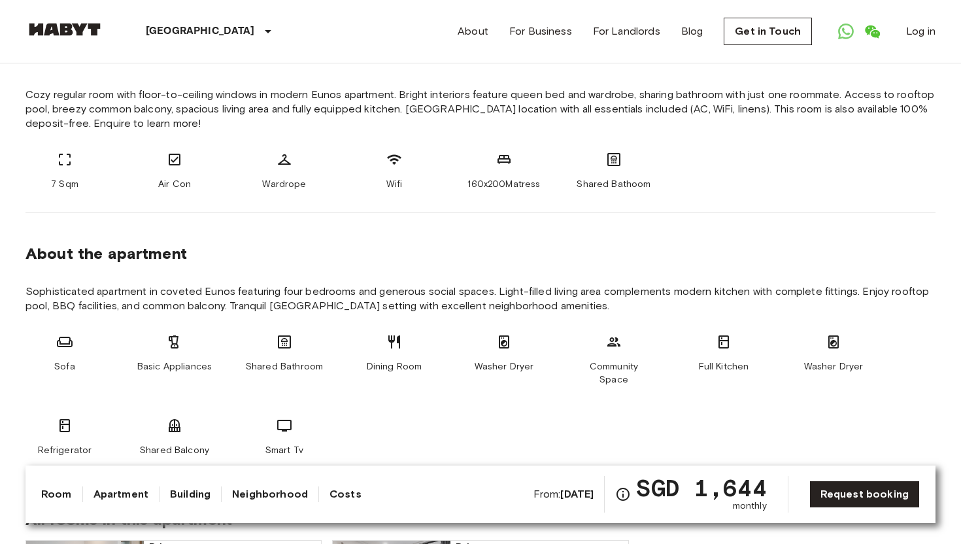
scroll to position [0, 0]
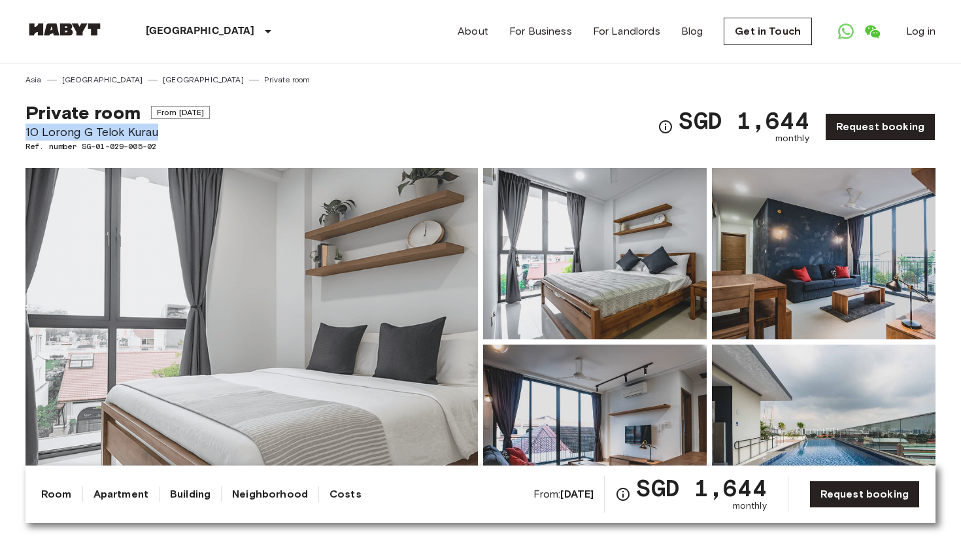
drag, startPoint x: 164, startPoint y: 138, endPoint x: 0, endPoint y: 139, distance: 164.2
copy span "10 Lorong G Telok Kurau"
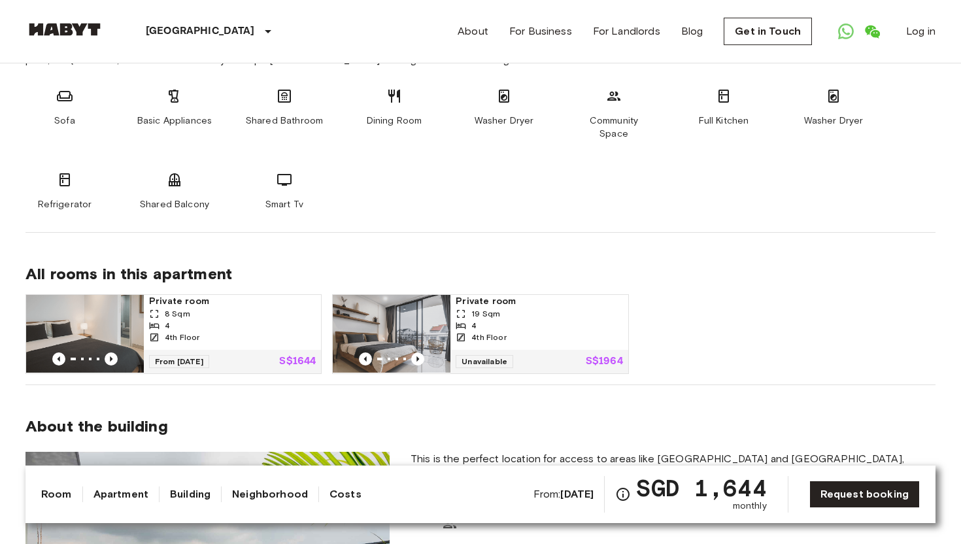
scroll to position [746, 0]
click at [115, 353] on icon "Previous image" at bounding box center [111, 359] width 13 height 13
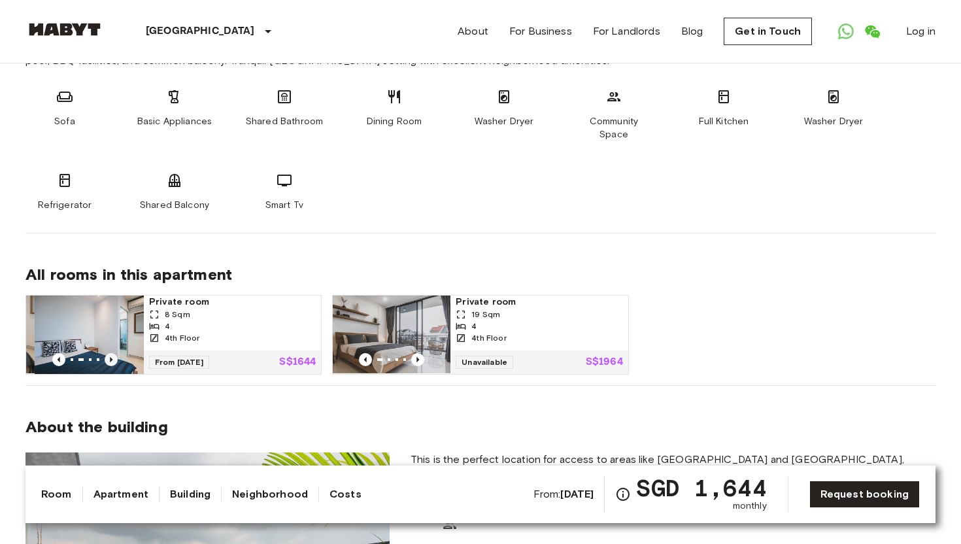
click at [115, 353] on icon "Previous image" at bounding box center [111, 359] width 13 height 13
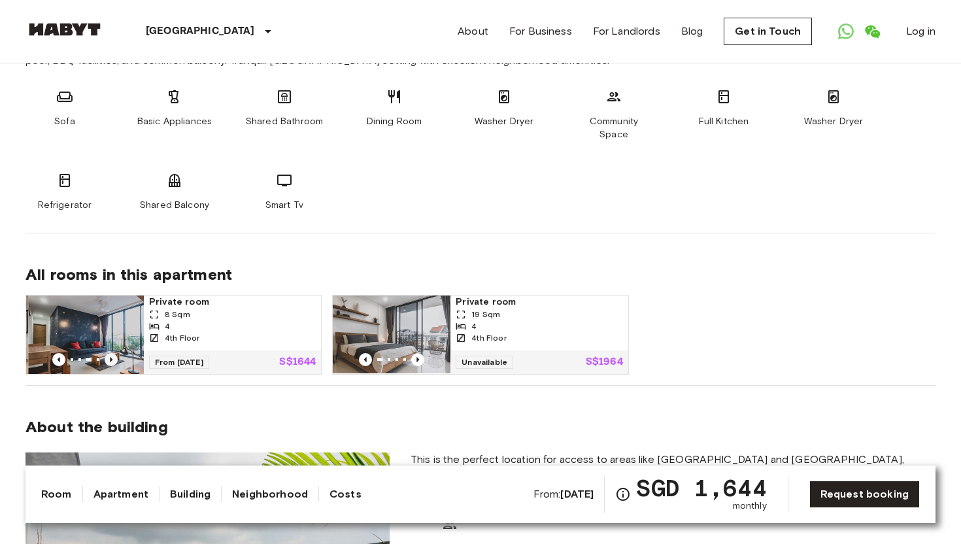
click at [115, 353] on icon "Previous image" at bounding box center [111, 359] width 13 height 13
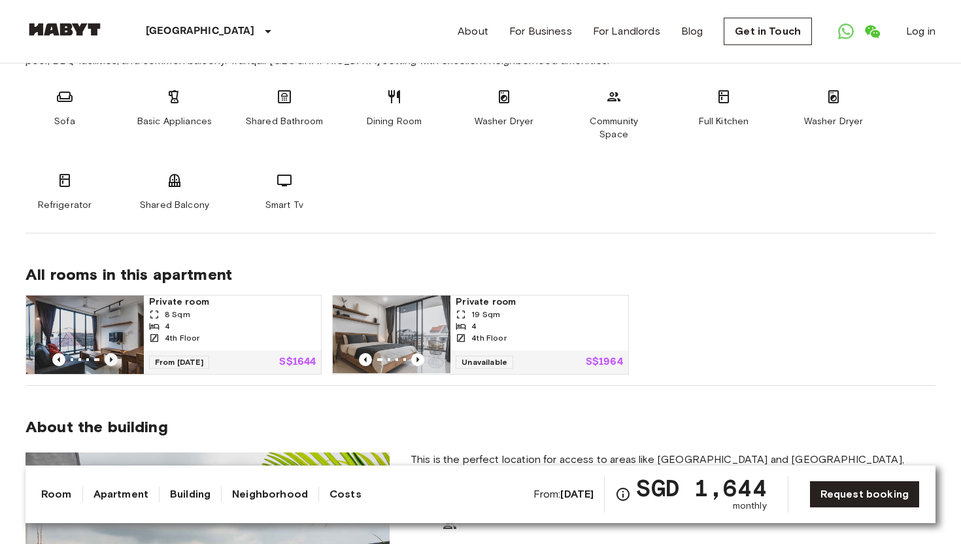
click at [115, 353] on icon "Previous image" at bounding box center [111, 359] width 13 height 13
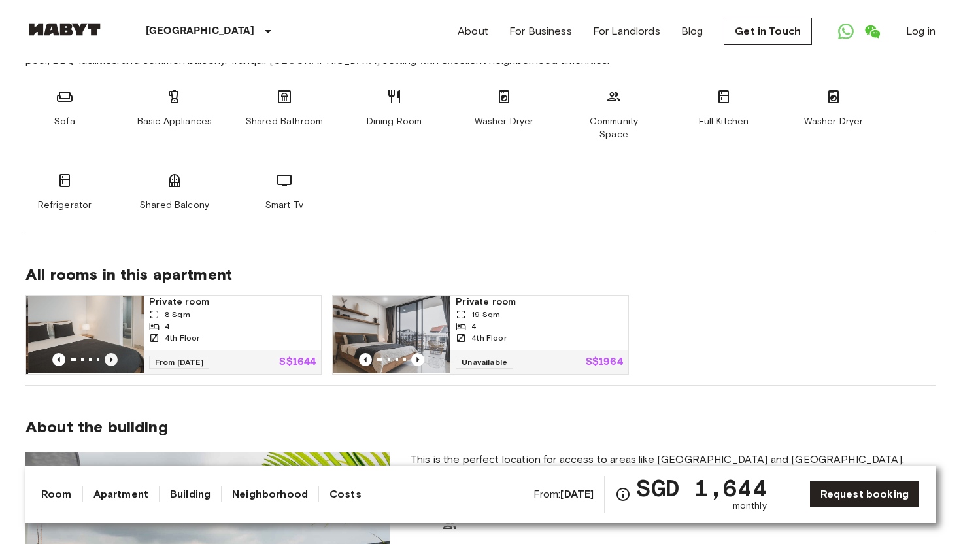
click at [115, 353] on icon "Previous image" at bounding box center [111, 359] width 13 height 13
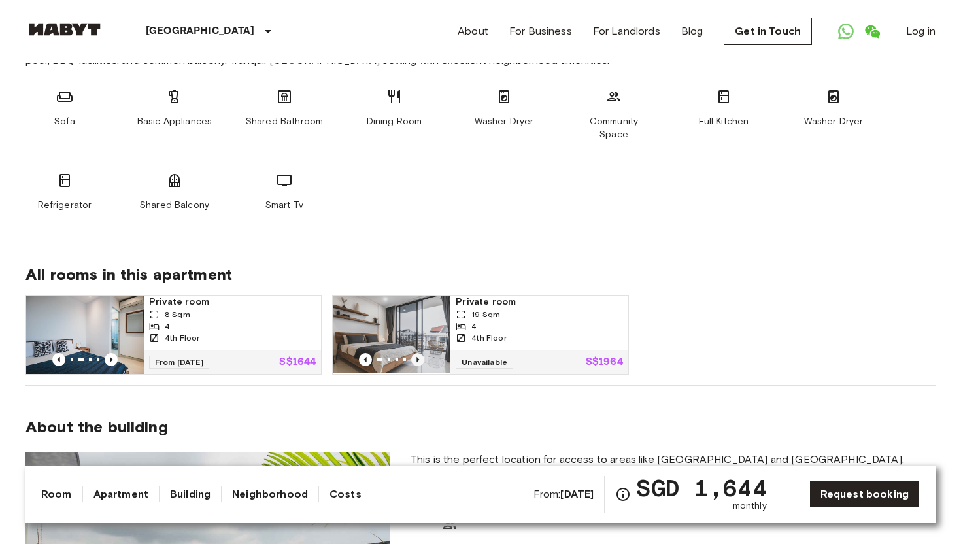
click at [417, 357] on icon "Previous image" at bounding box center [418, 359] width 3 height 5
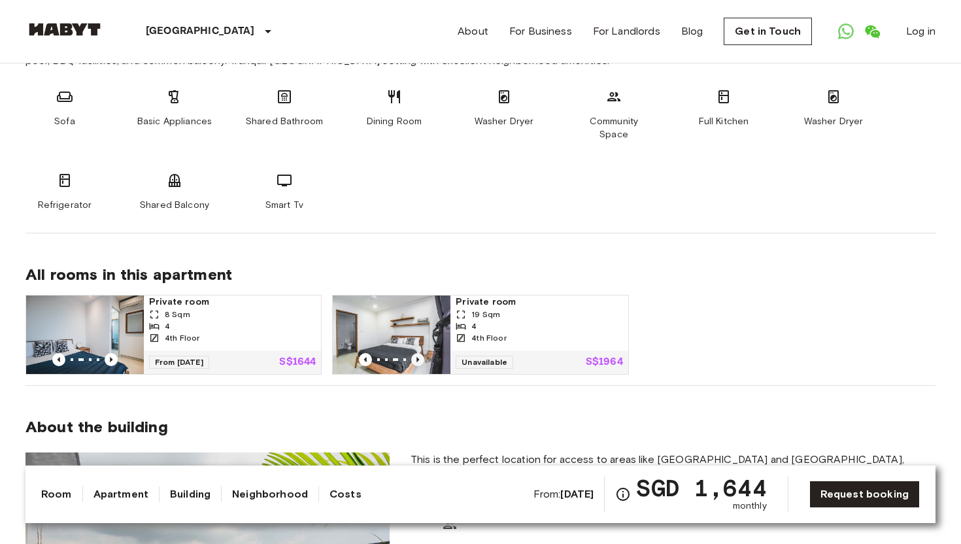
click at [417, 357] on icon "Previous image" at bounding box center [418, 359] width 3 height 5
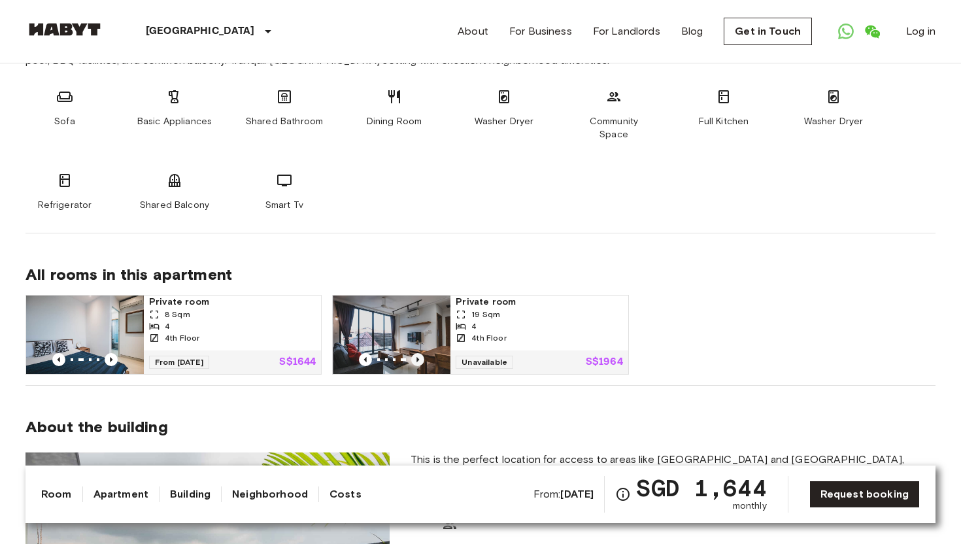
click at [417, 357] on icon "Previous image" at bounding box center [418, 359] width 3 height 5
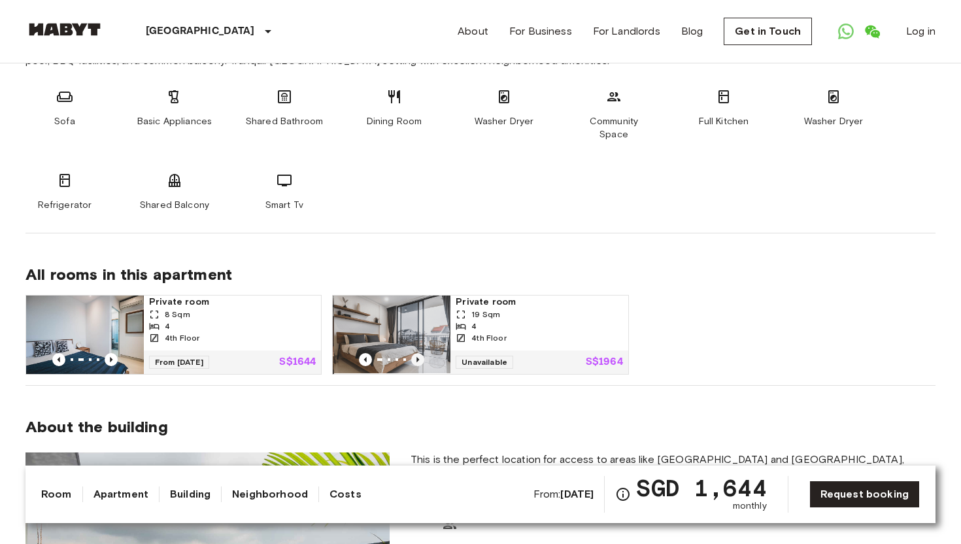
click at [417, 357] on icon "Previous image" at bounding box center [418, 359] width 3 height 5
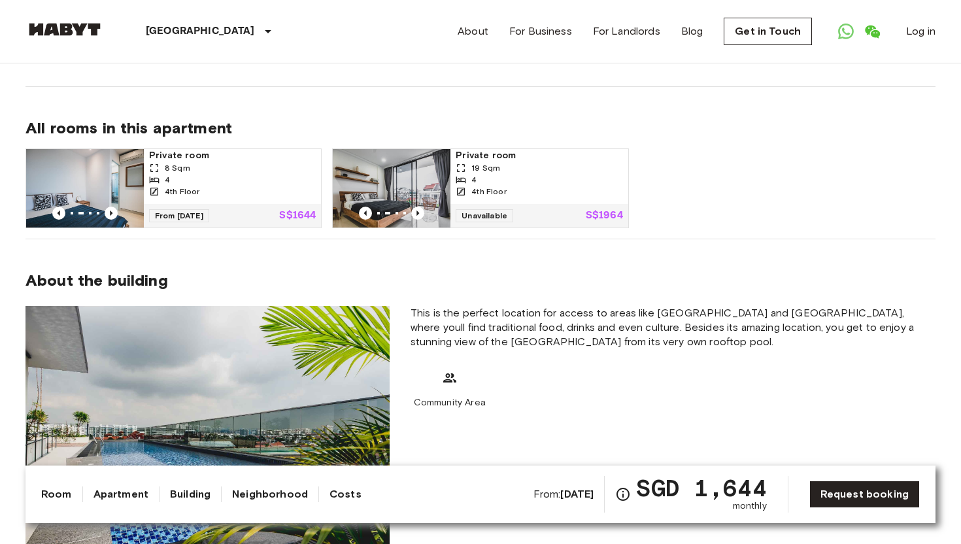
scroll to position [901, 0]
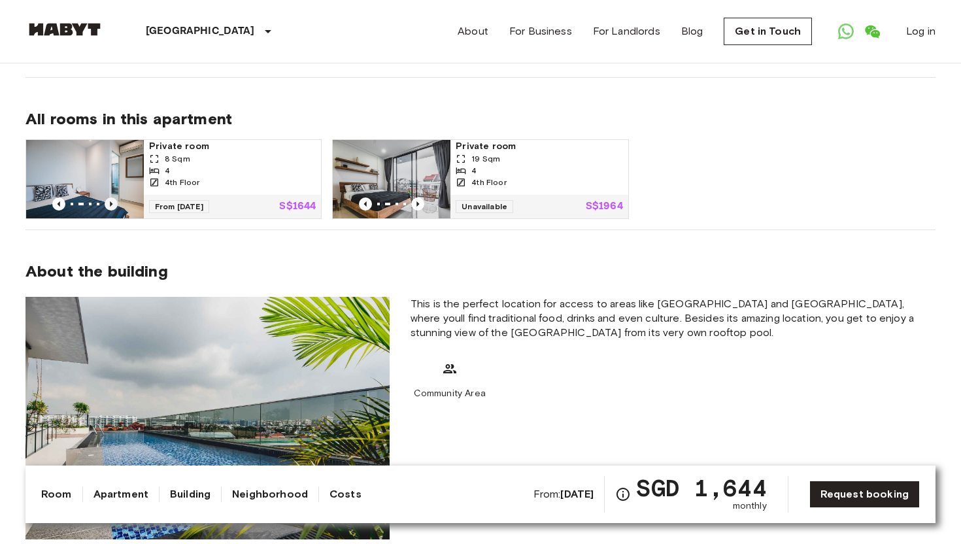
click at [112, 198] on icon "Previous image" at bounding box center [111, 204] width 13 height 13
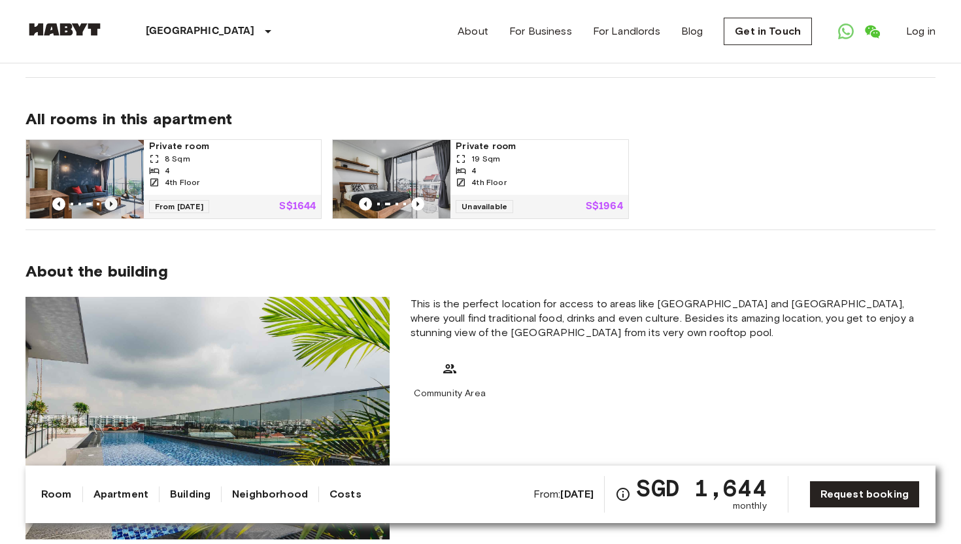
click at [112, 198] on icon "Previous image" at bounding box center [111, 204] width 13 height 13
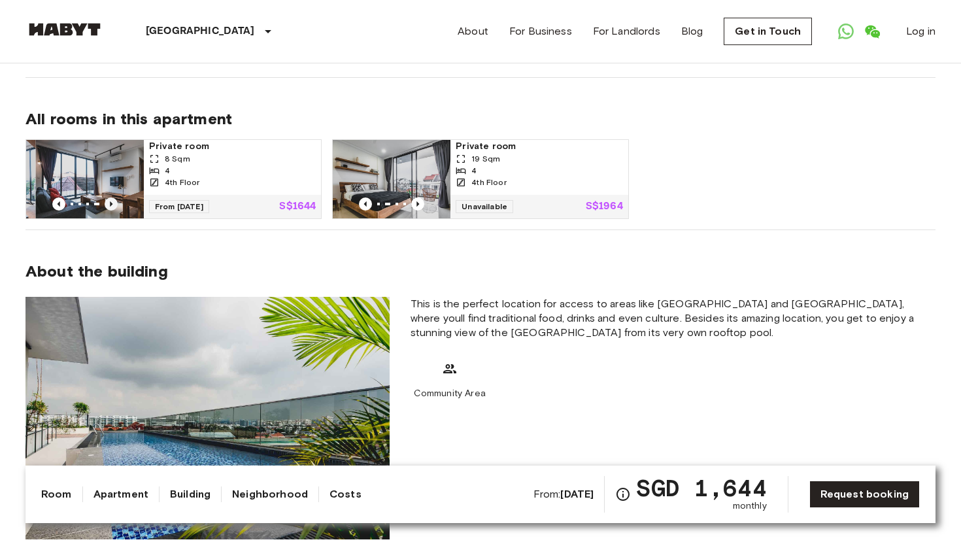
click at [112, 198] on icon "Previous image" at bounding box center [111, 204] width 13 height 13
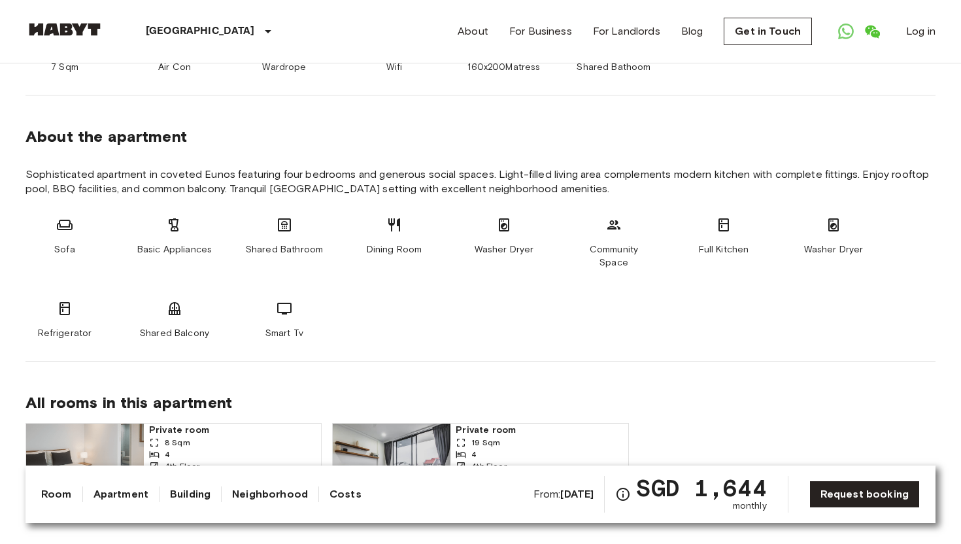
scroll to position [784, 0]
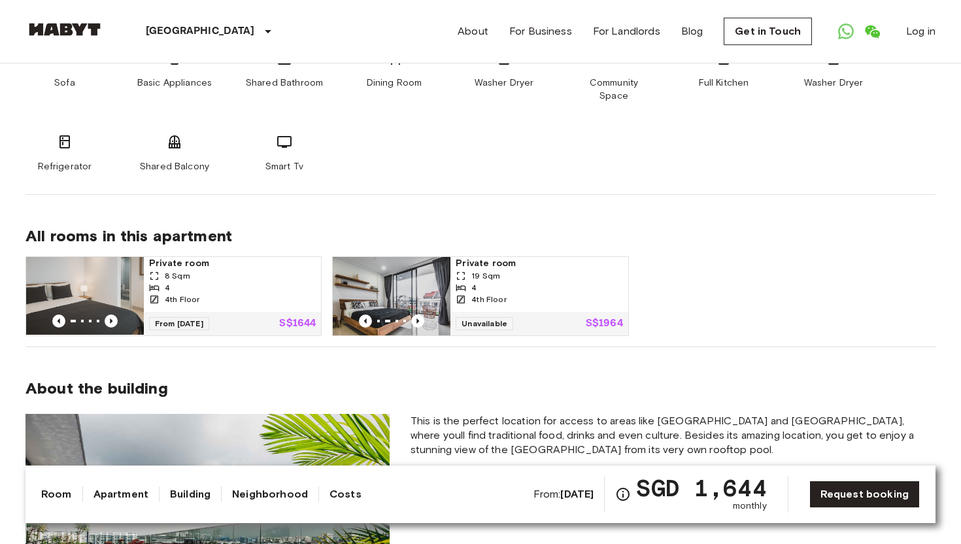
click at [227, 282] on div "4" at bounding box center [232, 288] width 167 height 12
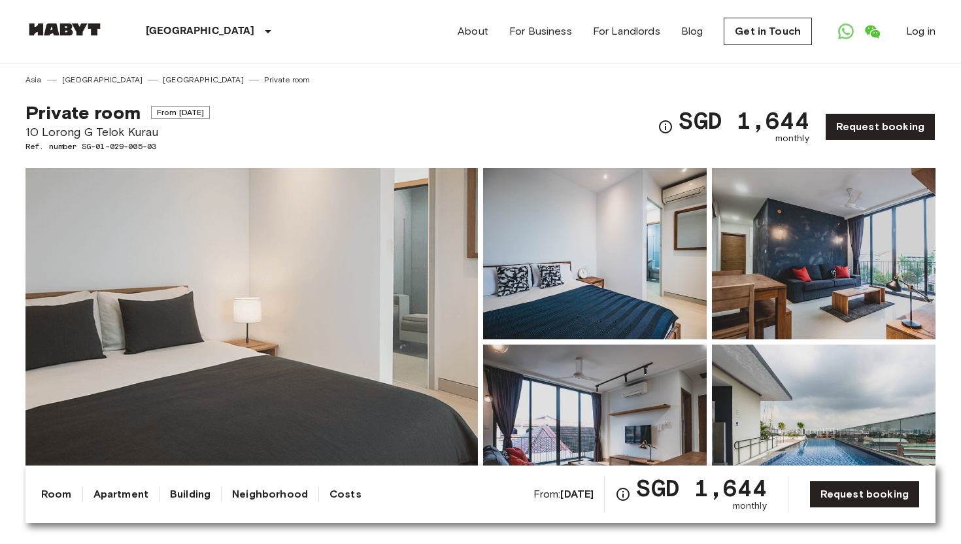
click at [630, 253] on img at bounding box center [595, 253] width 224 height 171
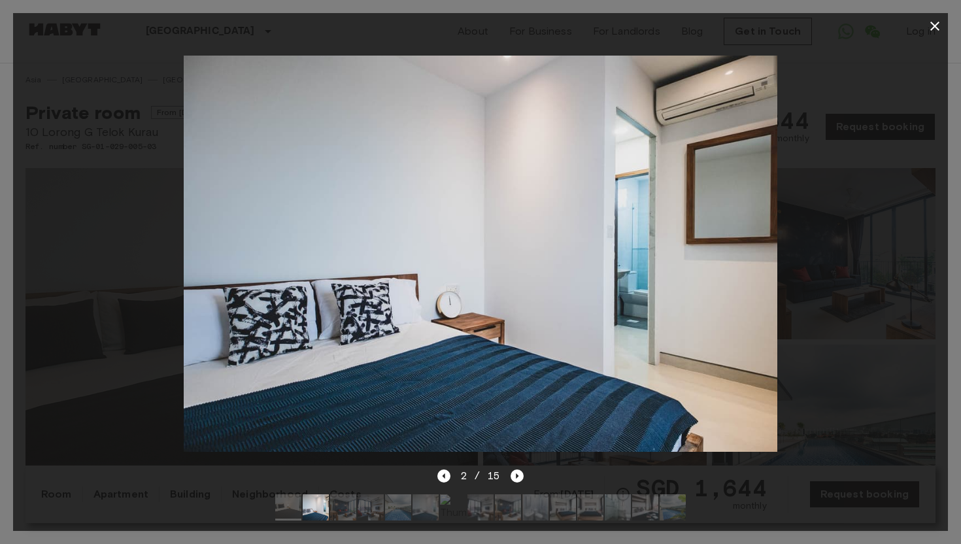
click at [854, 275] on div at bounding box center [480, 253] width 935 height 429
click at [935, 29] on icon "button" at bounding box center [935, 26] width 16 height 16
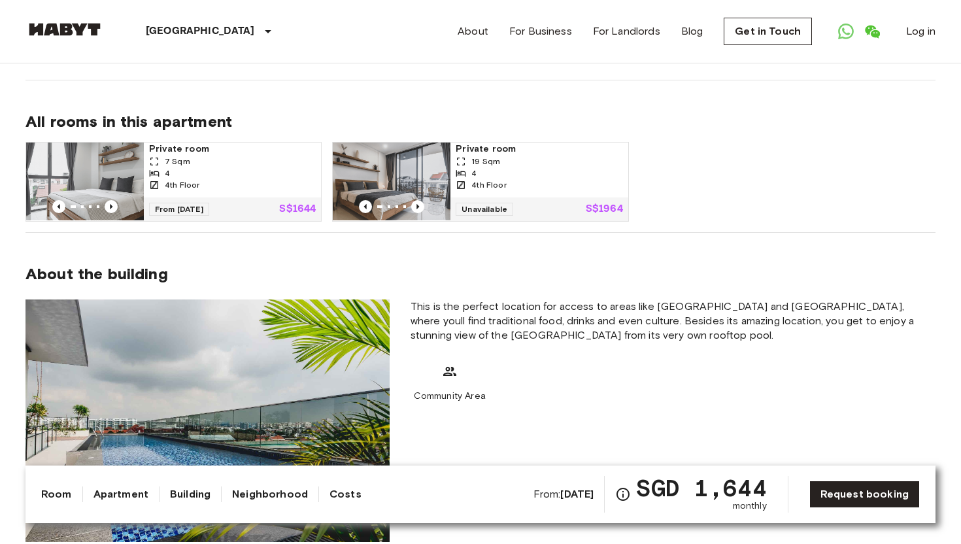
scroll to position [892, 0]
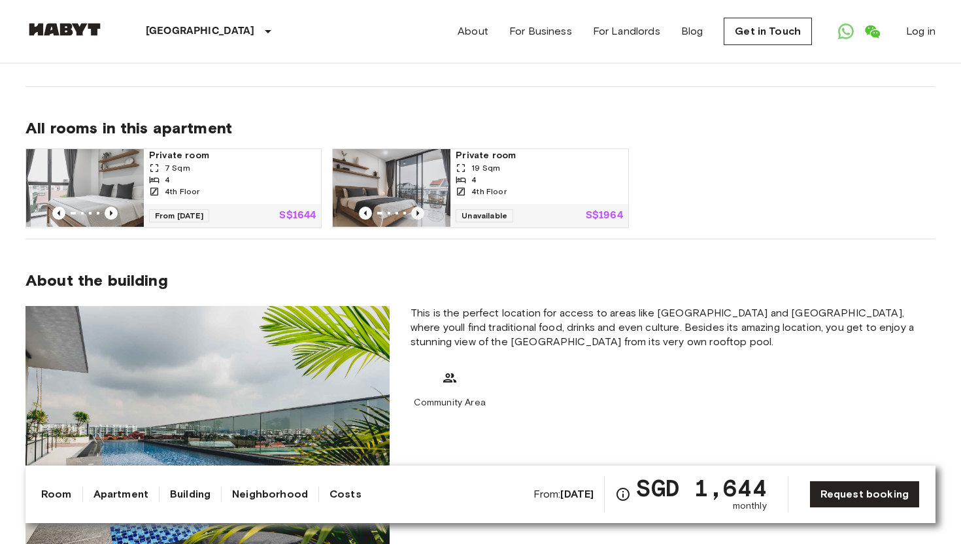
click at [423, 207] on icon "Previous image" at bounding box center [417, 213] width 13 height 13
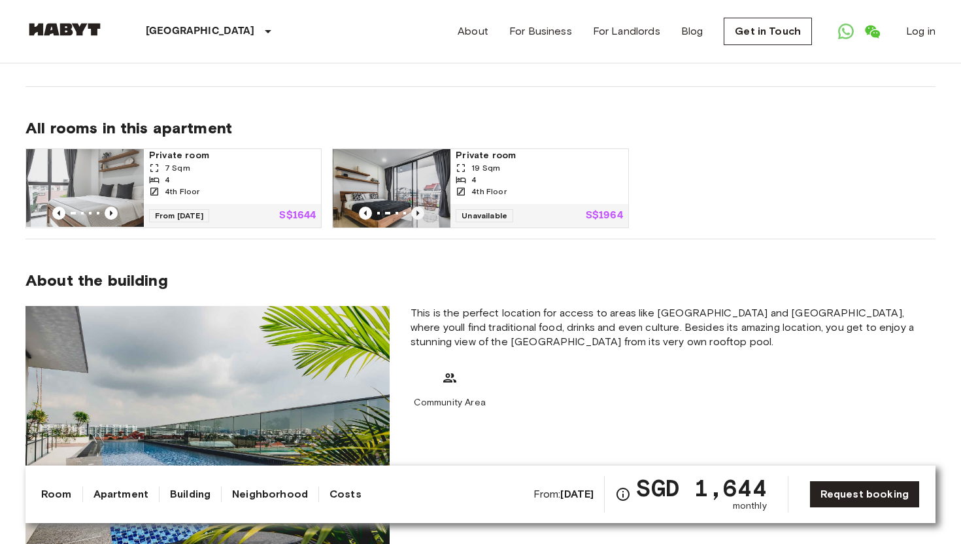
click at [423, 207] on icon "Previous image" at bounding box center [417, 213] width 13 height 13
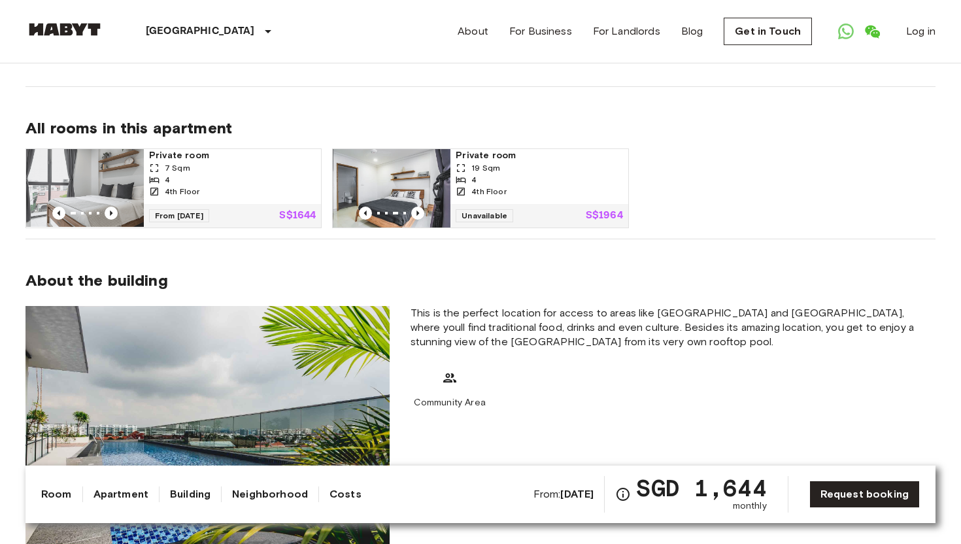
click at [160, 149] on span "Private room" at bounding box center [232, 155] width 167 height 13
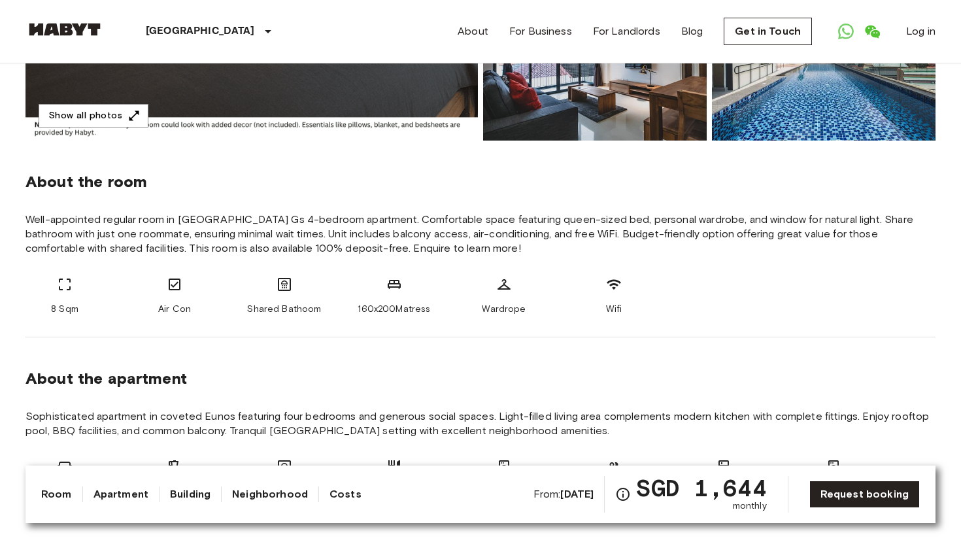
scroll to position [36, 0]
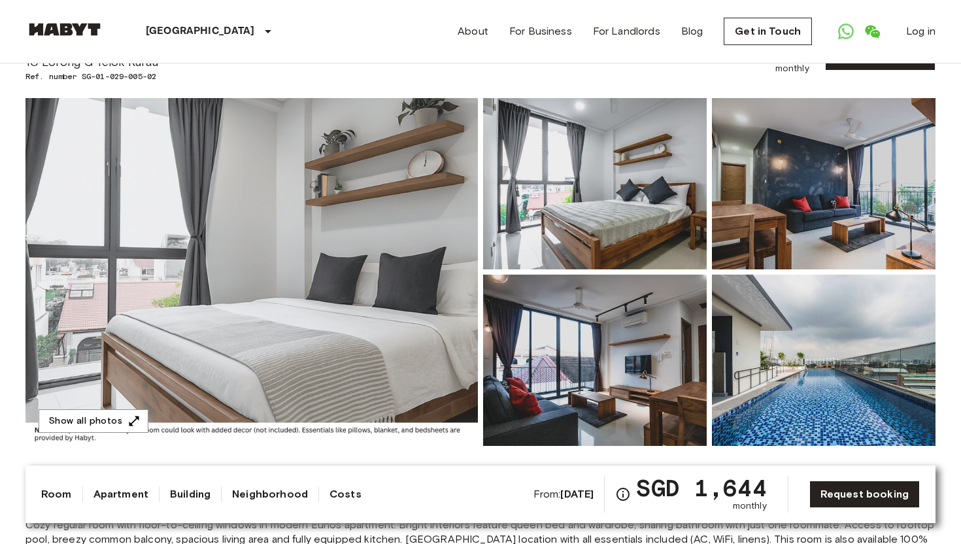
scroll to position [80, 0]
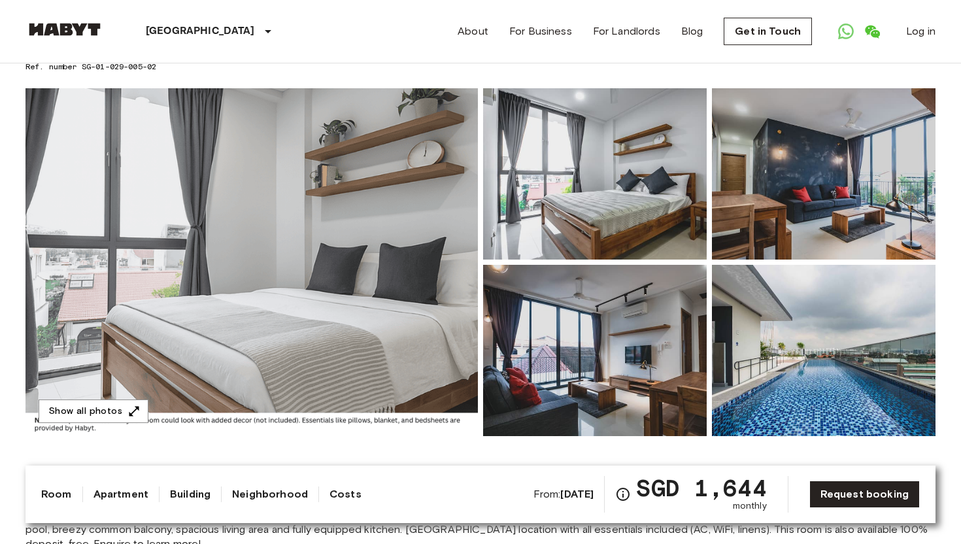
click at [435, 205] on img at bounding box center [252, 262] width 453 height 348
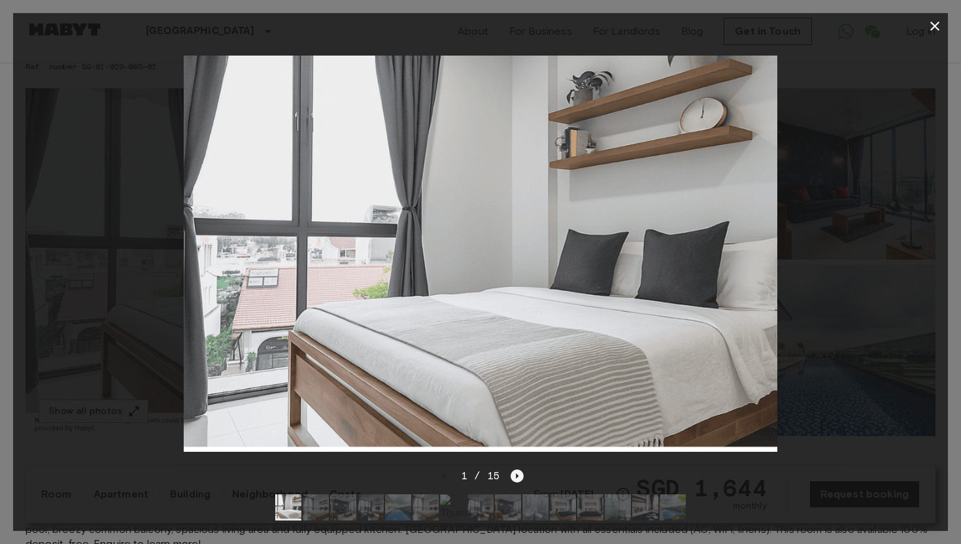
click at [521, 480] on icon "Next image" at bounding box center [517, 476] width 13 height 13
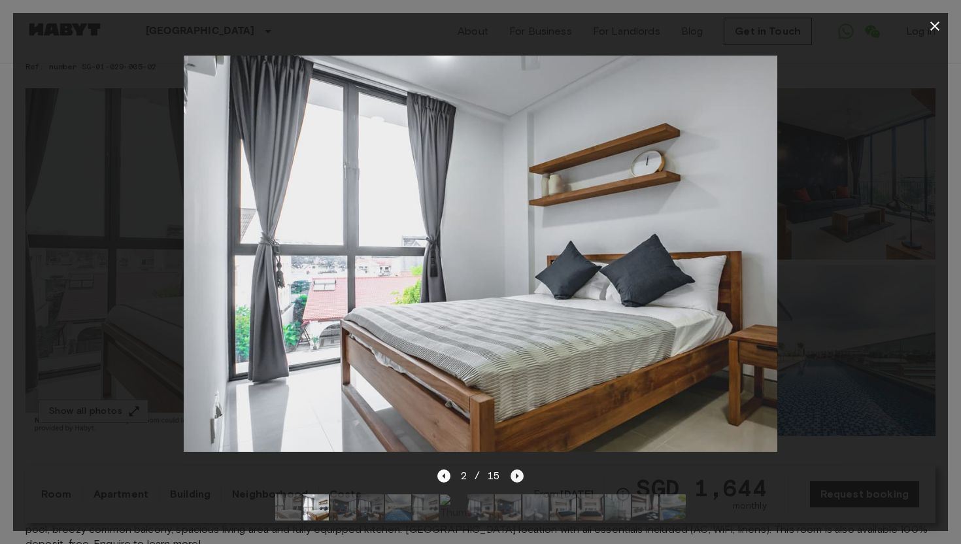
click at [517, 481] on icon "Next image" at bounding box center [517, 476] width 13 height 13
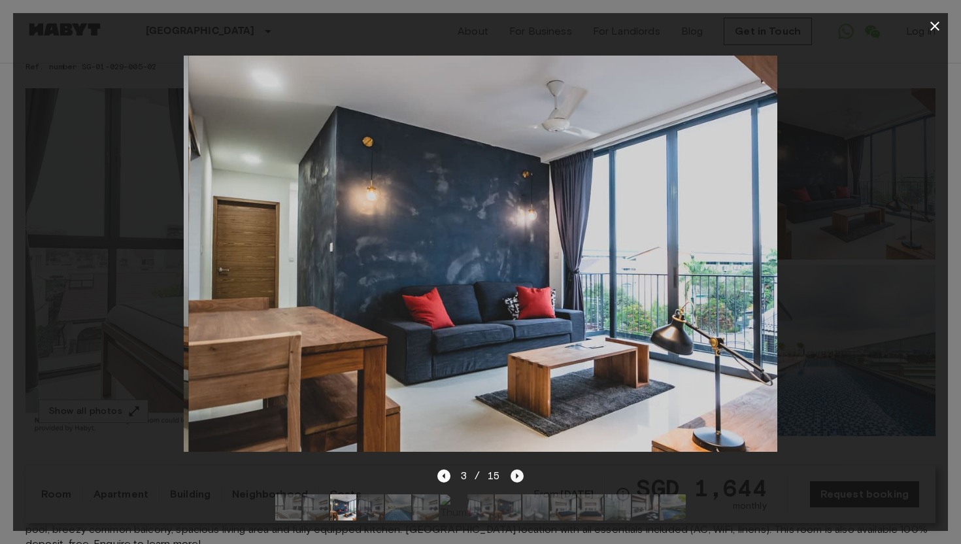
click at [517, 481] on icon "Next image" at bounding box center [517, 476] width 13 height 13
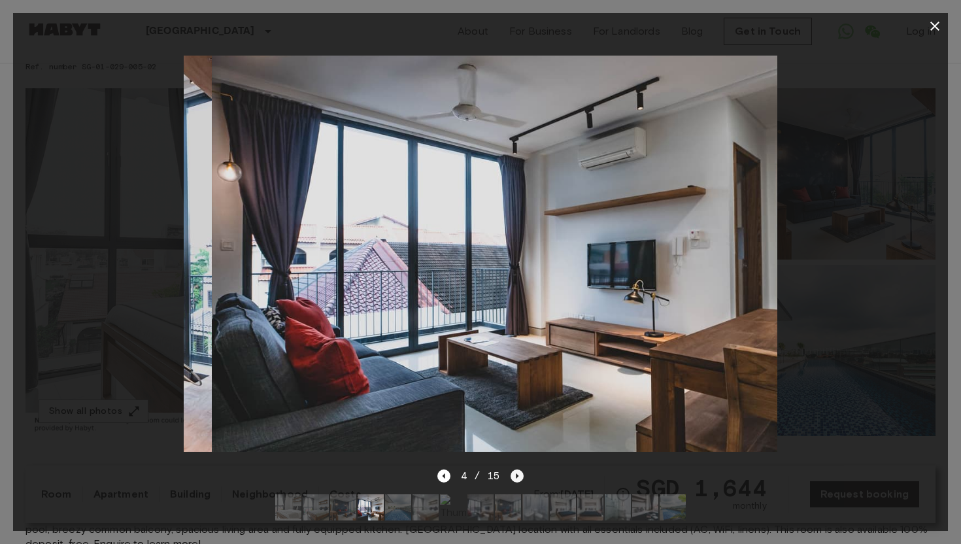
click at [517, 481] on icon "Next image" at bounding box center [517, 476] width 13 height 13
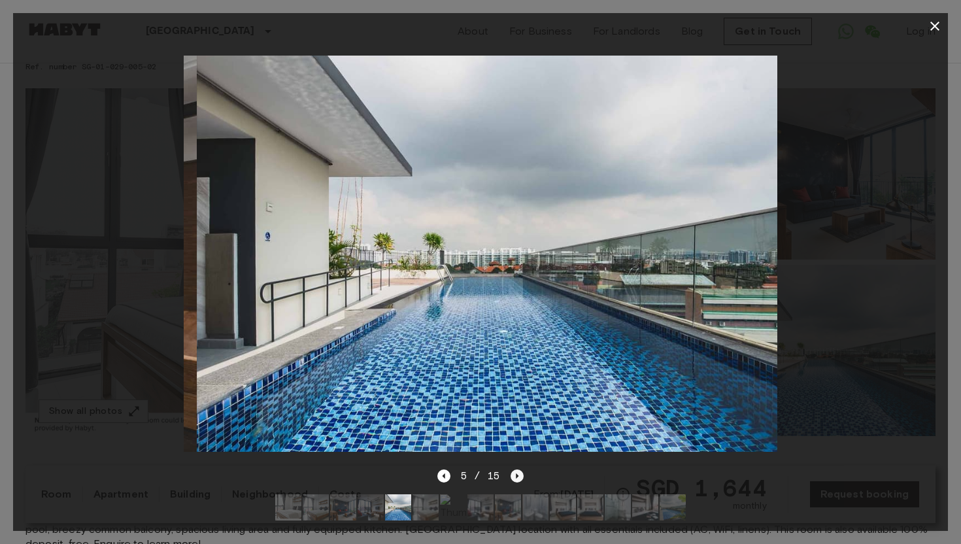
click at [517, 481] on icon "Next image" at bounding box center [517, 476] width 13 height 13
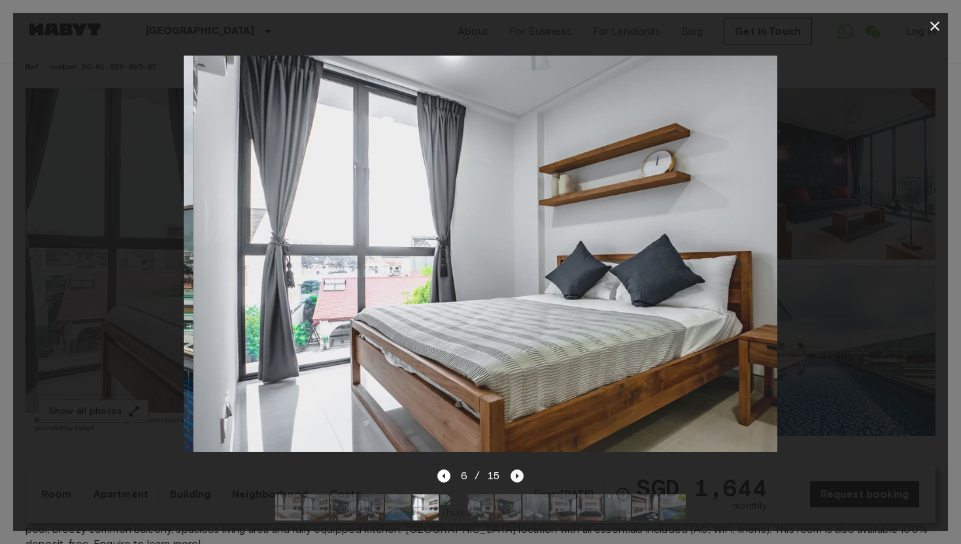
click at [517, 481] on icon "Next image" at bounding box center [517, 476] width 13 height 13
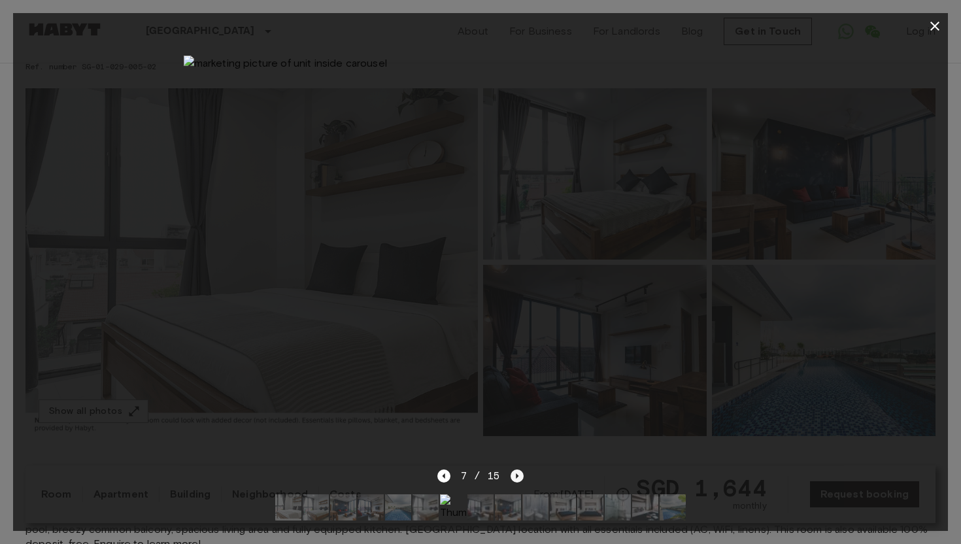
click at [517, 481] on icon "Next image" at bounding box center [517, 476] width 13 height 13
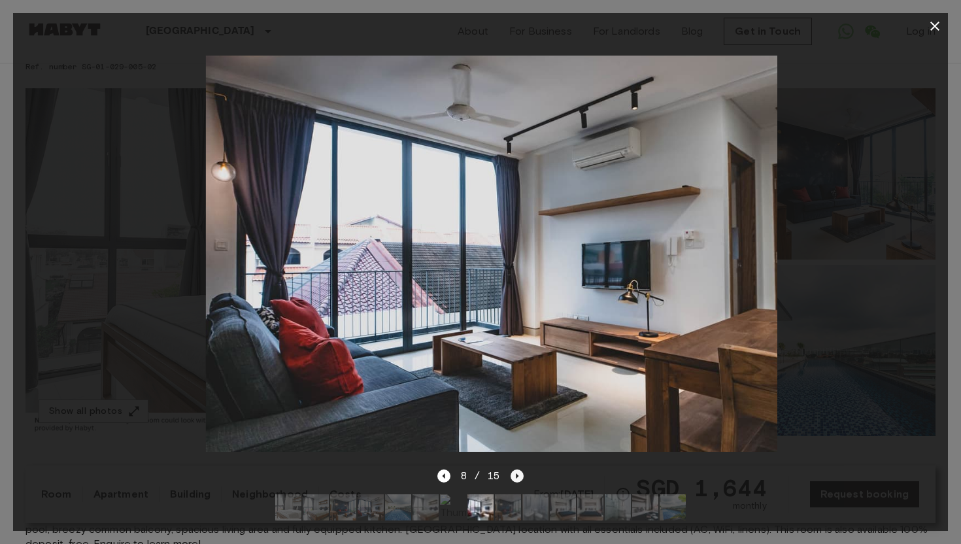
click at [517, 481] on icon "Next image" at bounding box center [517, 476] width 13 height 13
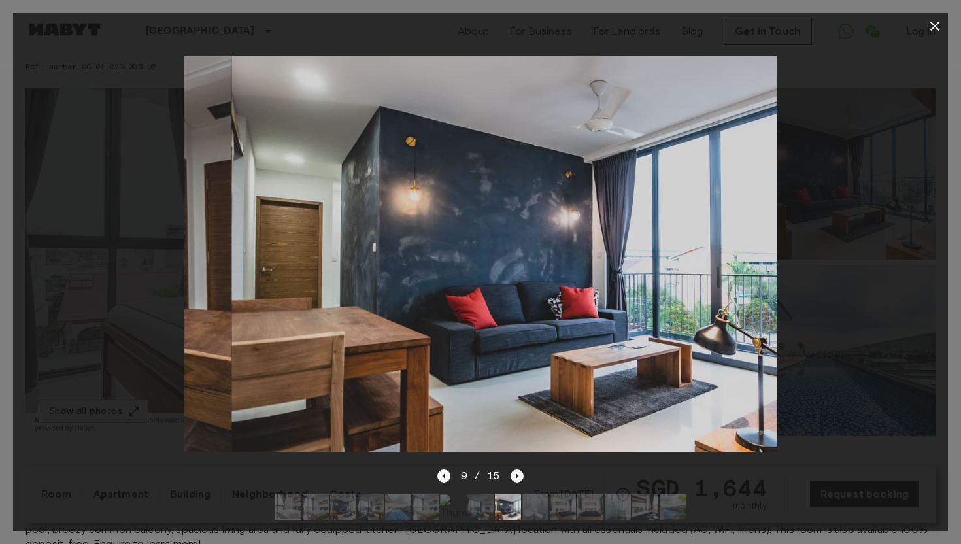
click at [517, 481] on icon "Next image" at bounding box center [517, 476] width 13 height 13
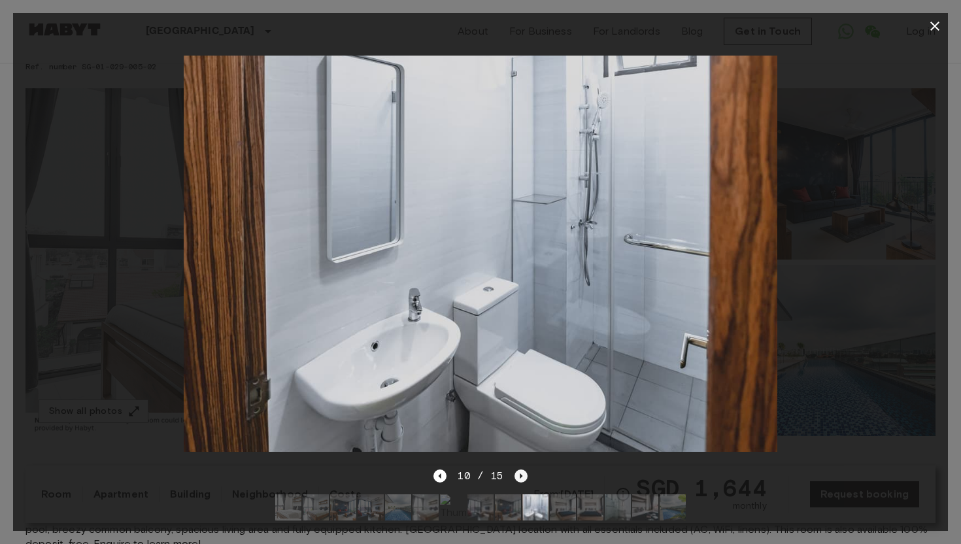
click at [520, 475] on icon "Next image" at bounding box center [521, 476] width 3 height 5
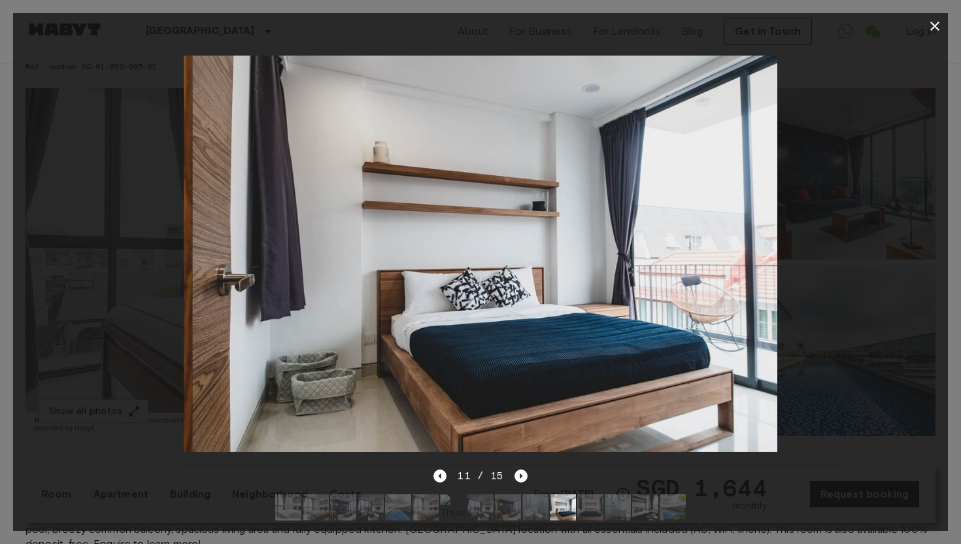
click at [861, 112] on div at bounding box center [480, 253] width 935 height 429
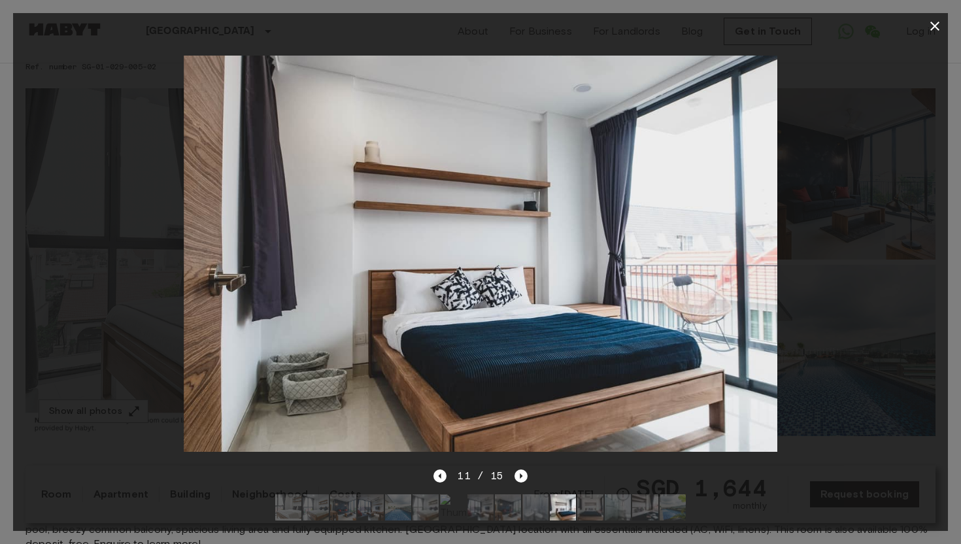
click at [942, 17] on button "button" at bounding box center [935, 26] width 26 height 26
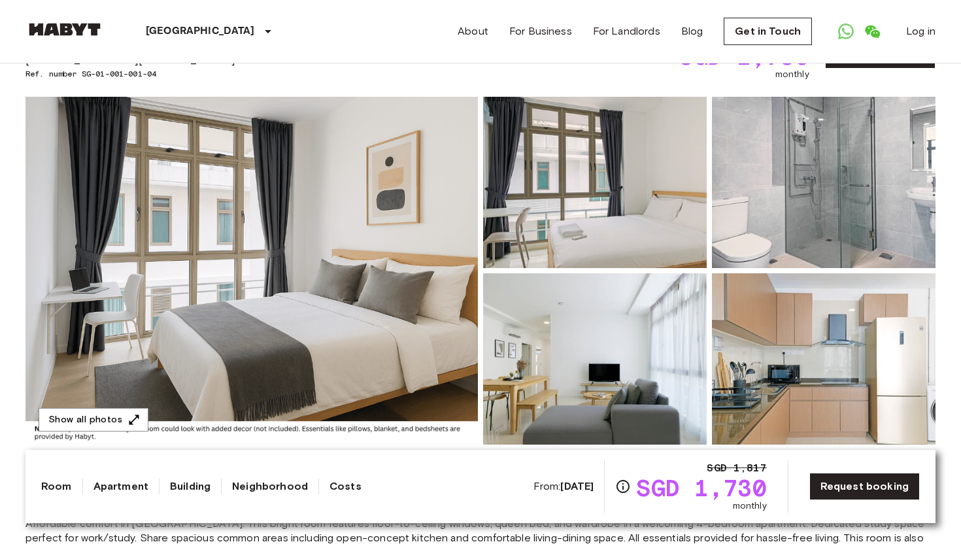
scroll to position [94, 0]
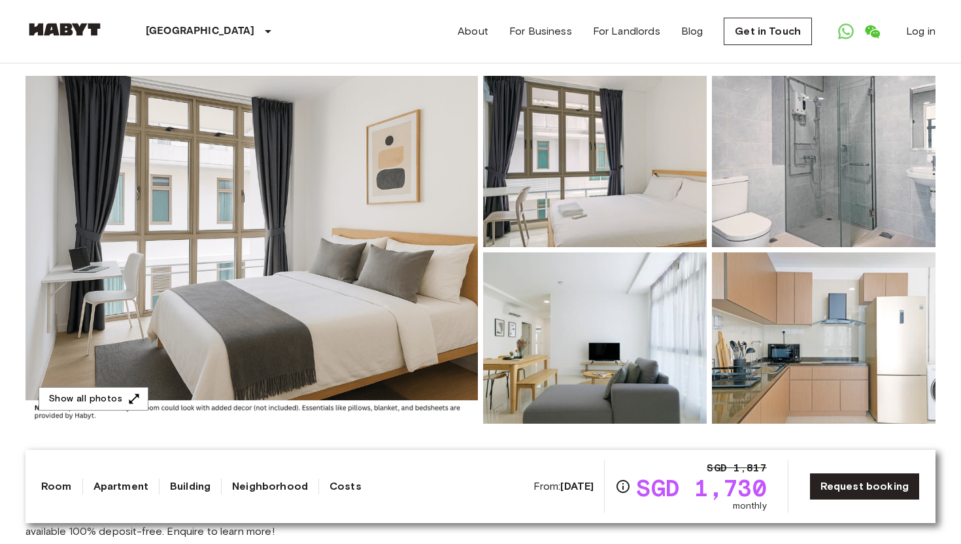
click at [441, 309] on img at bounding box center [252, 250] width 453 height 348
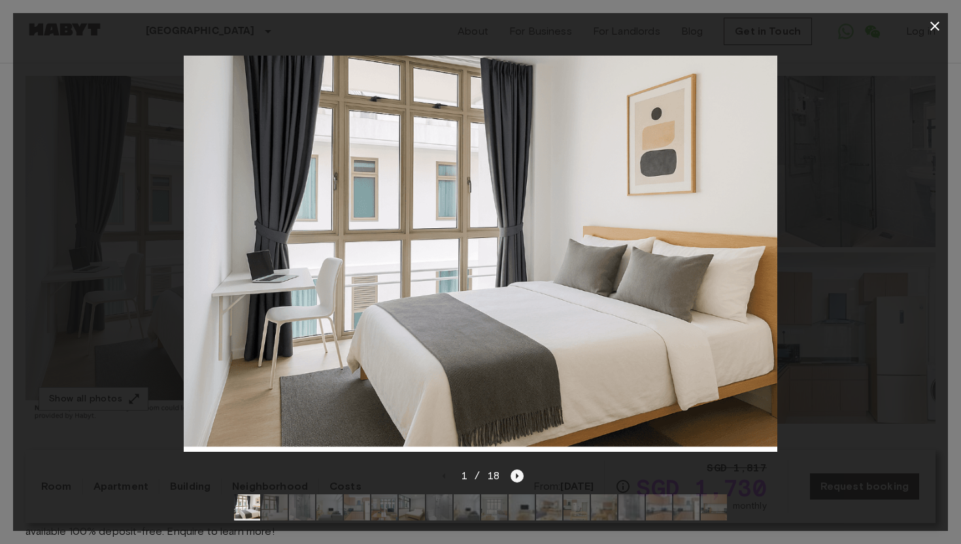
click at [519, 475] on icon "Next image" at bounding box center [517, 476] width 13 height 13
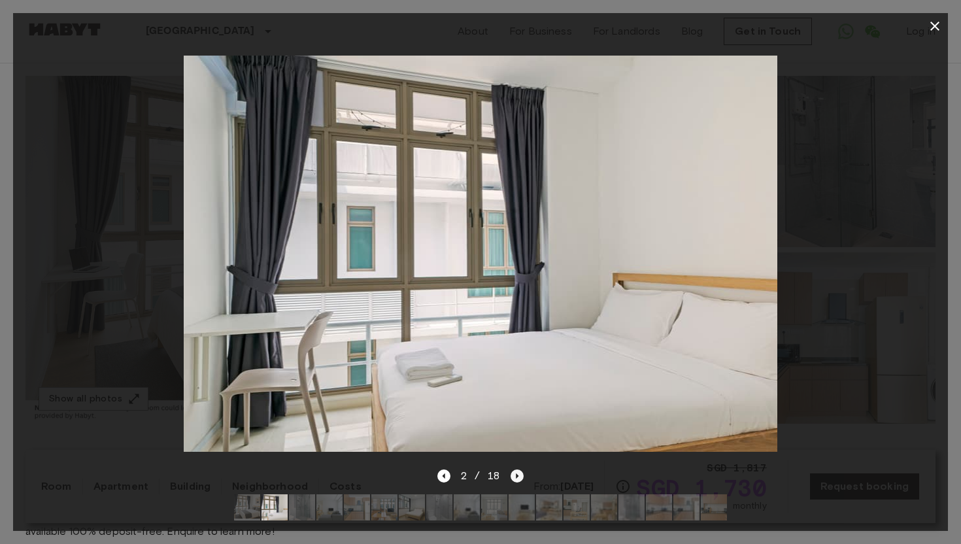
click at [522, 474] on icon "Next image" at bounding box center [517, 476] width 13 height 13
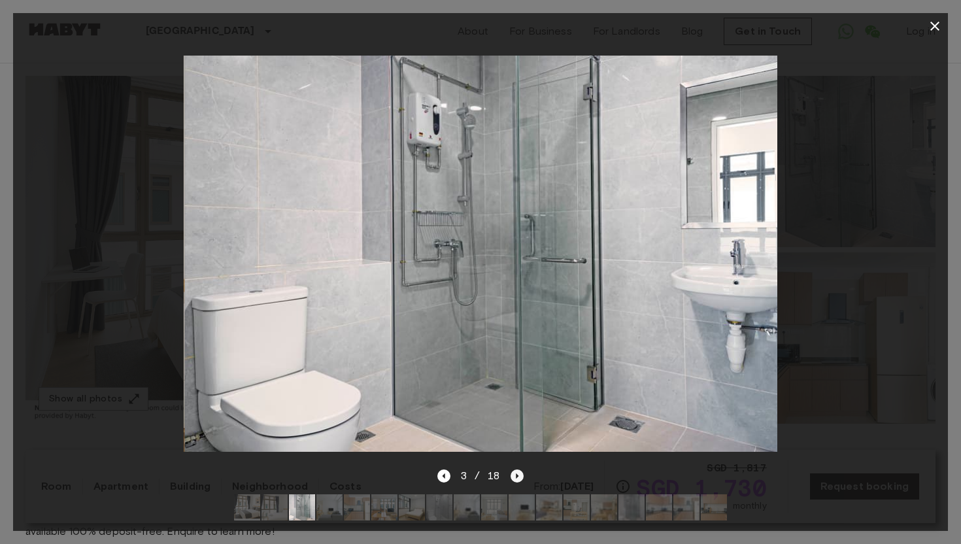
click at [522, 474] on icon "Next image" at bounding box center [517, 476] width 13 height 13
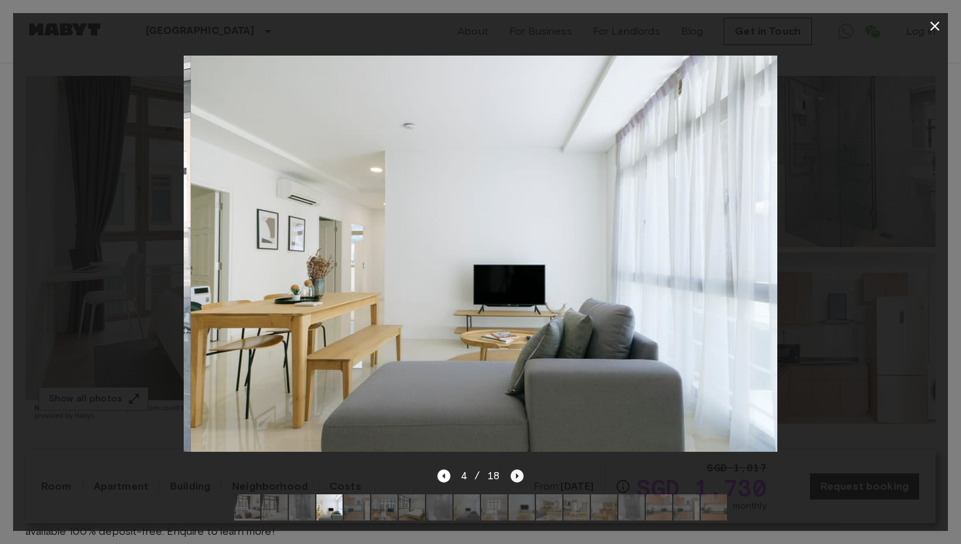
click at [522, 474] on icon "Next image" at bounding box center [517, 476] width 13 height 13
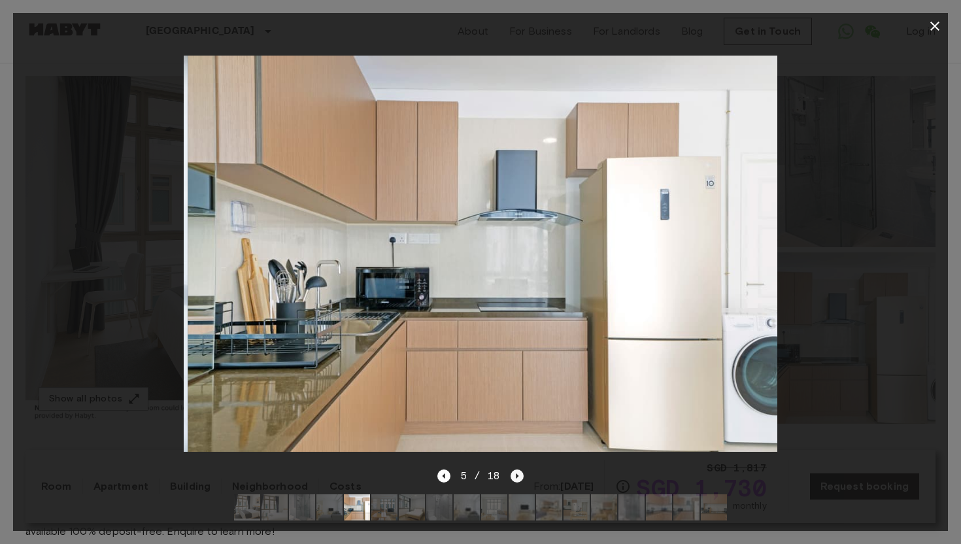
click at [522, 474] on icon "Next image" at bounding box center [517, 476] width 13 height 13
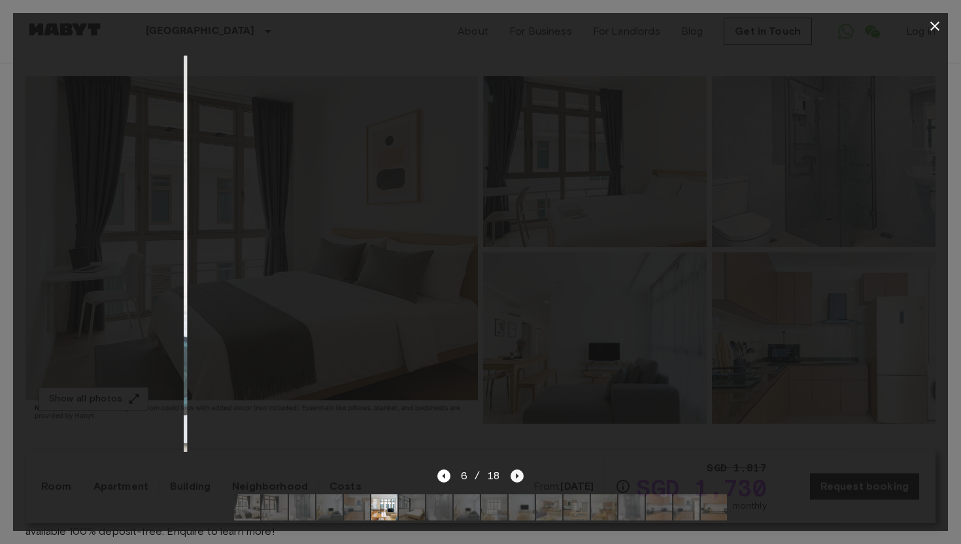
click at [522, 474] on icon "Next image" at bounding box center [517, 476] width 13 height 13
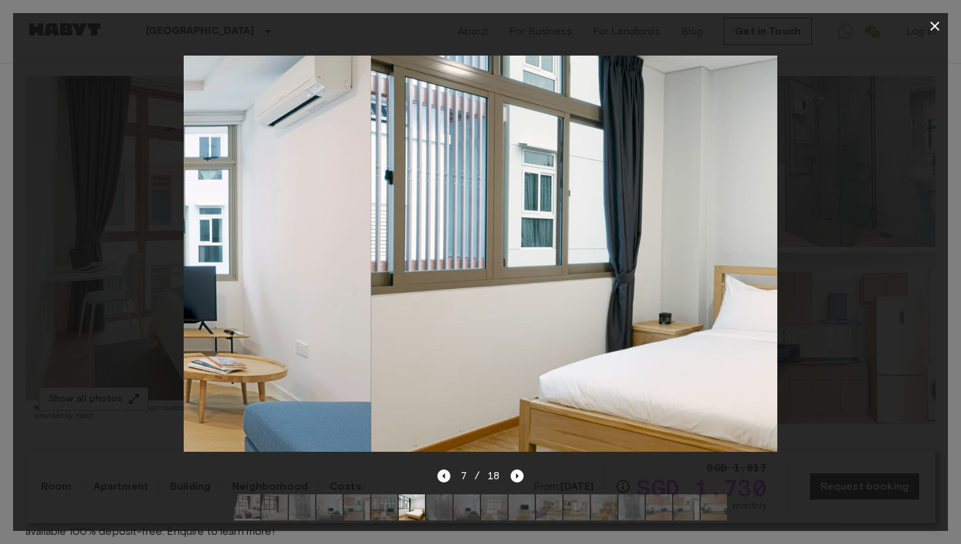
click at [443, 476] on icon "Previous image" at bounding box center [443, 476] width 3 height 5
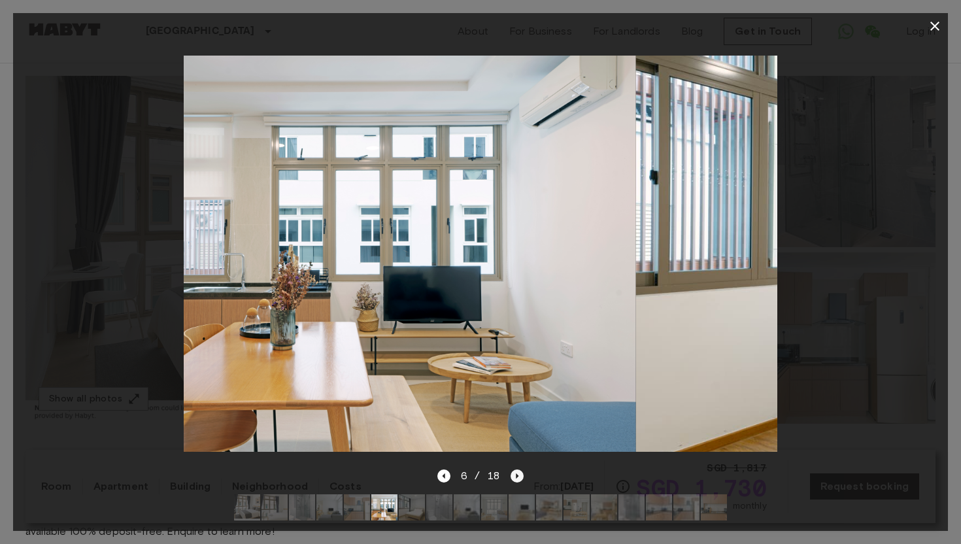
click at [514, 477] on icon "Next image" at bounding box center [517, 476] width 13 height 13
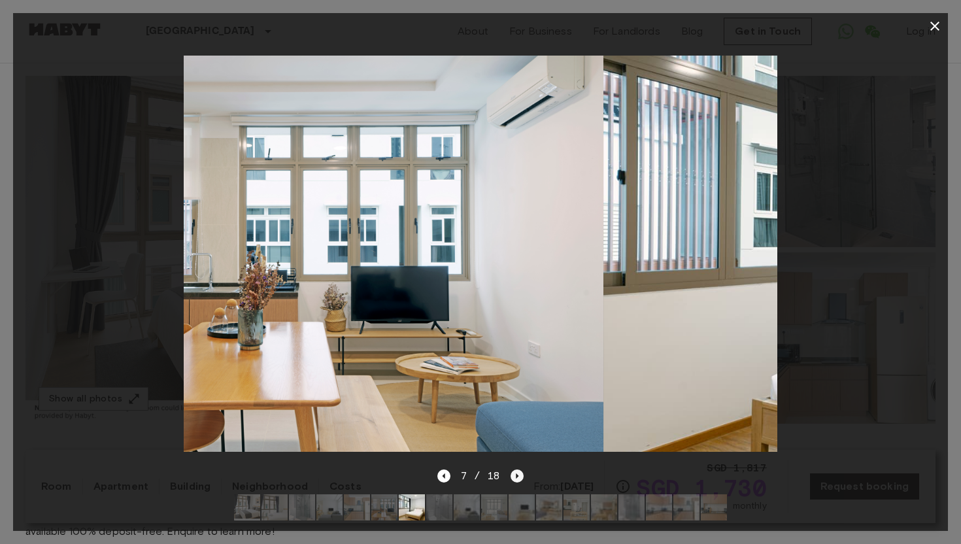
click at [514, 477] on icon "Next image" at bounding box center [517, 476] width 13 height 13
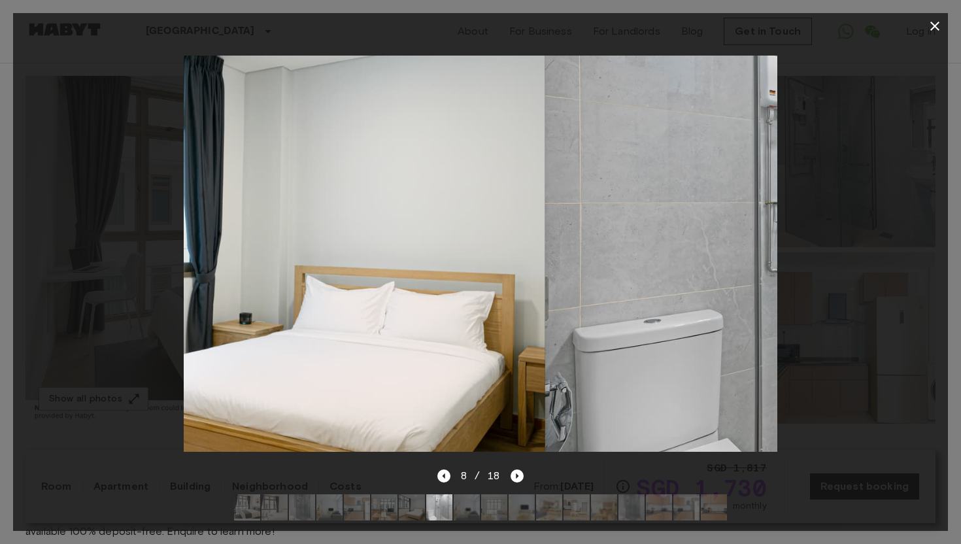
click at [932, 26] on icon "button" at bounding box center [935, 26] width 16 height 16
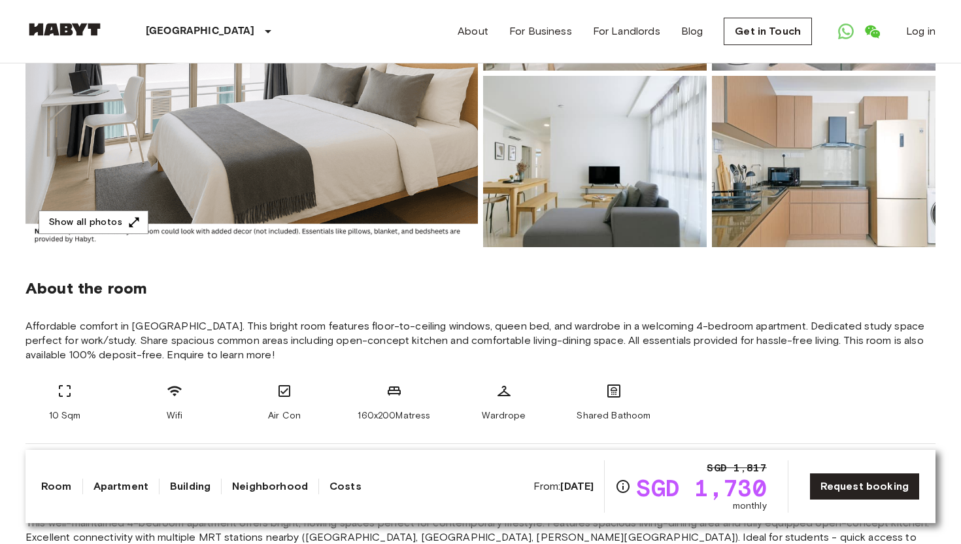
scroll to position [0, 0]
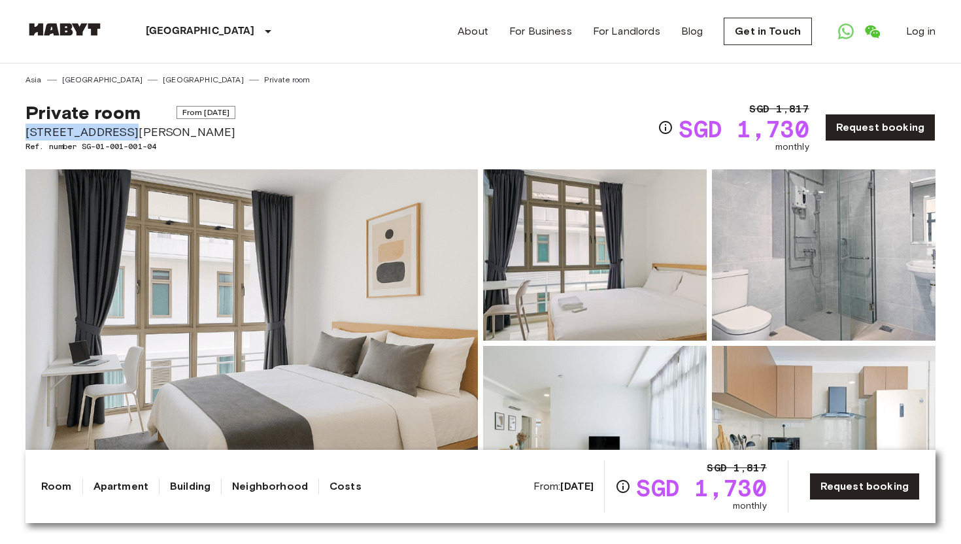
drag, startPoint x: 149, startPoint y: 133, endPoint x: 20, endPoint y: 132, distance: 129.5
copy span "16 Hamilton Road"
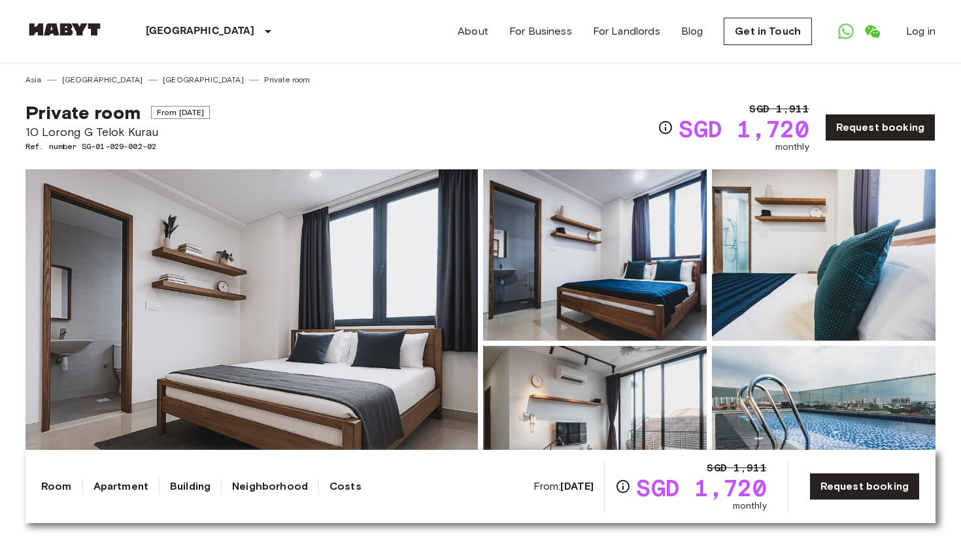
click at [375, 273] on img at bounding box center [252, 343] width 453 height 348
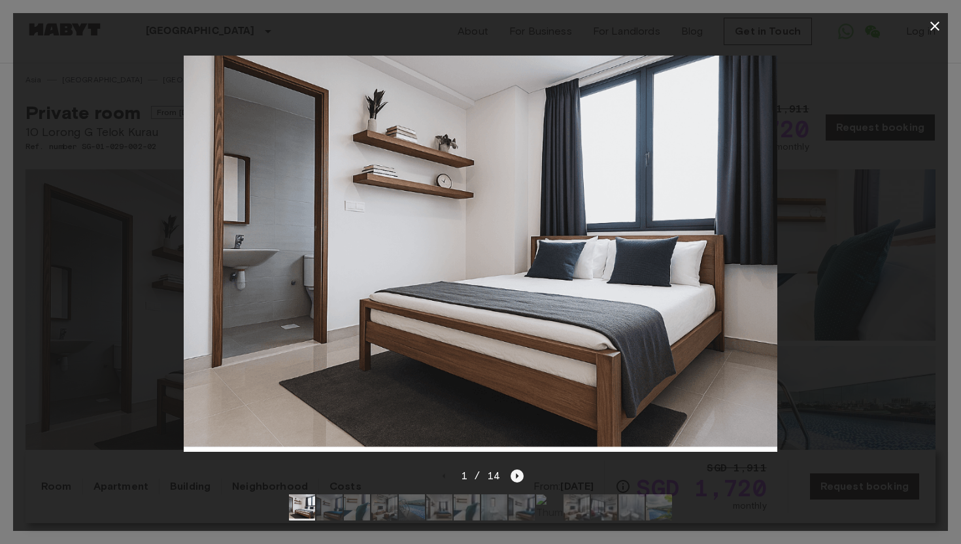
click at [521, 475] on icon "Next image" at bounding box center [517, 476] width 13 height 13
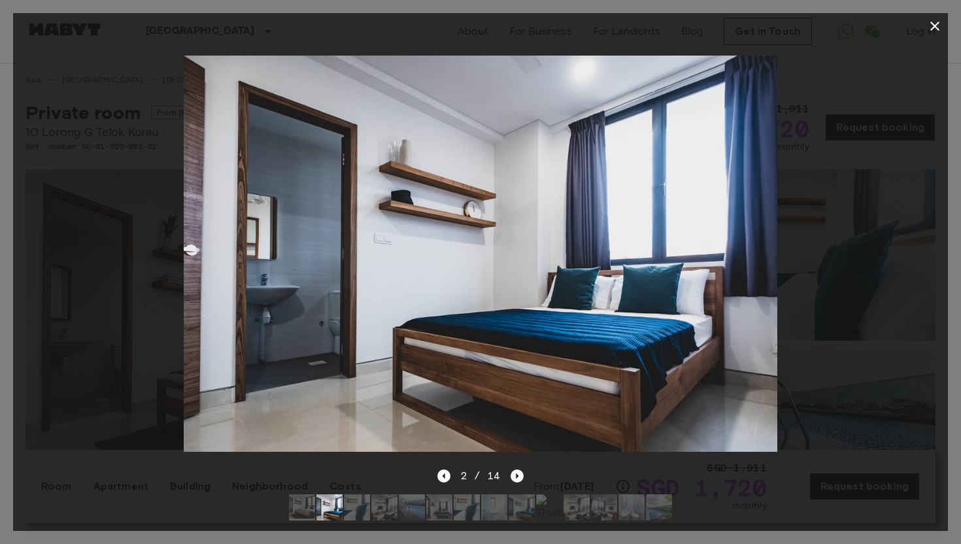
click at [521, 475] on icon "Next image" at bounding box center [517, 476] width 13 height 13
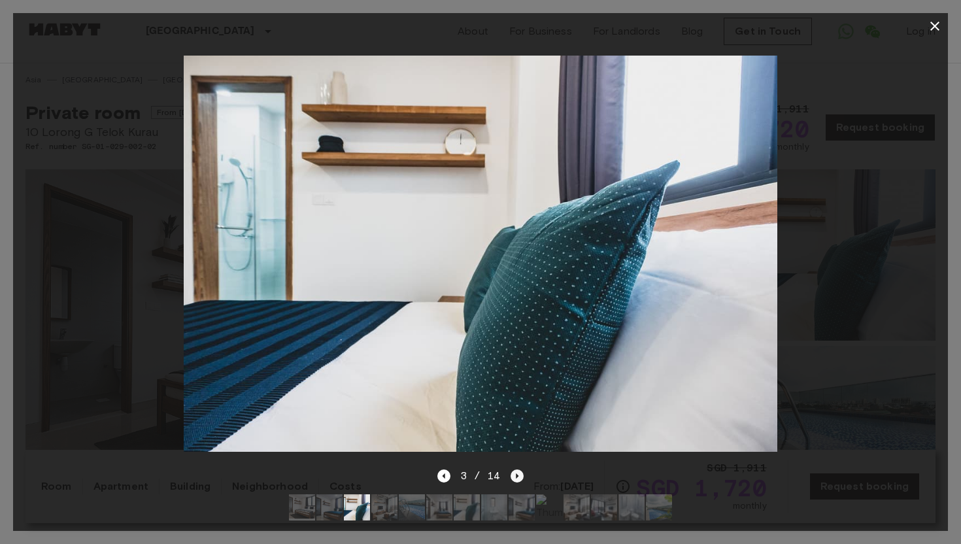
click at [521, 475] on icon "Next image" at bounding box center [517, 476] width 13 height 13
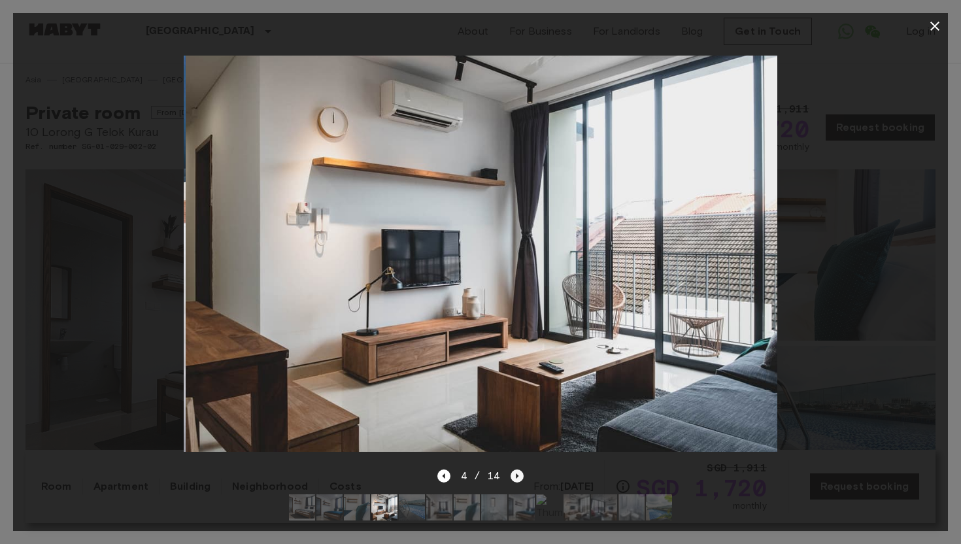
click at [521, 475] on icon "Next image" at bounding box center [517, 476] width 13 height 13
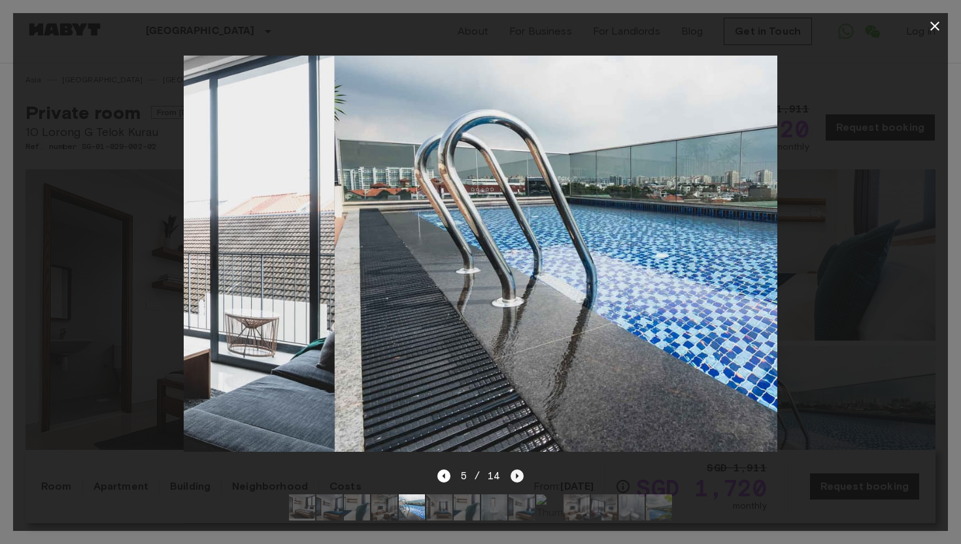
click at [521, 475] on icon "Next image" at bounding box center [517, 476] width 13 height 13
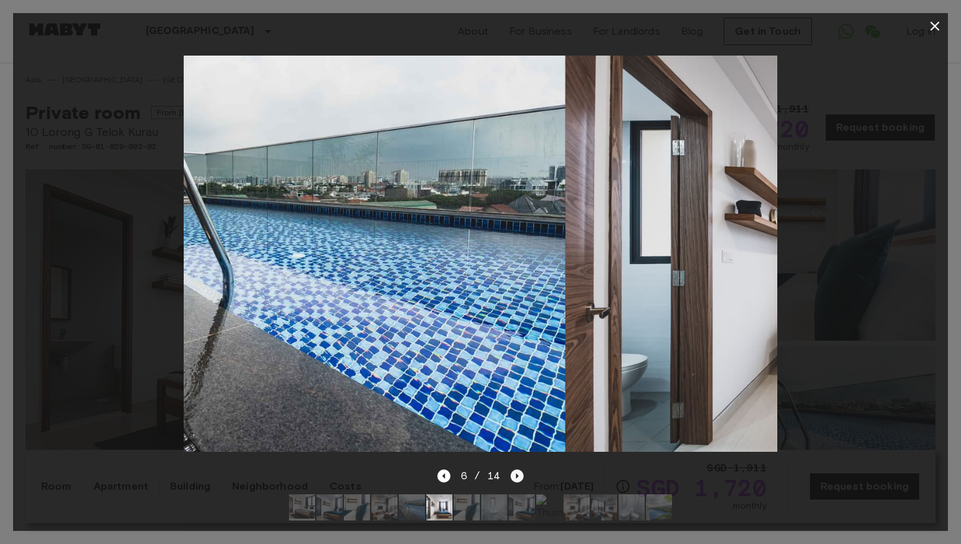
click at [521, 475] on icon "Next image" at bounding box center [517, 476] width 13 height 13
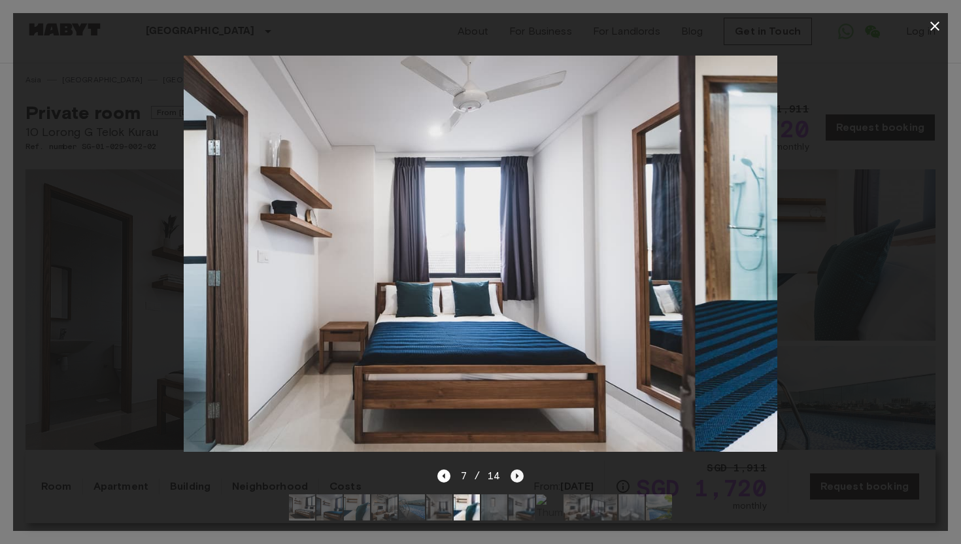
click at [521, 475] on icon "Next image" at bounding box center [517, 476] width 13 height 13
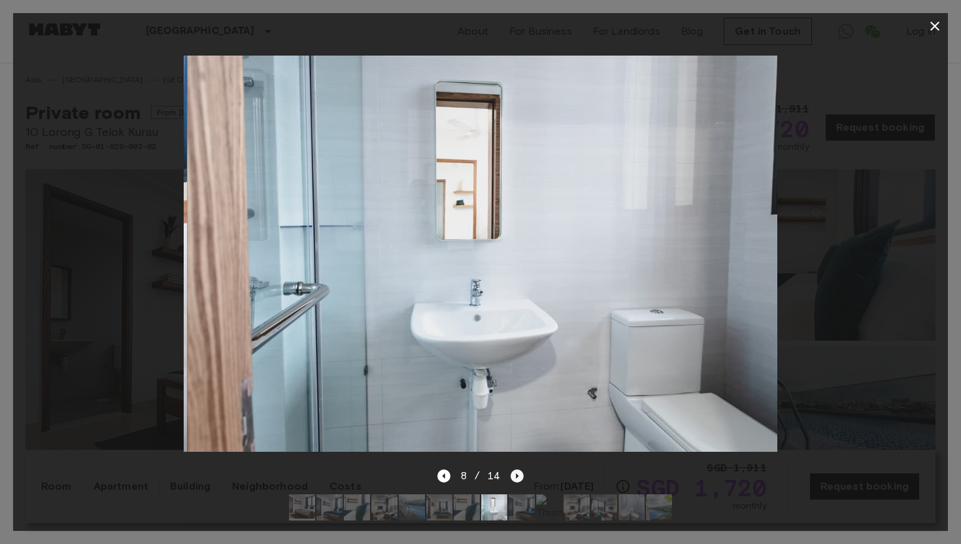
click at [521, 475] on icon "Next image" at bounding box center [517, 476] width 13 height 13
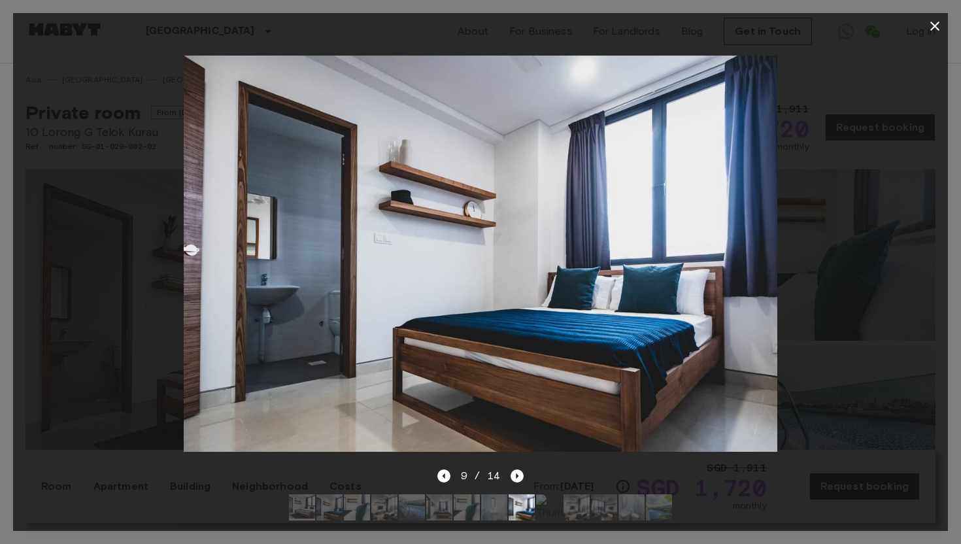
click at [105, 220] on div at bounding box center [480, 253] width 935 height 429
click at [924, 31] on button "button" at bounding box center [935, 26] width 26 height 26
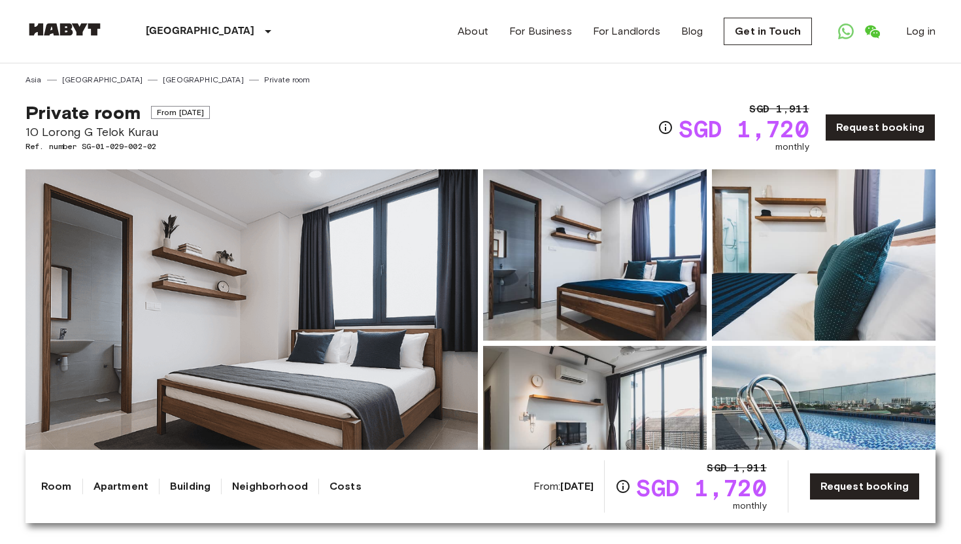
click at [723, 67] on div "Asia Singapore Singapore Private room" at bounding box center [481, 74] width 910 height 22
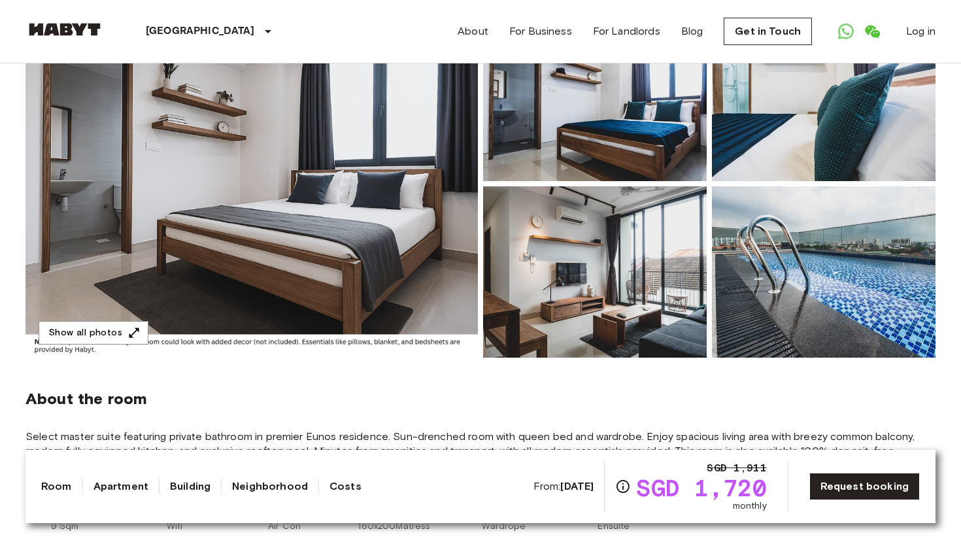
scroll to position [178, 0]
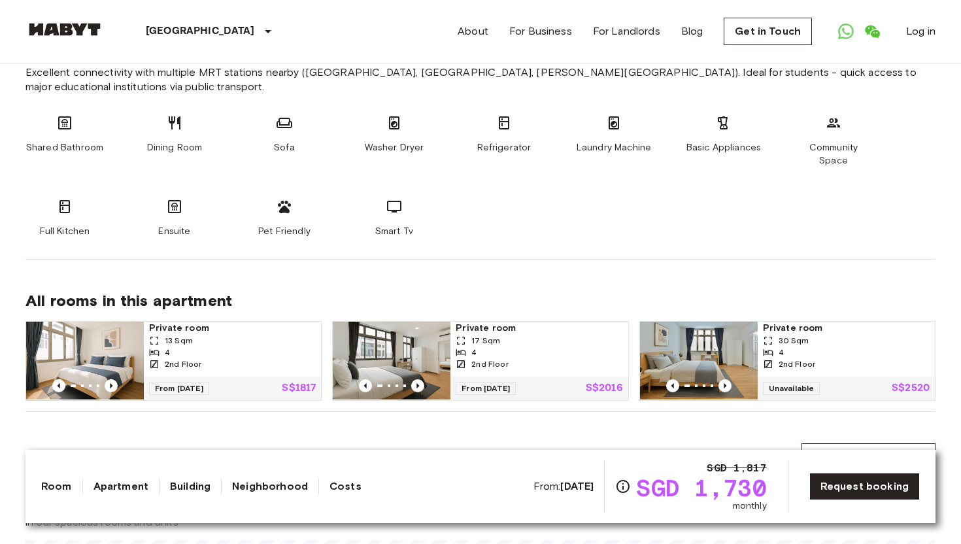
scroll to position [745, 0]
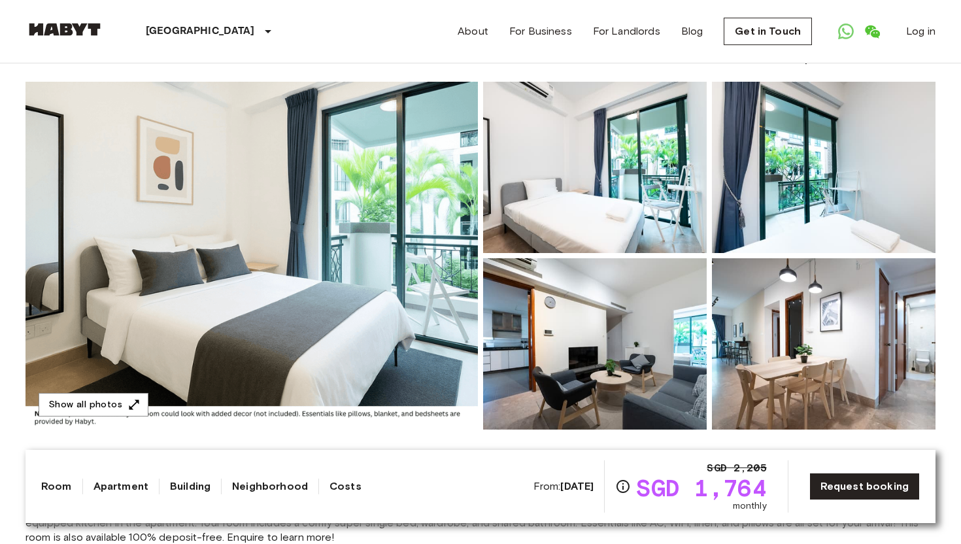
scroll to position [97, 0]
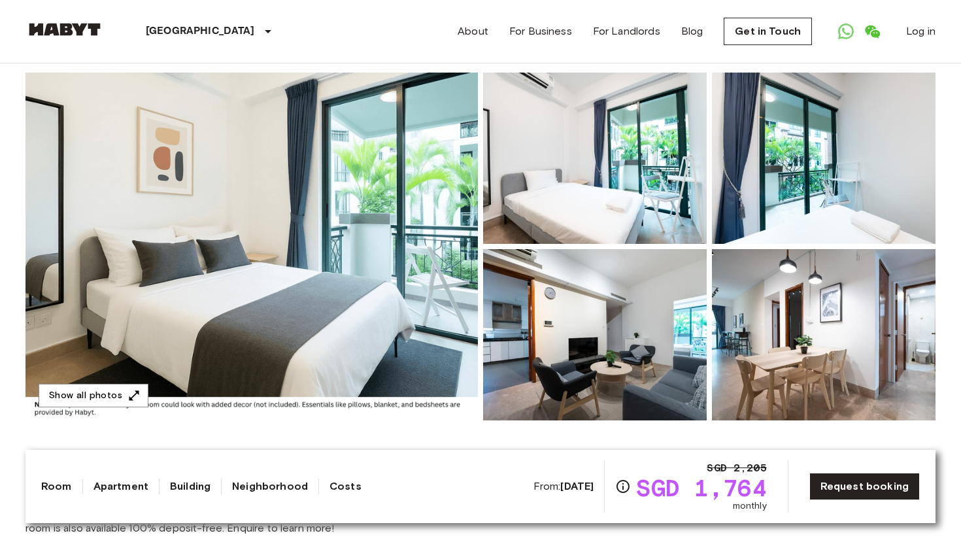
click at [573, 239] on img at bounding box center [595, 158] width 224 height 171
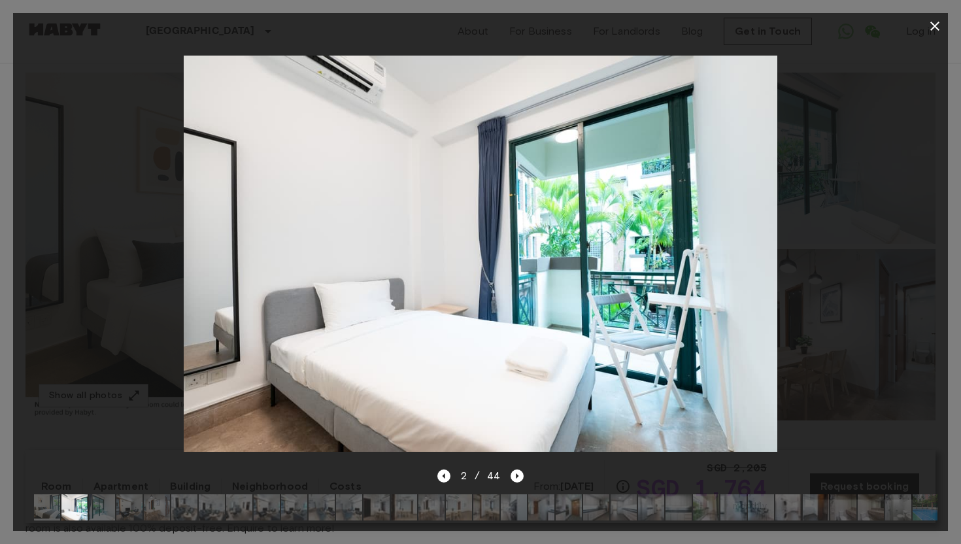
click at [812, 240] on div at bounding box center [480, 253] width 935 height 429
click at [515, 471] on icon "Next image" at bounding box center [517, 476] width 13 height 13
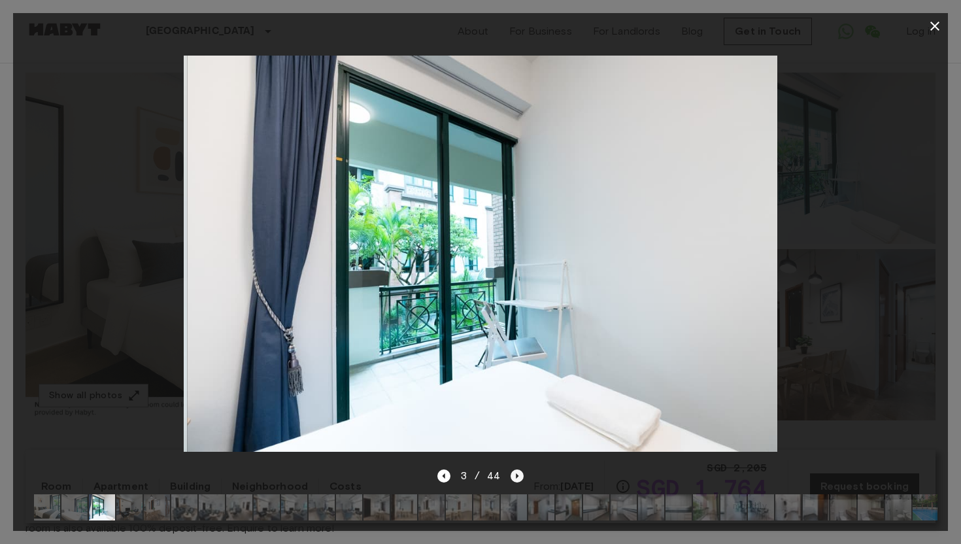
click at [515, 471] on icon "Next image" at bounding box center [517, 476] width 13 height 13
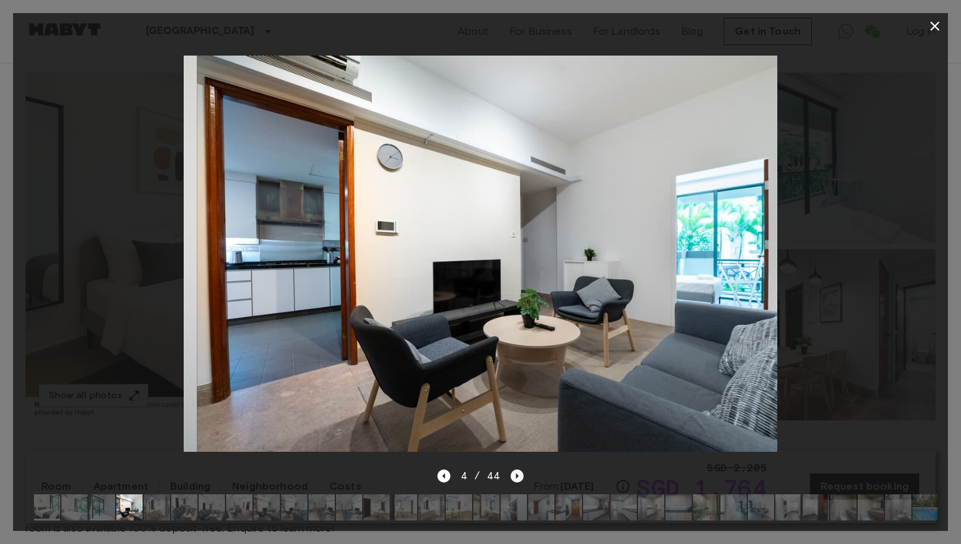
click at [515, 471] on icon "Next image" at bounding box center [517, 476] width 13 height 13
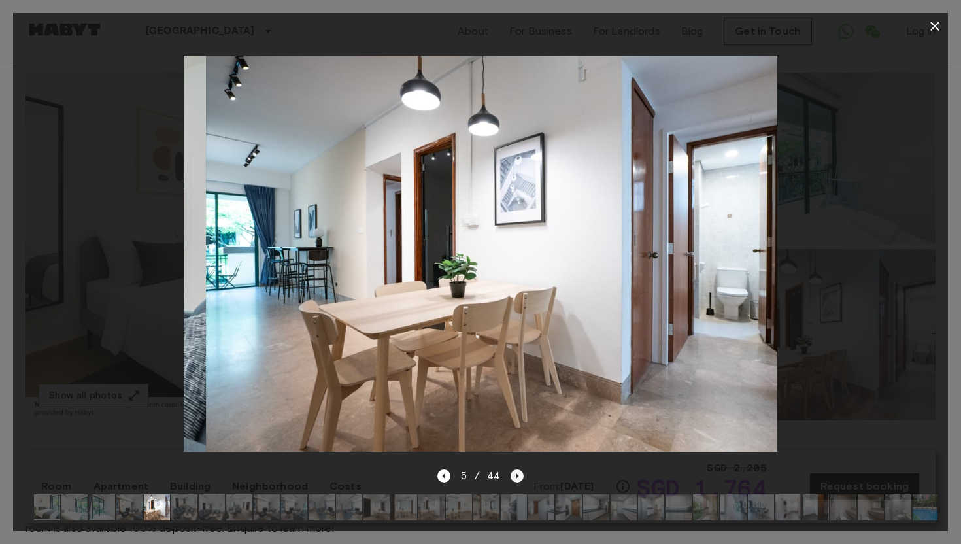
click at [515, 471] on icon "Next image" at bounding box center [517, 476] width 13 height 13
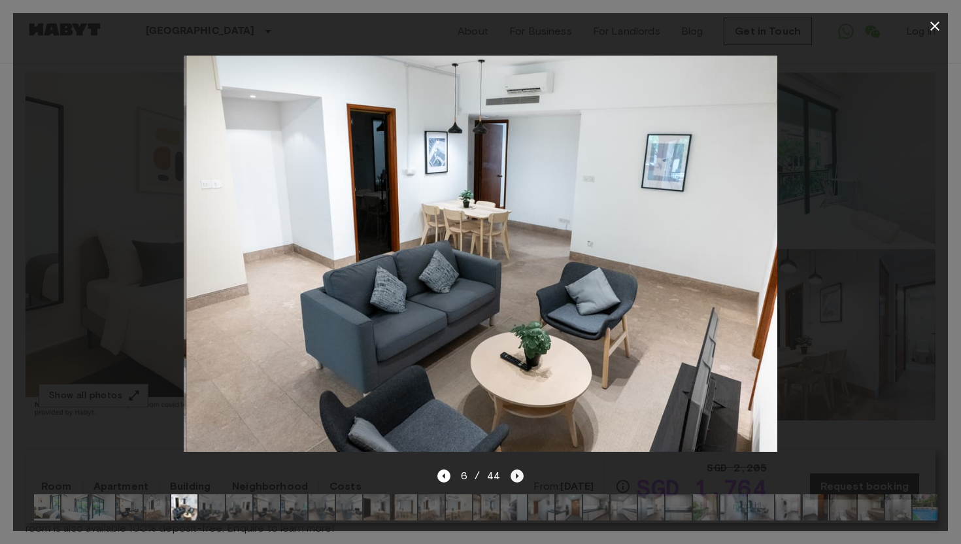
click at [515, 471] on icon "Next image" at bounding box center [517, 476] width 13 height 13
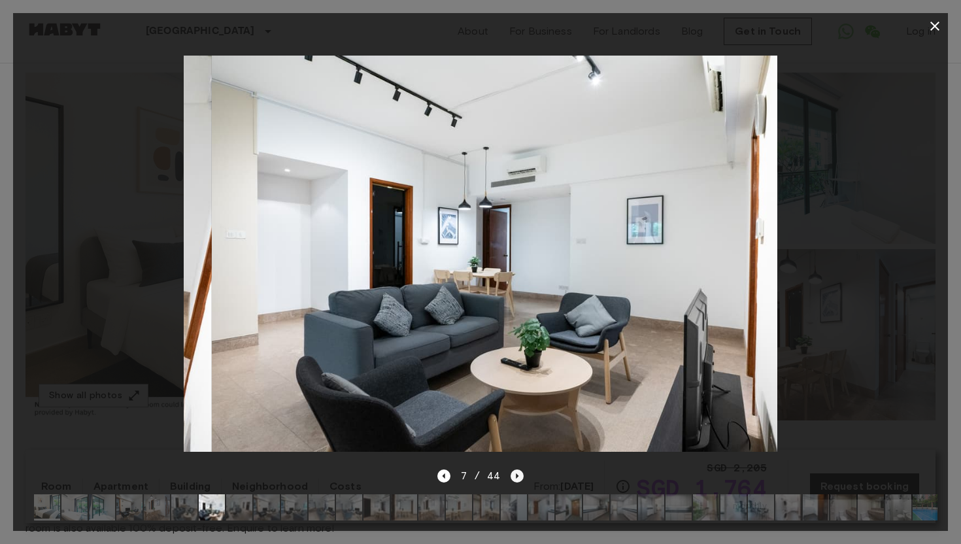
click at [515, 471] on icon "Next image" at bounding box center [517, 476] width 13 height 13
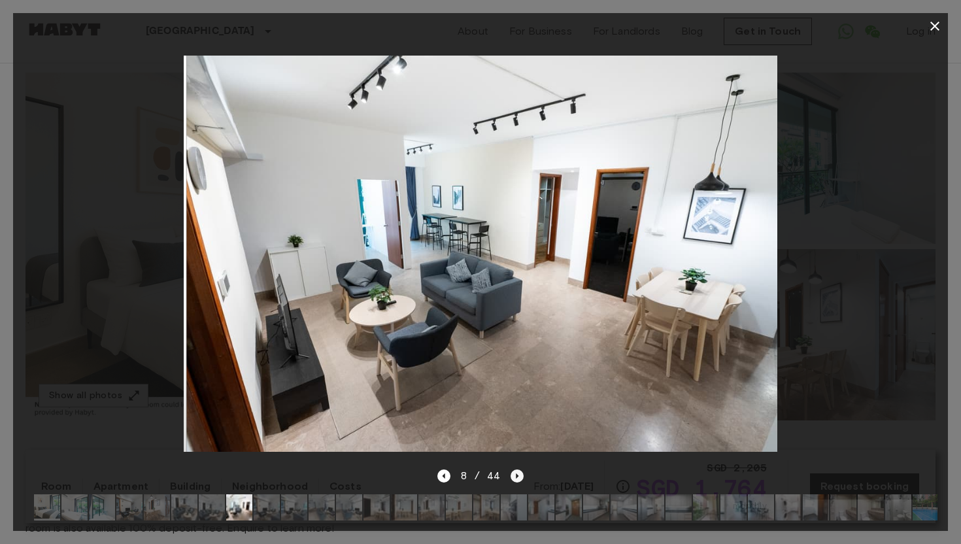
click at [515, 471] on icon "Next image" at bounding box center [517, 476] width 13 height 13
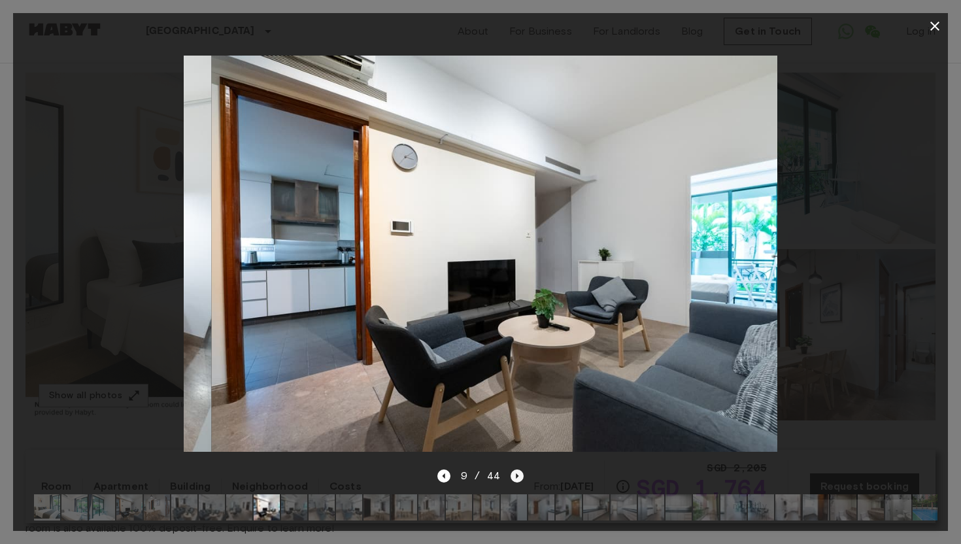
click at [515, 471] on icon "Next image" at bounding box center [517, 476] width 13 height 13
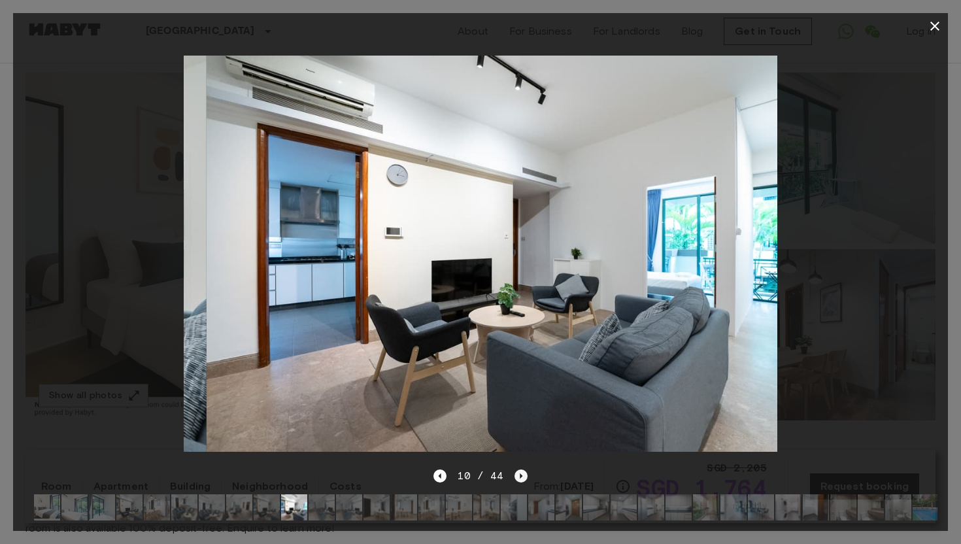
click at [515, 471] on icon "Next image" at bounding box center [521, 476] width 13 height 13
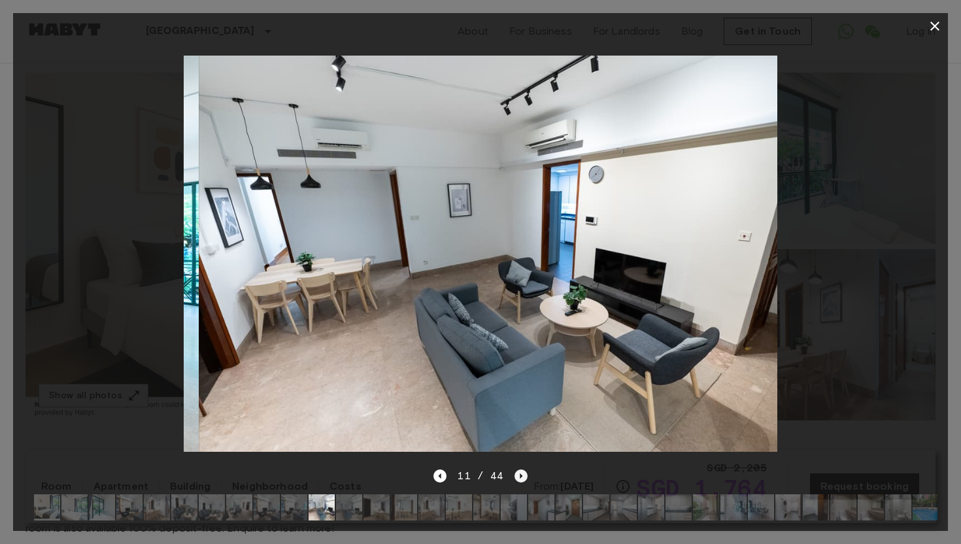
click at [515, 471] on icon "Next image" at bounding box center [521, 476] width 13 height 13
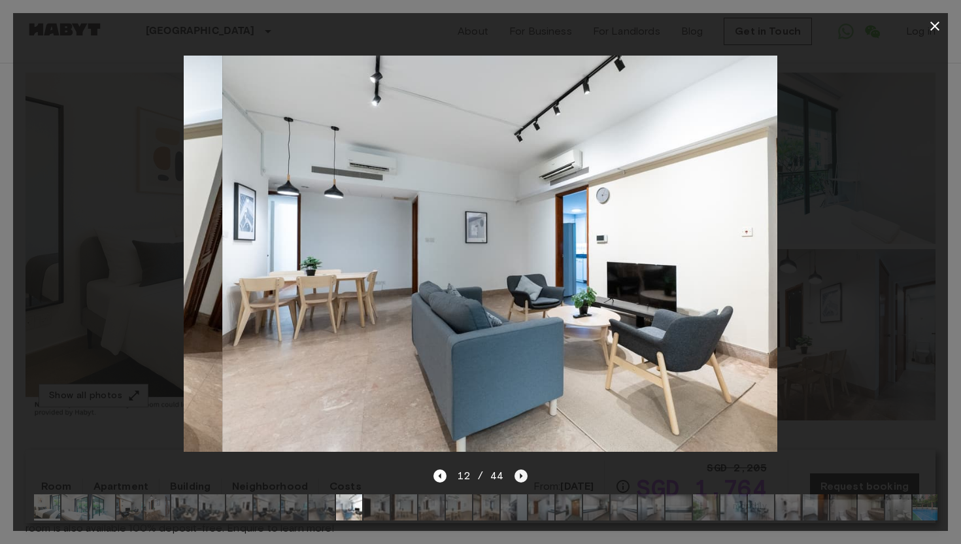
click at [515, 471] on icon "Next image" at bounding box center [521, 476] width 13 height 13
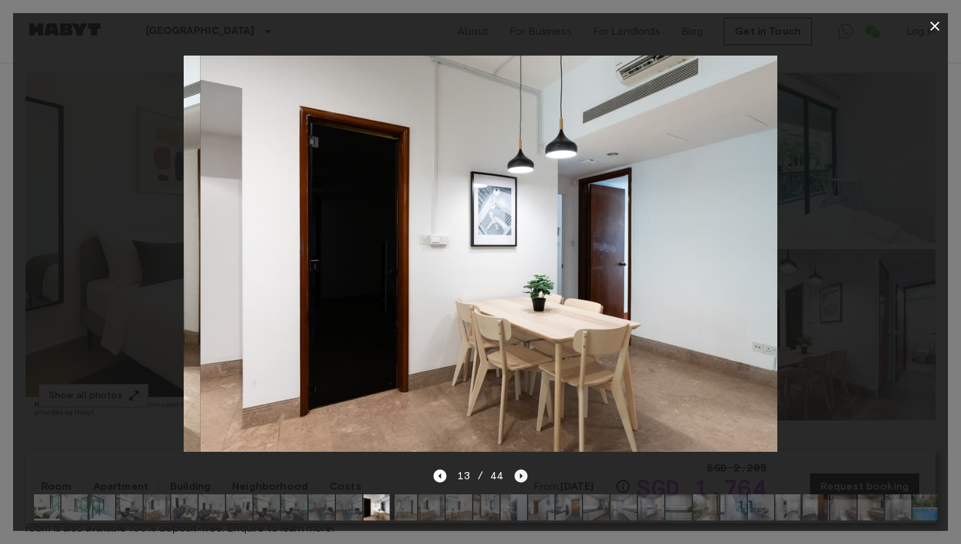
click at [515, 471] on icon "Next image" at bounding box center [521, 476] width 13 height 13
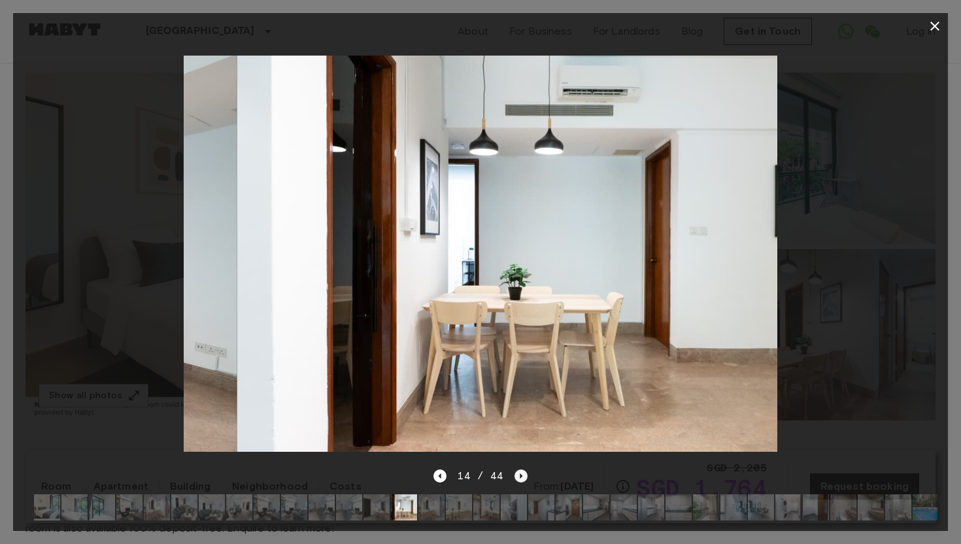
click at [515, 471] on icon "Next image" at bounding box center [521, 476] width 13 height 13
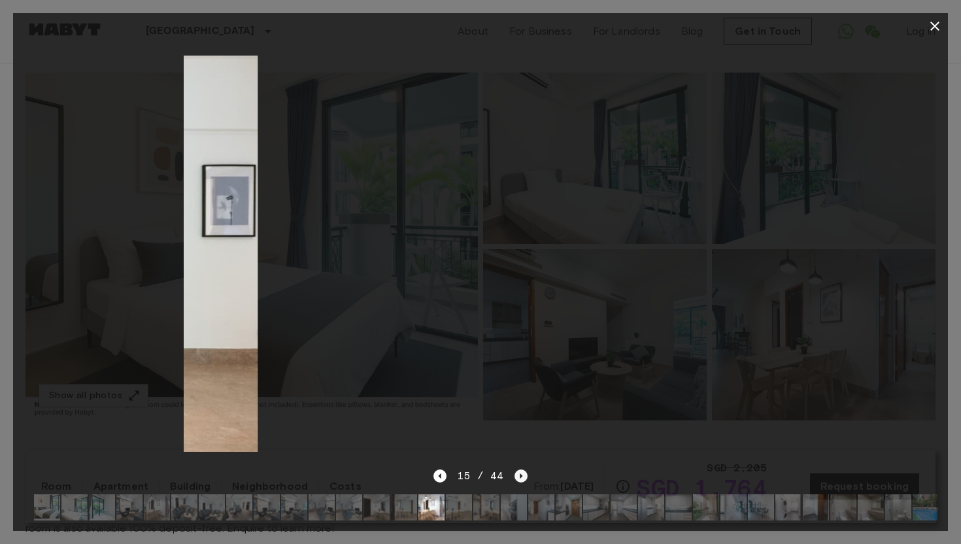
click at [515, 471] on icon "Next image" at bounding box center [521, 476] width 13 height 13
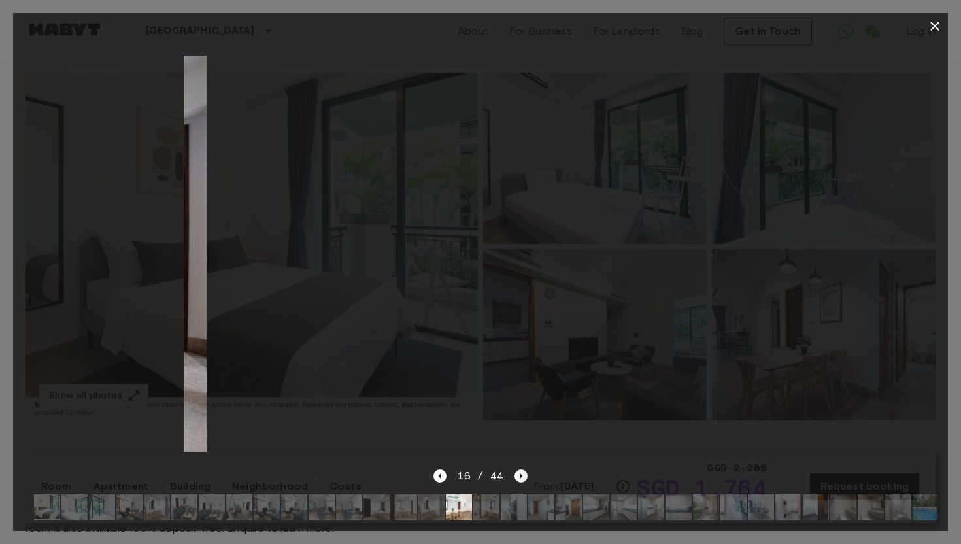
click at [515, 471] on icon "Next image" at bounding box center [521, 476] width 13 height 13
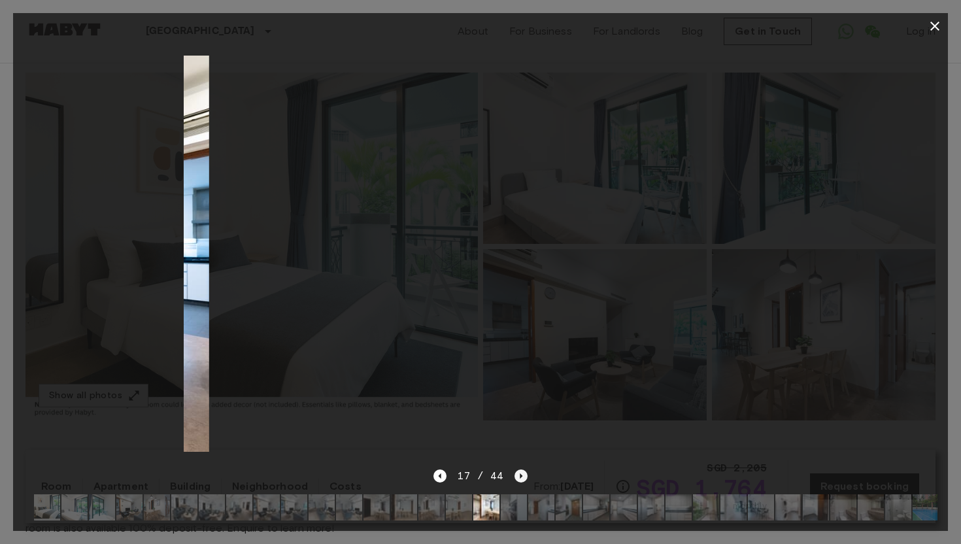
click at [515, 471] on icon "Next image" at bounding box center [521, 476] width 13 height 13
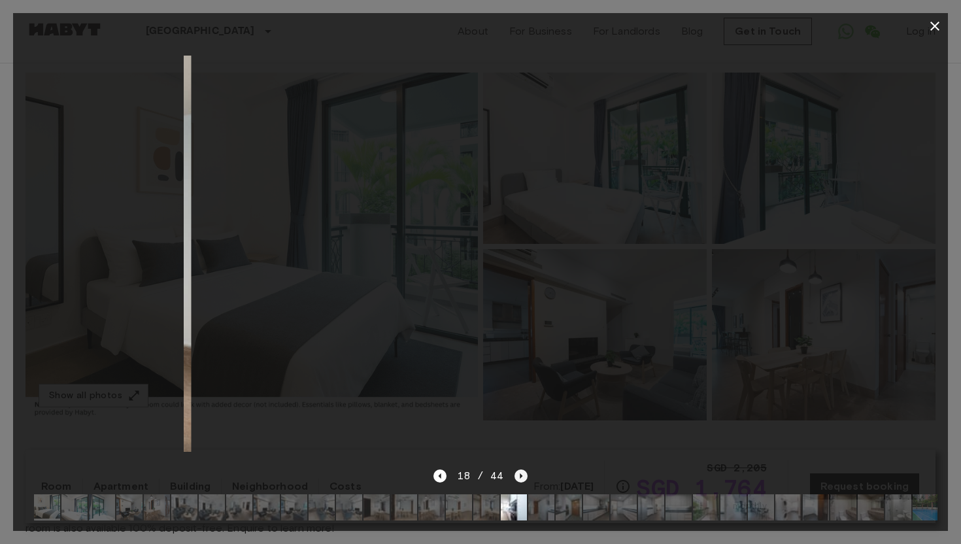
click at [515, 471] on icon "Next image" at bounding box center [521, 476] width 13 height 13
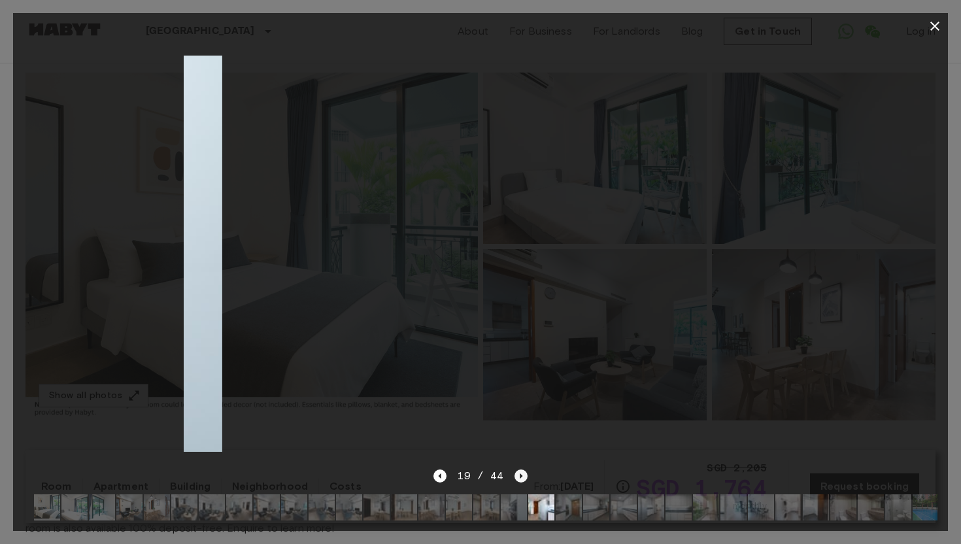
click at [515, 471] on icon "Next image" at bounding box center [521, 476] width 13 height 13
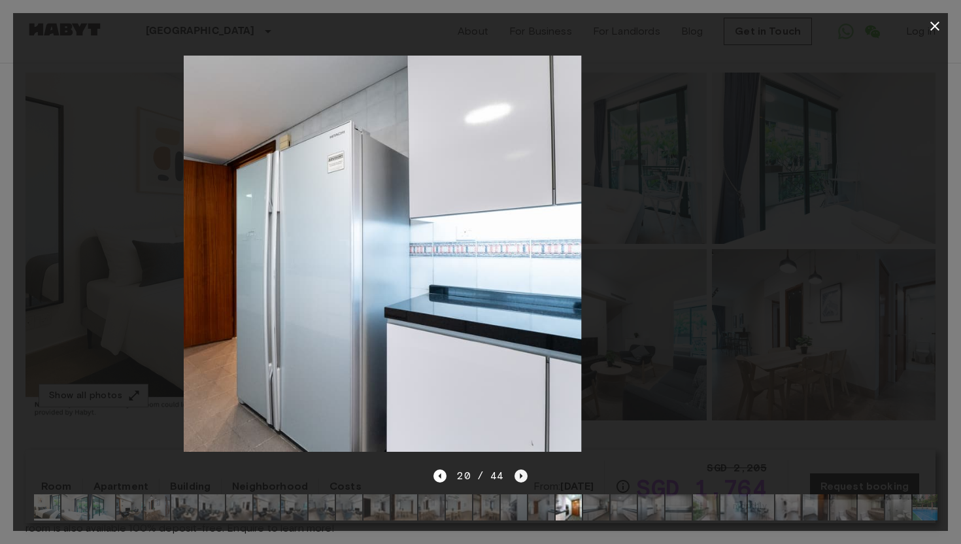
click at [515, 471] on icon "Next image" at bounding box center [521, 476] width 13 height 13
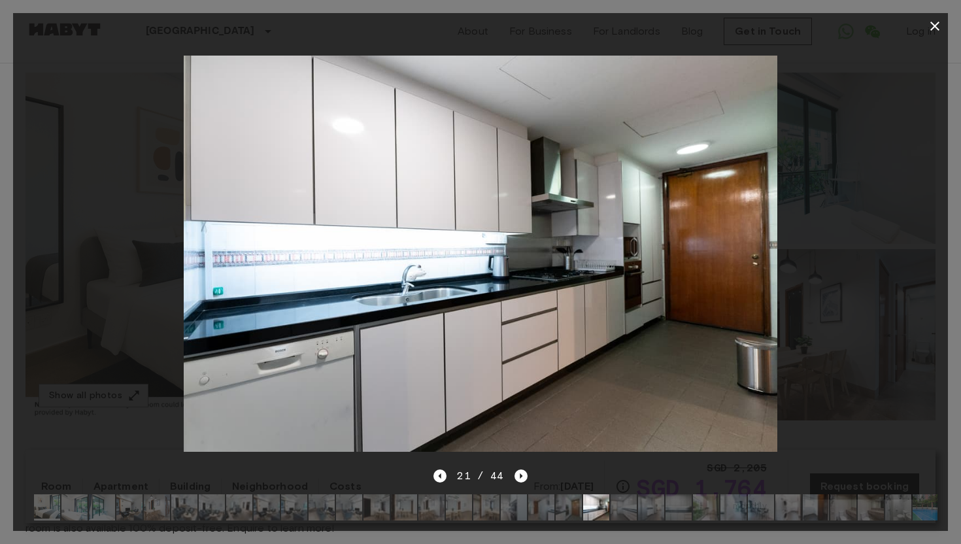
click at [939, 29] on icon "button" at bounding box center [935, 26] width 9 height 9
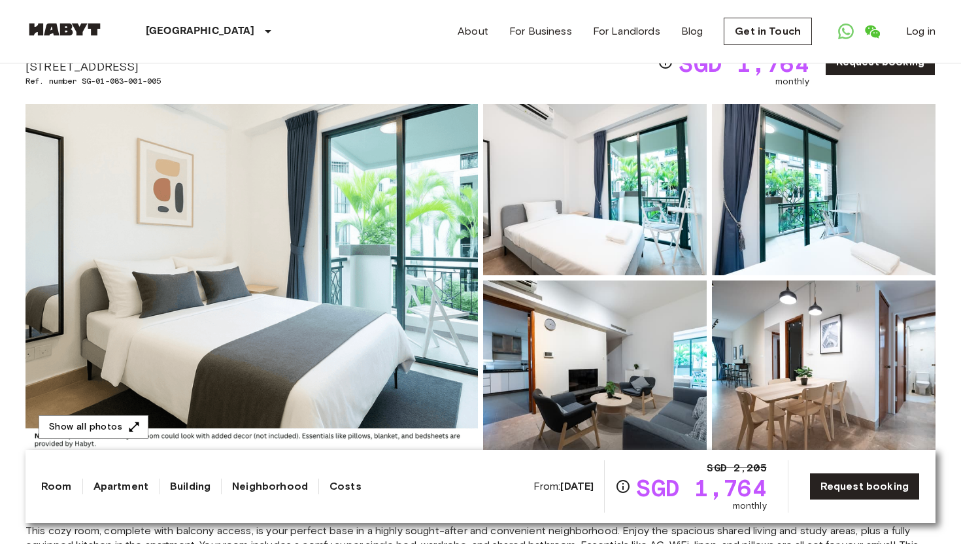
scroll to position [0, 0]
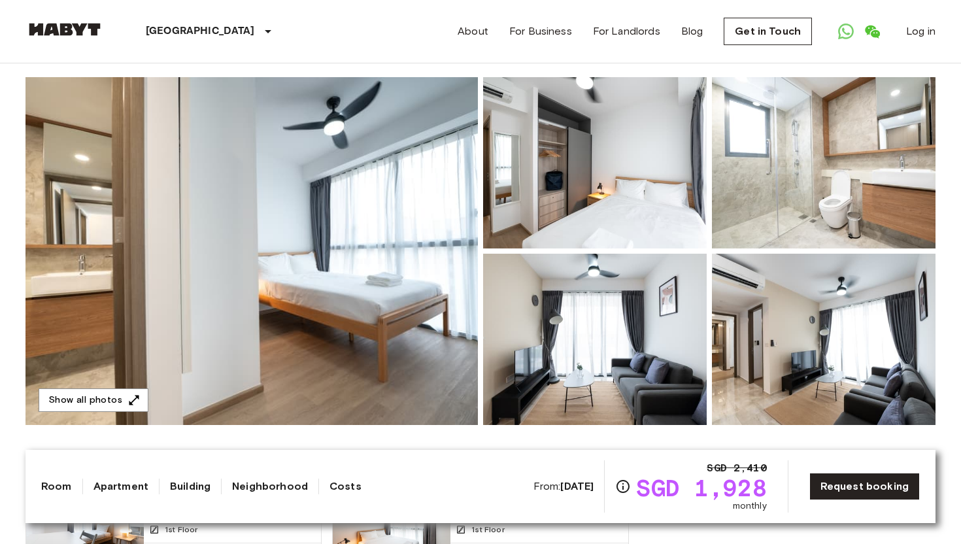
scroll to position [94, 0]
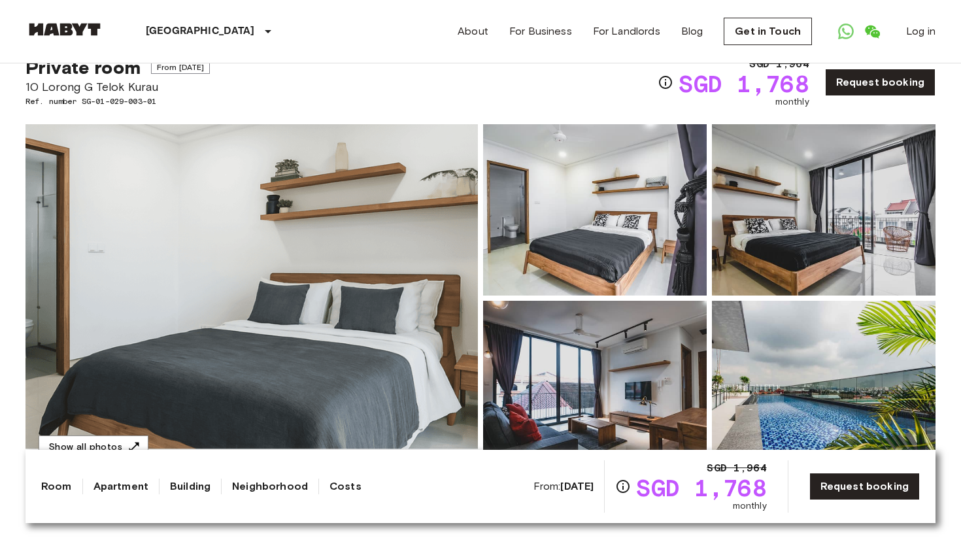
scroll to position [78, 0]
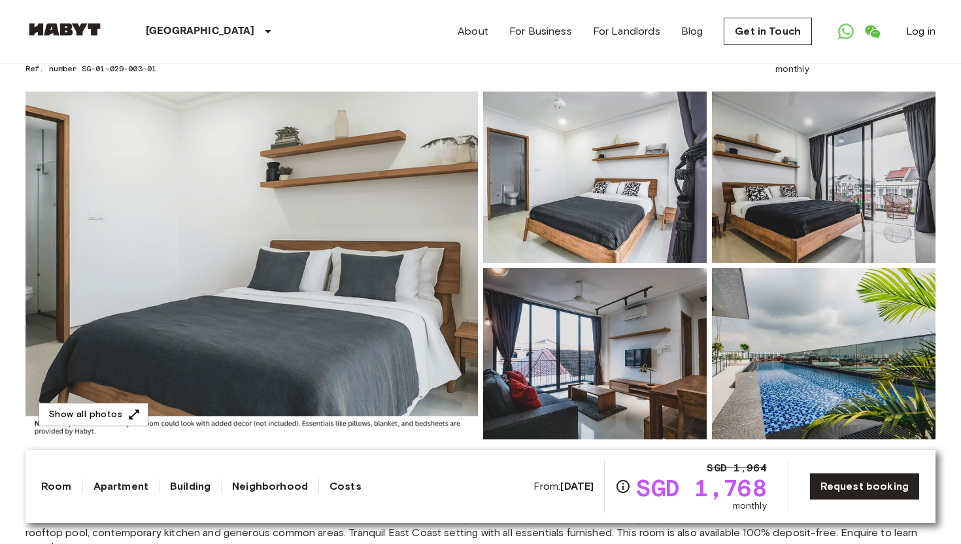
click at [542, 218] on img at bounding box center [595, 177] width 224 height 171
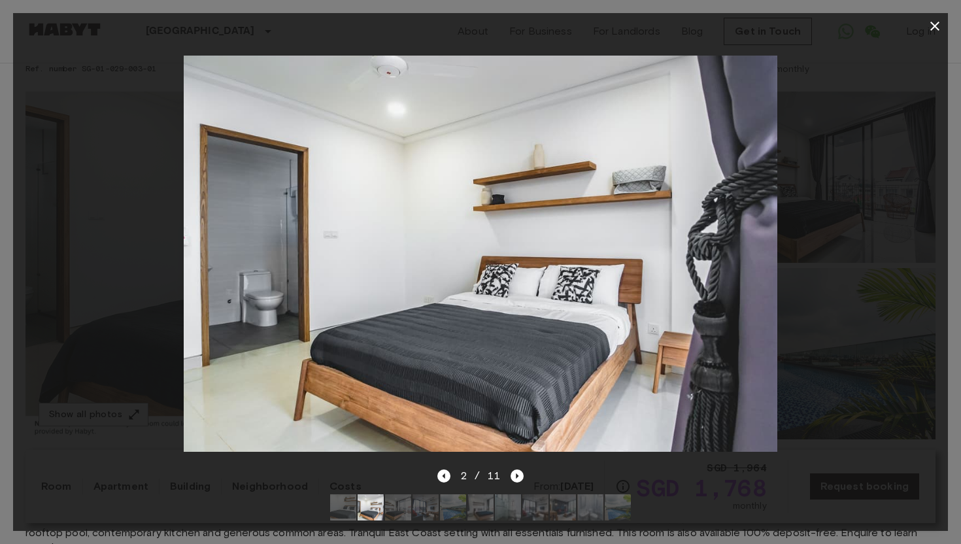
click at [937, 25] on icon "button" at bounding box center [935, 26] width 9 height 9
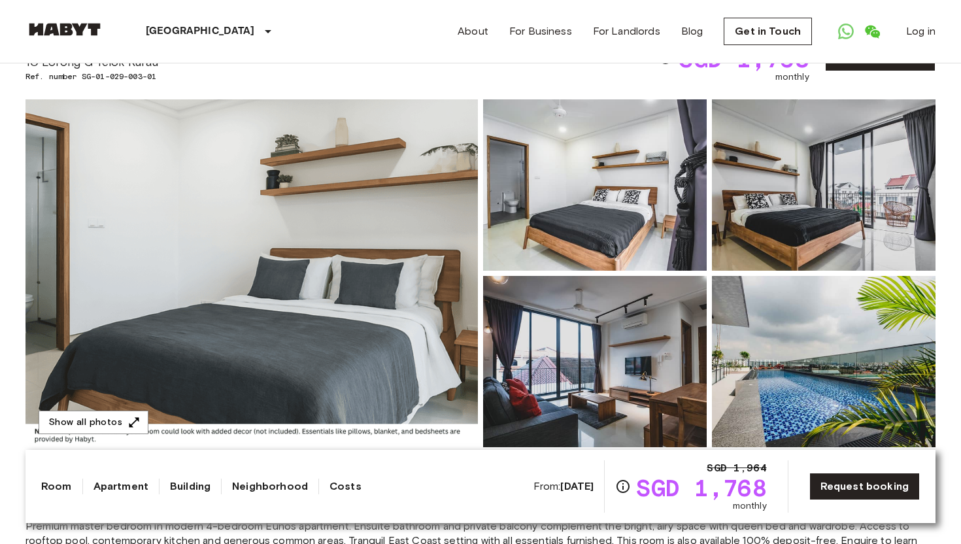
scroll to position [0, 0]
